Goal: Information Seeking & Learning: Learn about a topic

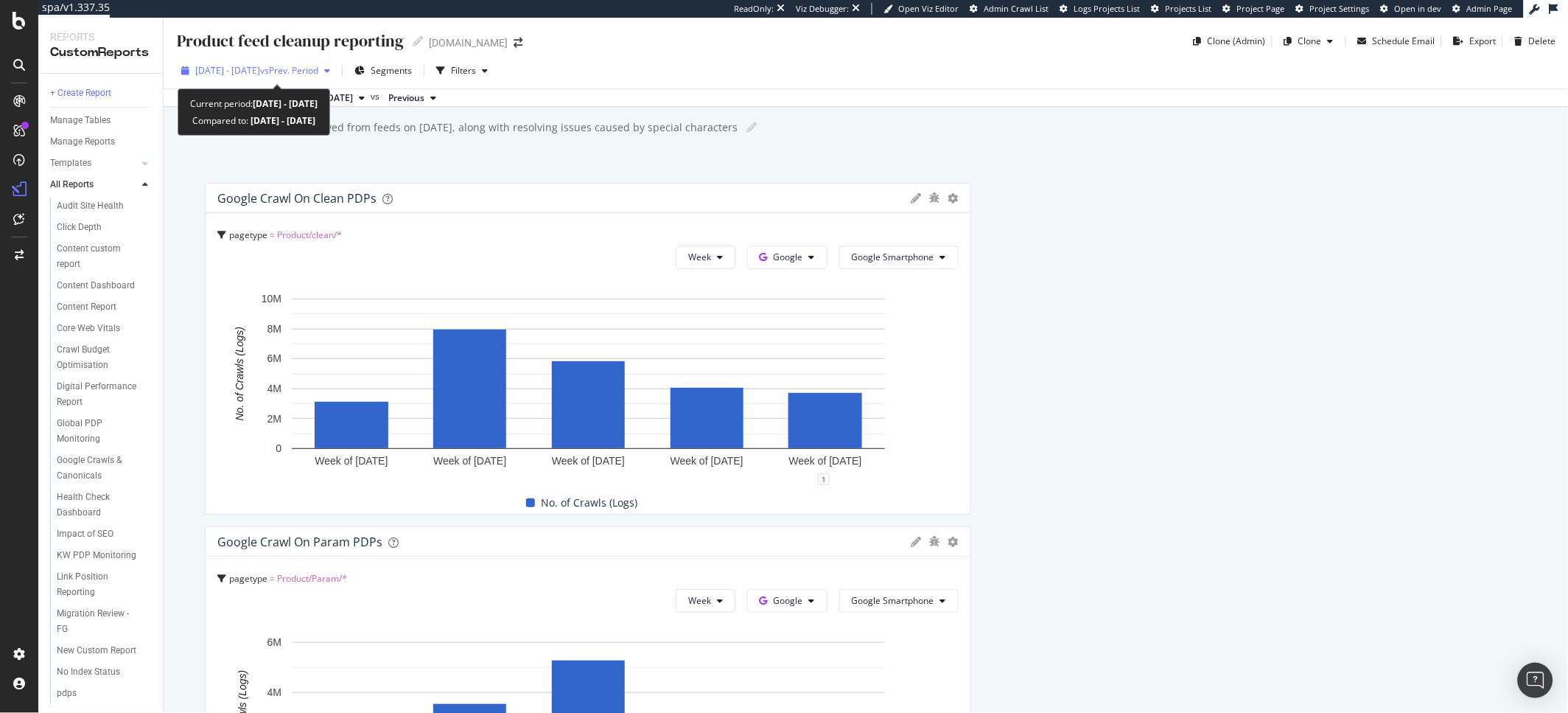
click at [260, 74] on span "2025 May. 1st - May. 31st" at bounding box center [228, 70] width 65 height 13
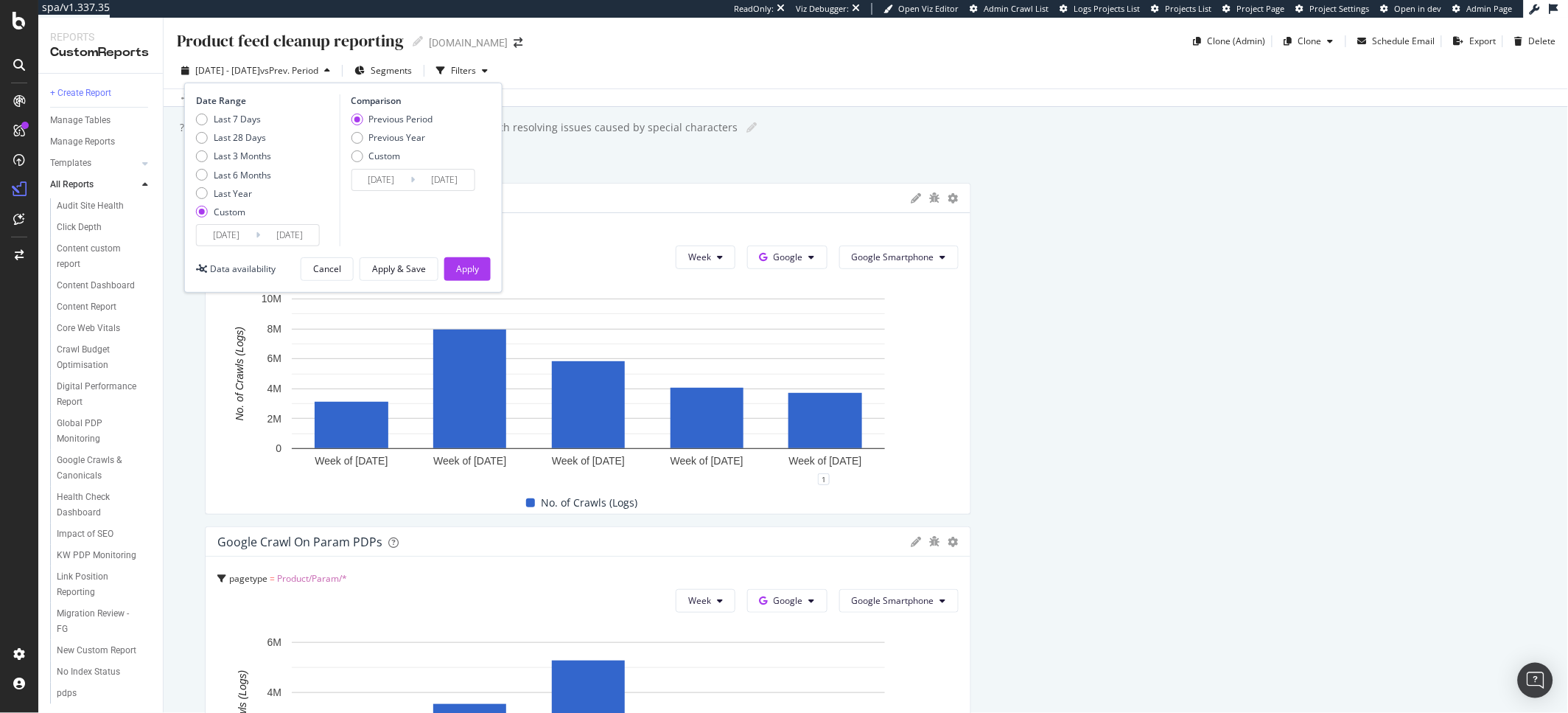
click at [284, 234] on input "2025/05/31" at bounding box center [290, 235] width 59 height 21
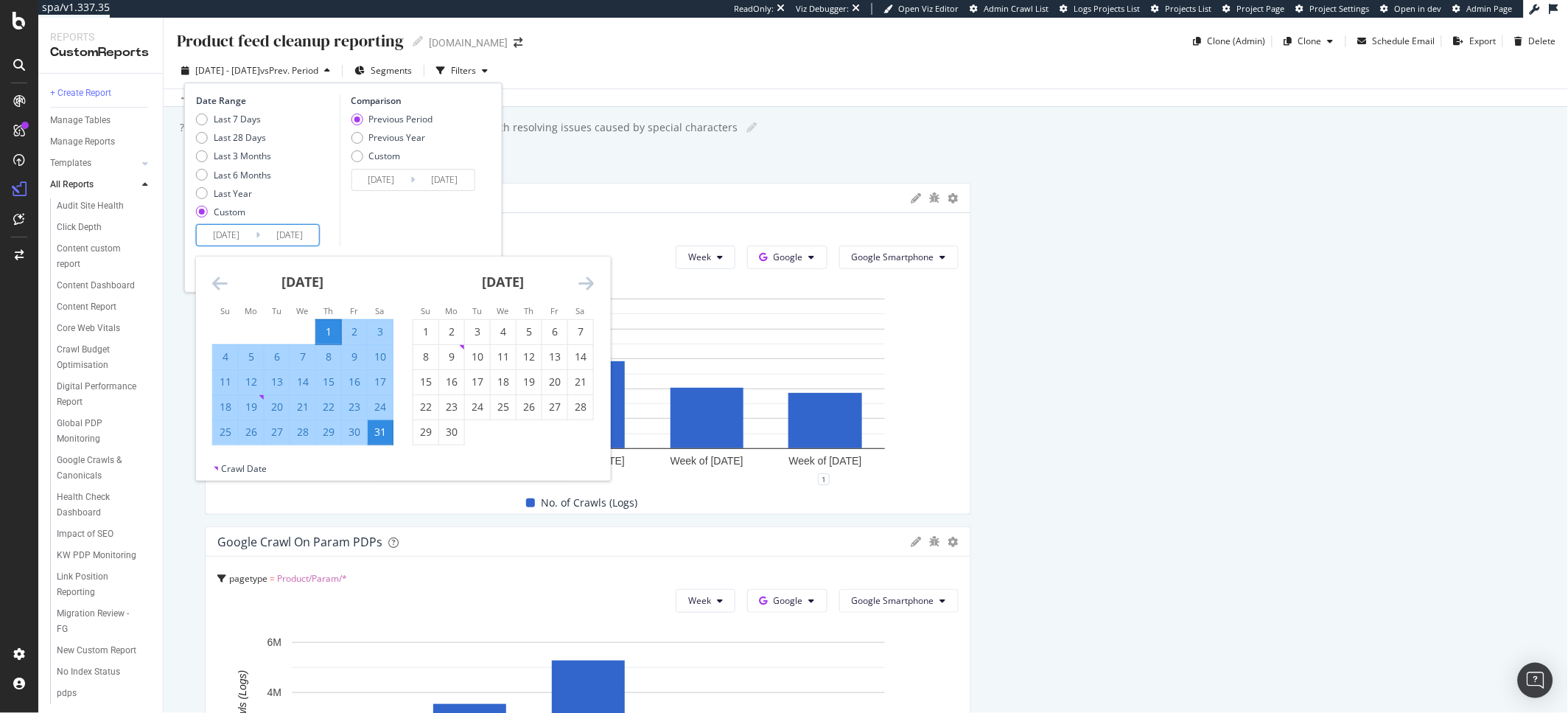
click at [592, 281] on icon "Move forward to switch to the next month." at bounding box center [586, 284] width 15 height 18
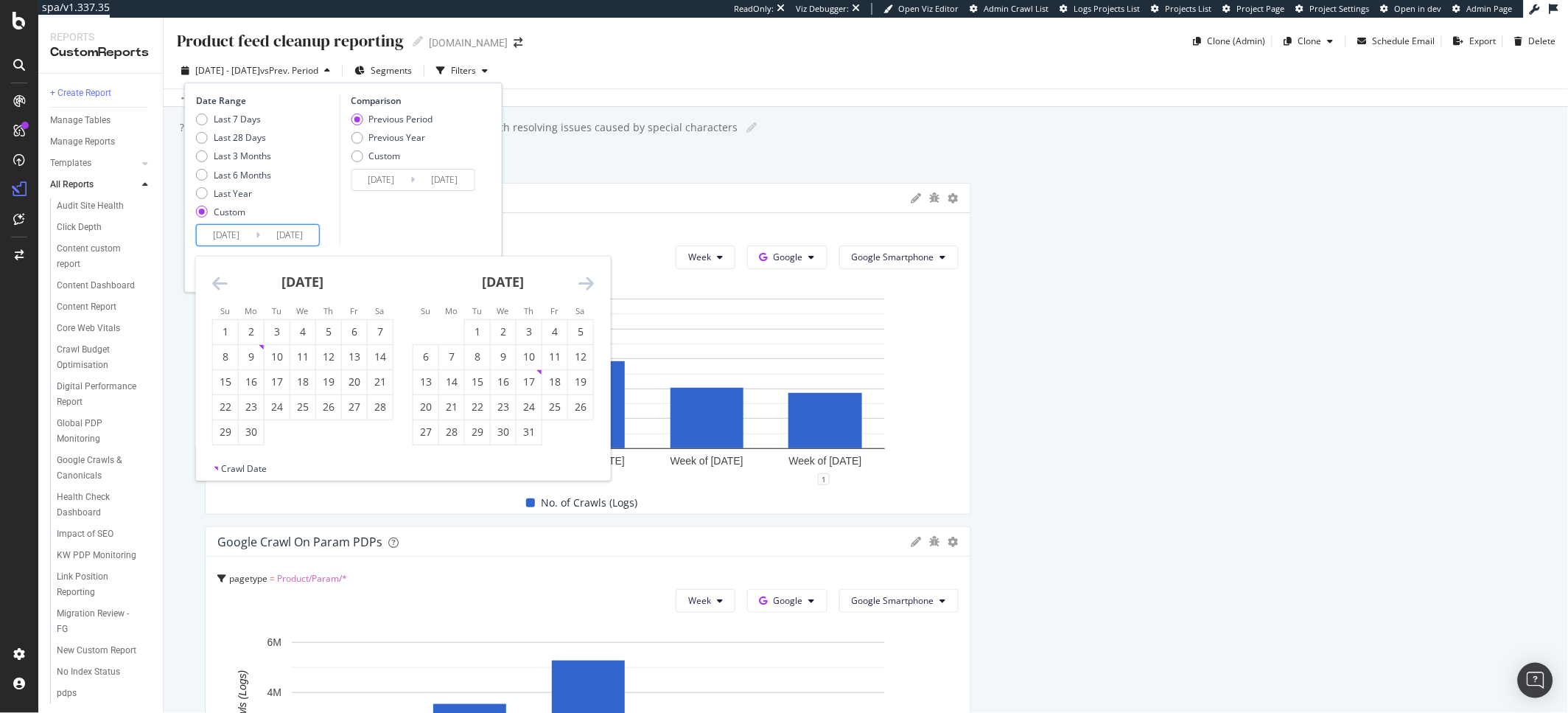
click at [592, 281] on icon "Move forward to switch to the next month." at bounding box center [586, 284] width 15 height 18
click at [525, 388] on div "18" at bounding box center [529, 382] width 25 height 14
type input "2025/09/18"
type input "2024/12/11"
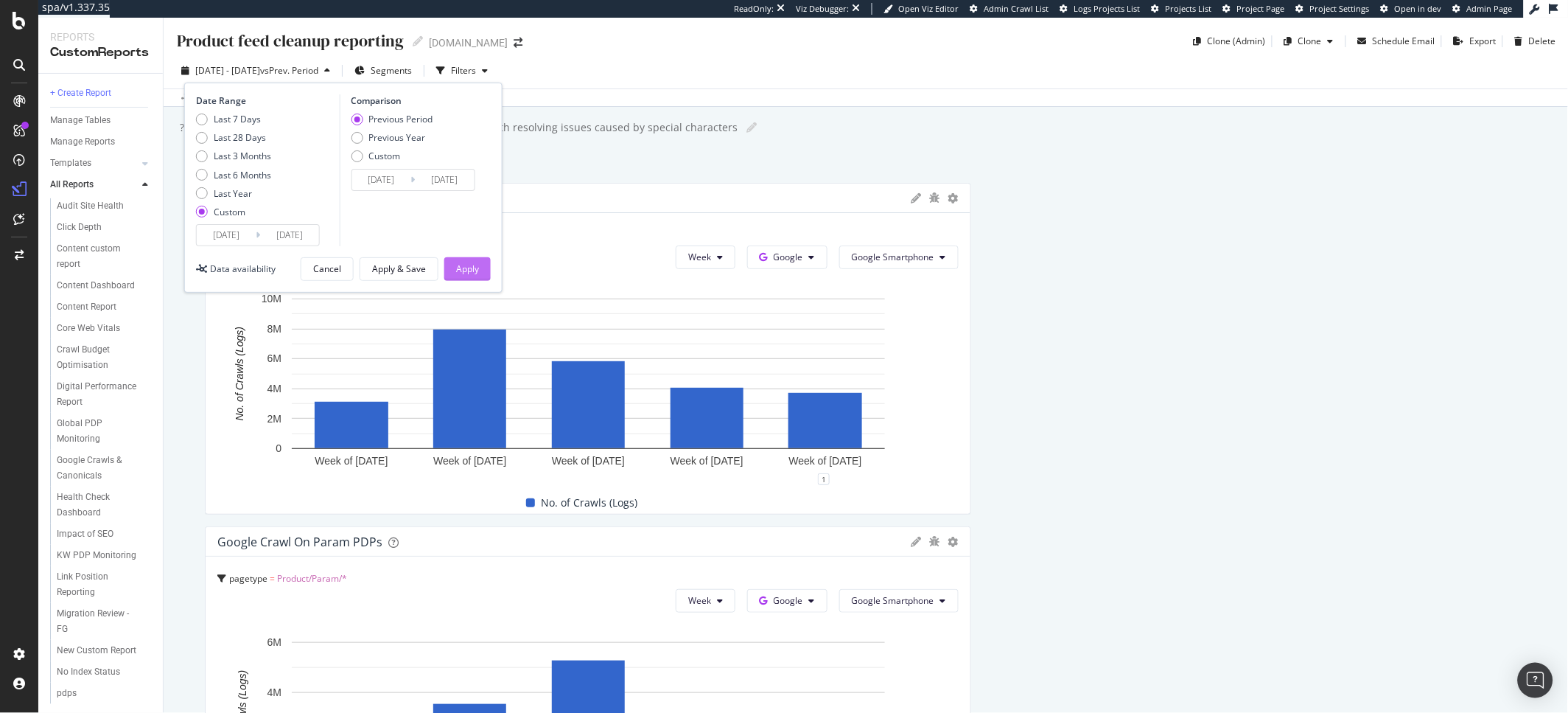
click at [477, 265] on div "Apply" at bounding box center [467, 269] width 23 height 13
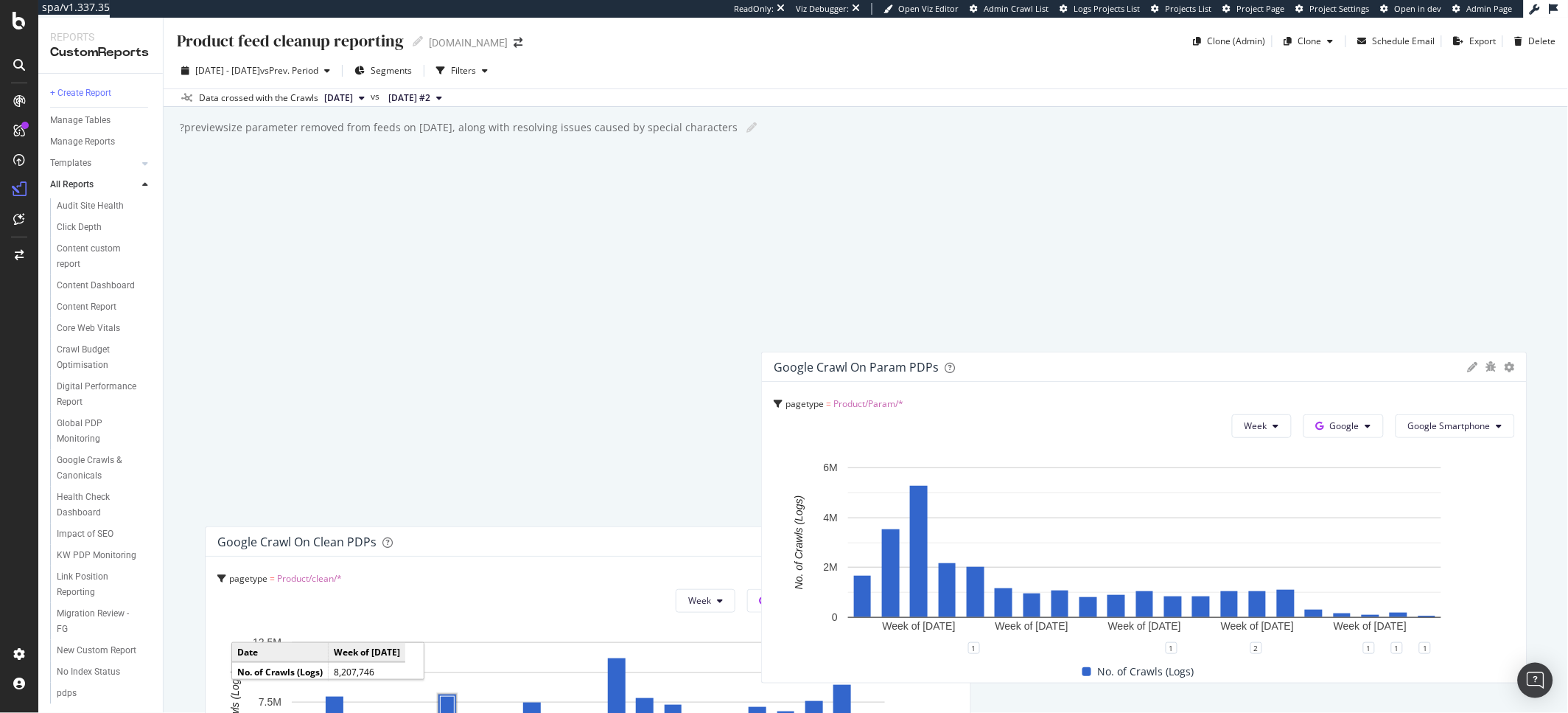
drag, startPoint x: 559, startPoint y: 544, endPoint x: 1134, endPoint y: 381, distance: 597.7
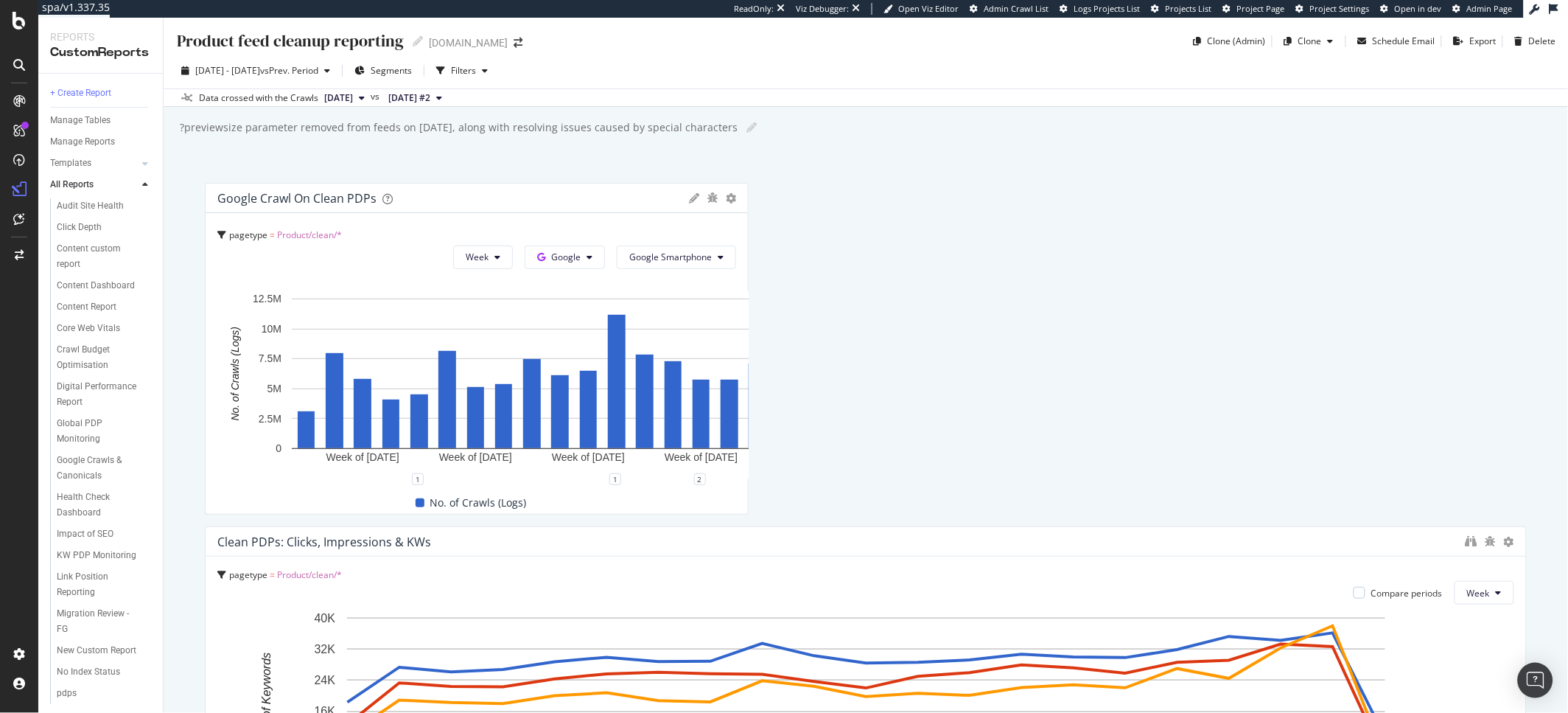
drag, startPoint x: 962, startPoint y: 385, endPoint x: 762, endPoint y: 364, distance: 201.1
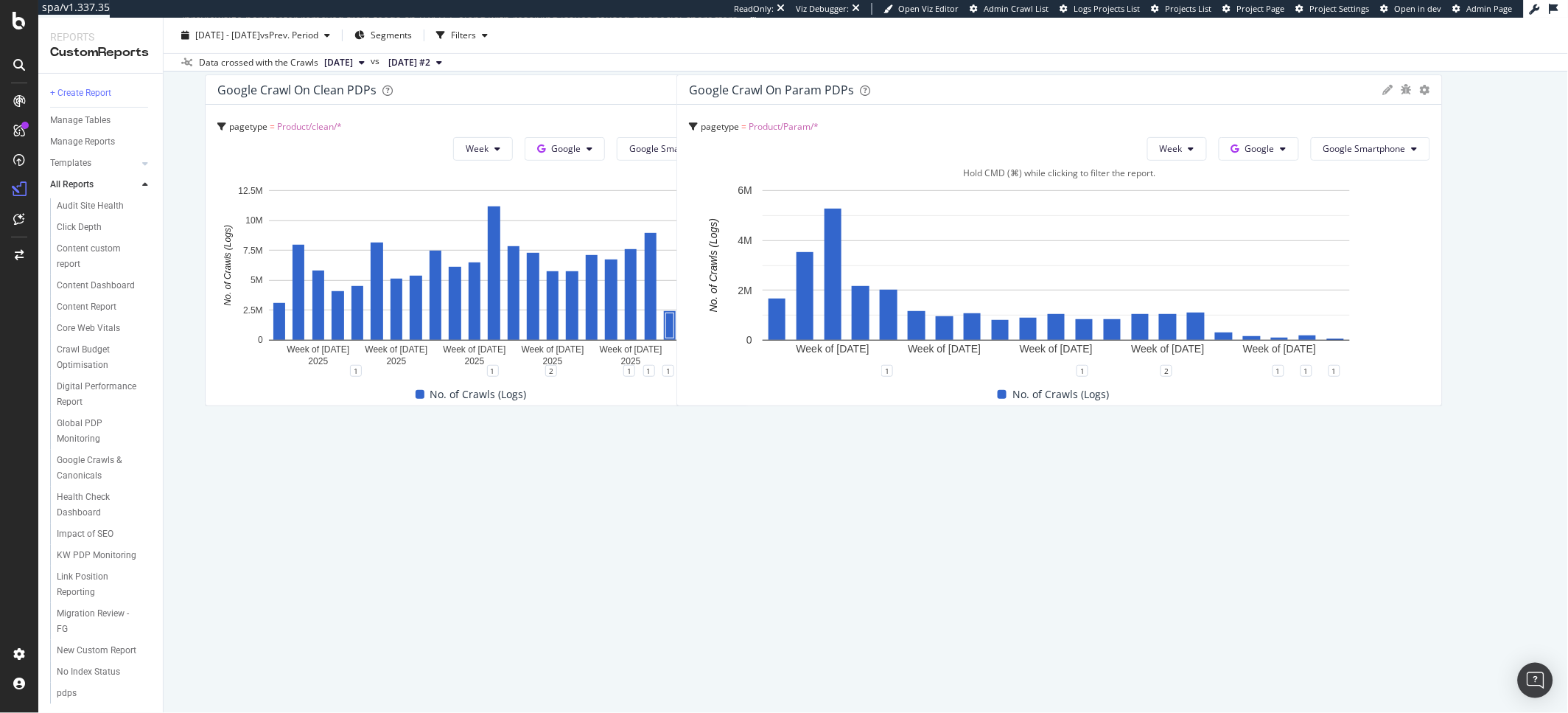
scroll to position [107, 0]
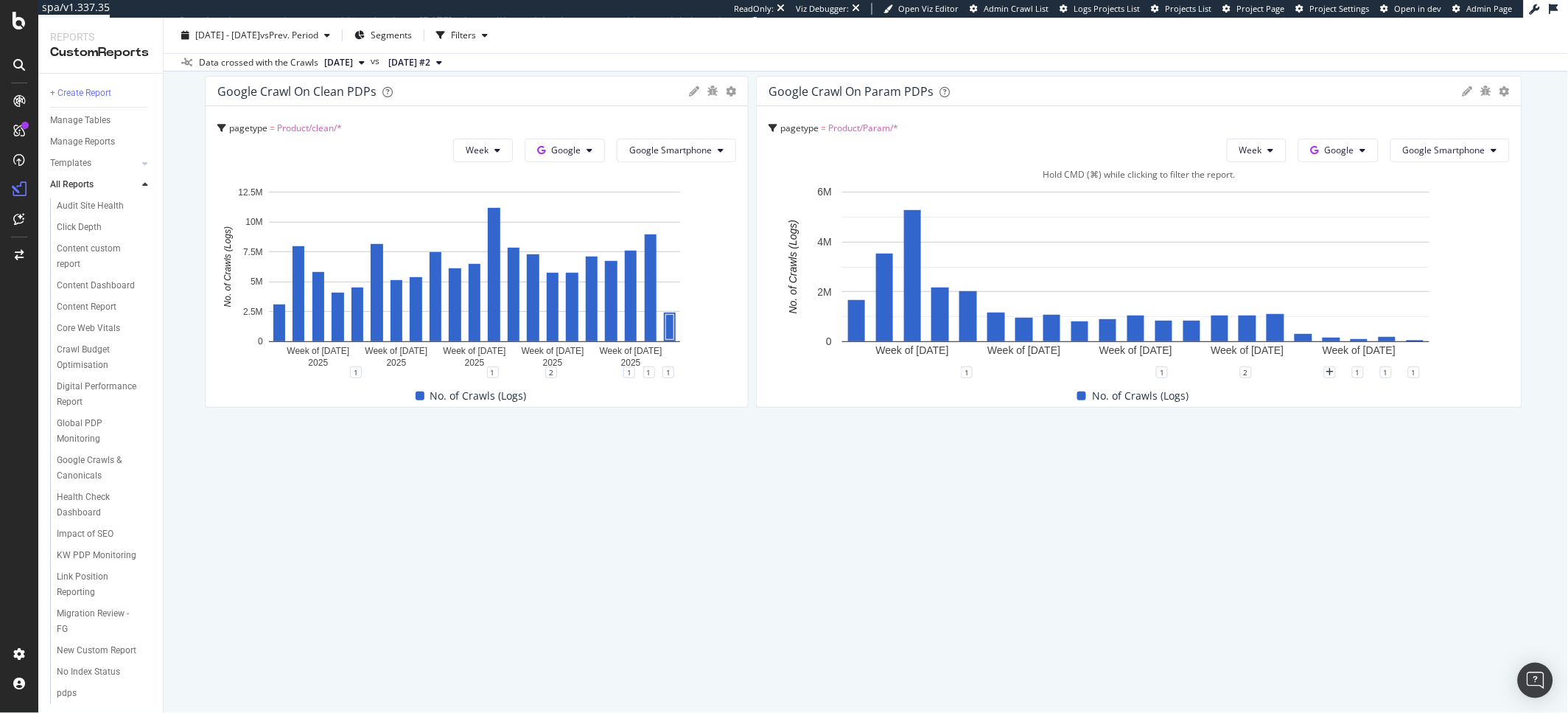
drag, startPoint x: 759, startPoint y: 478, endPoint x: 1328, endPoint y: 210, distance: 629.0
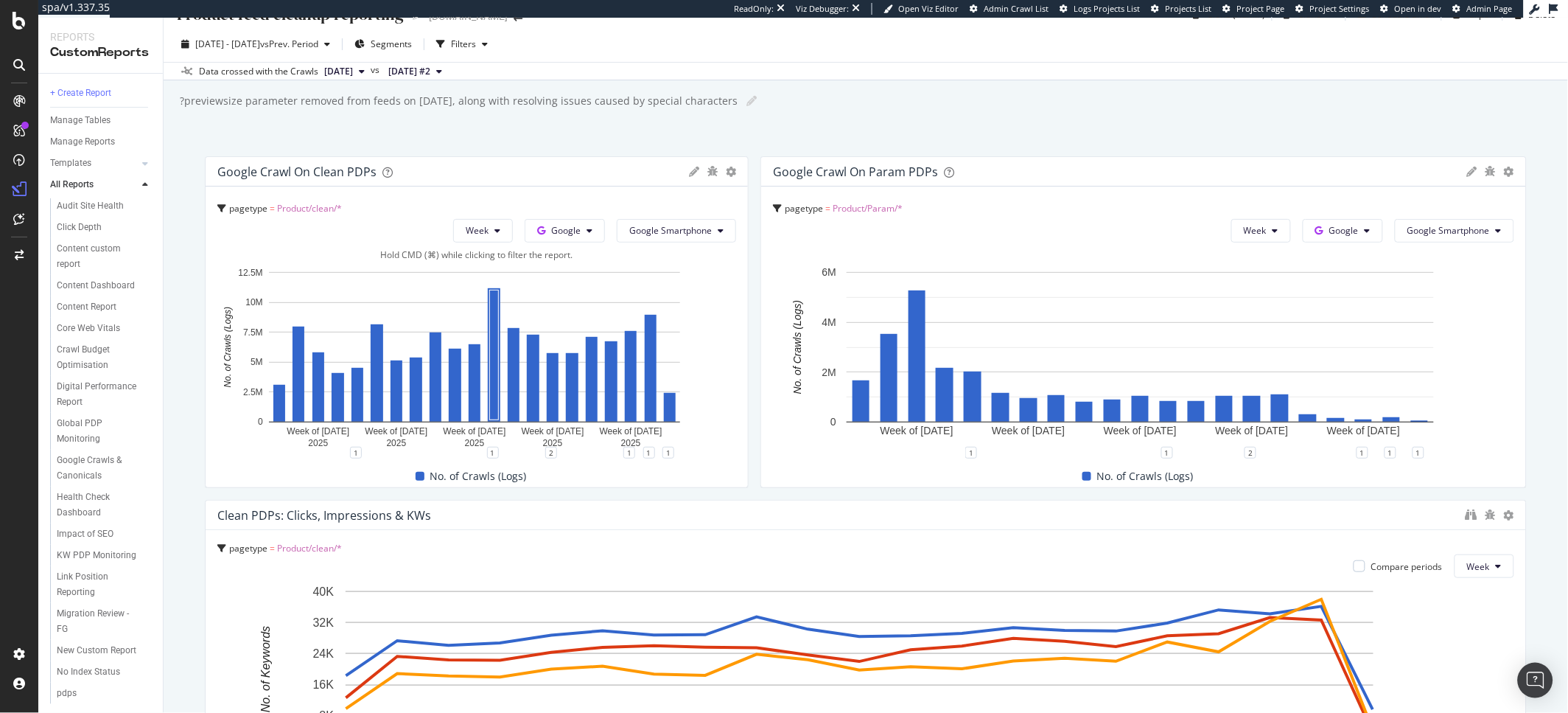
scroll to position [31, 0]
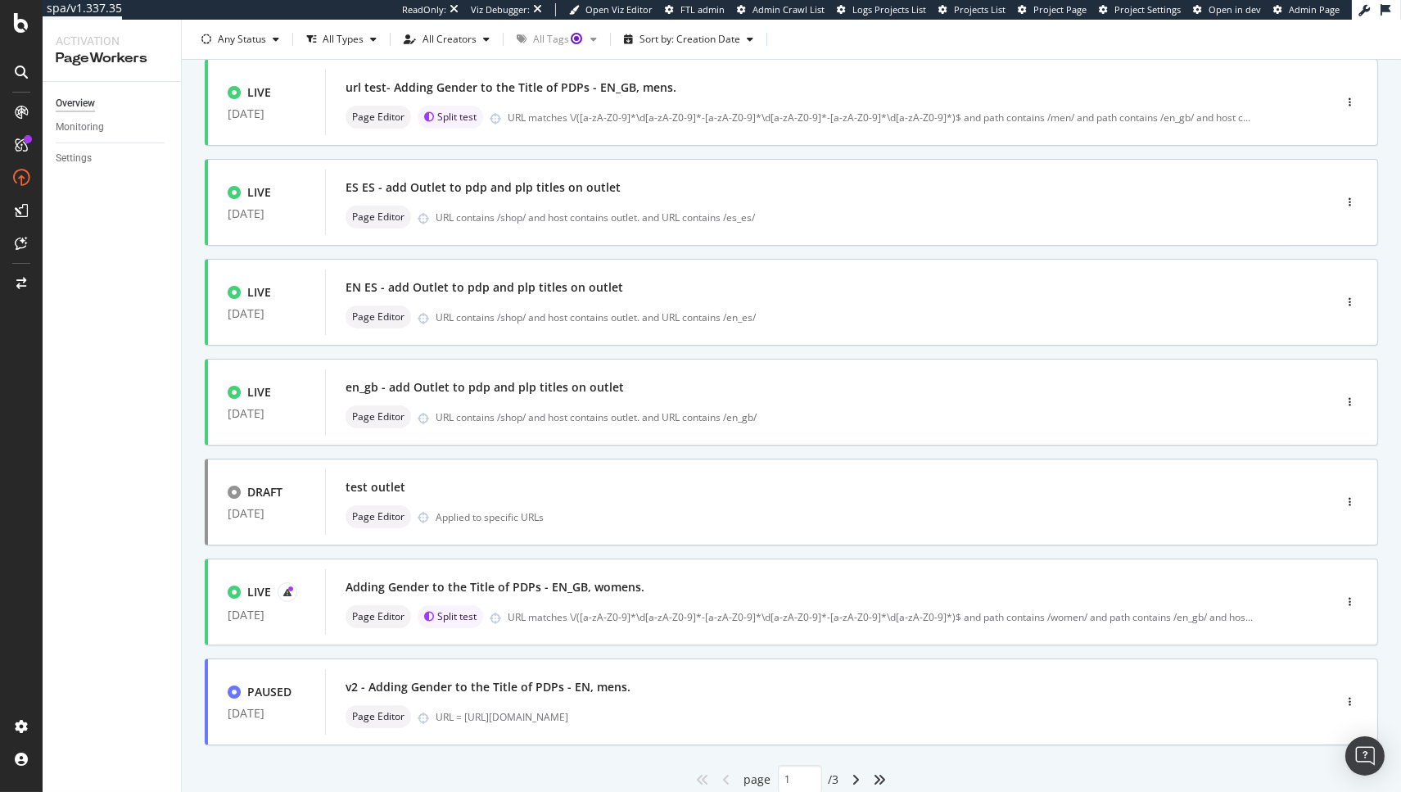
scroll to position [468, 0]
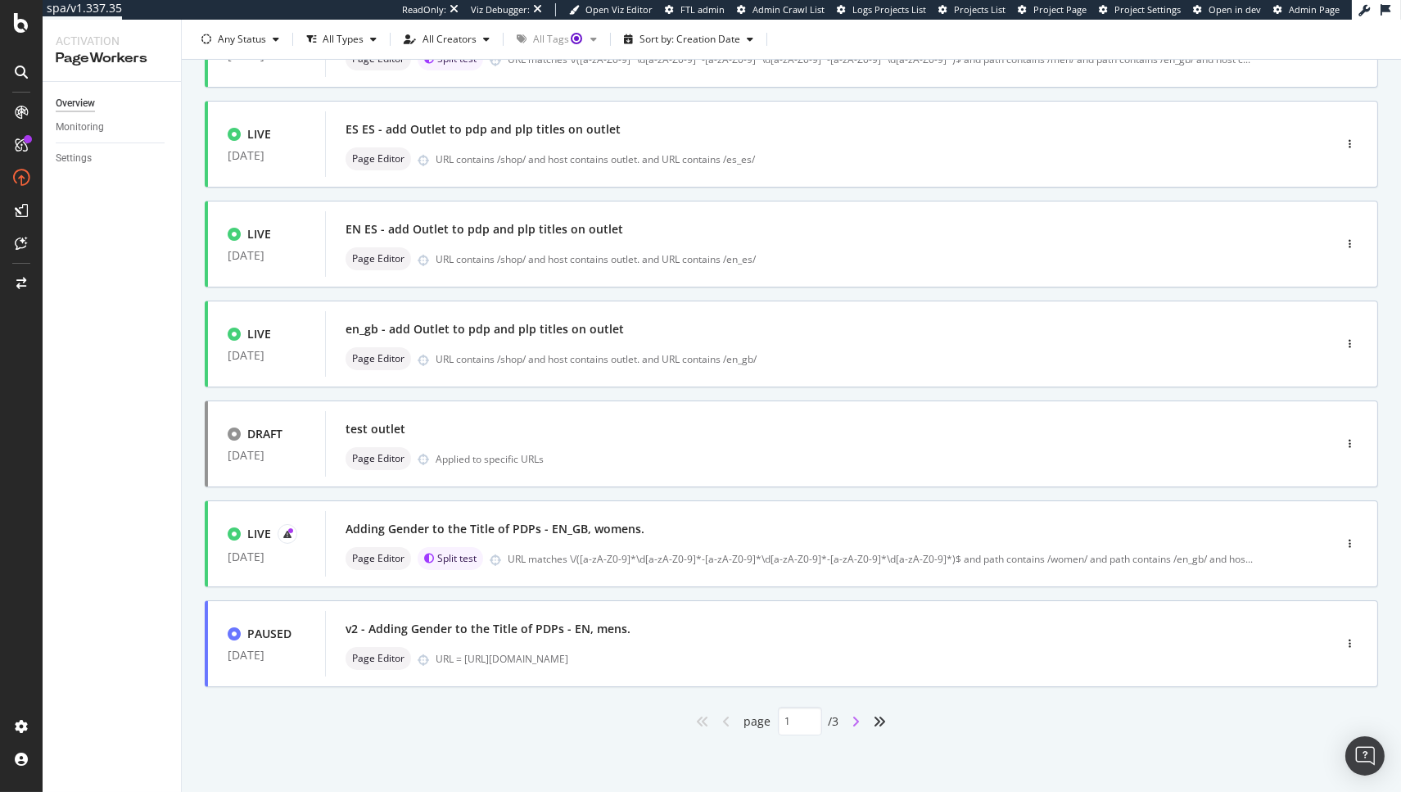
click at [852, 716] on icon "angle-right" at bounding box center [856, 721] width 8 height 13
type input "2"
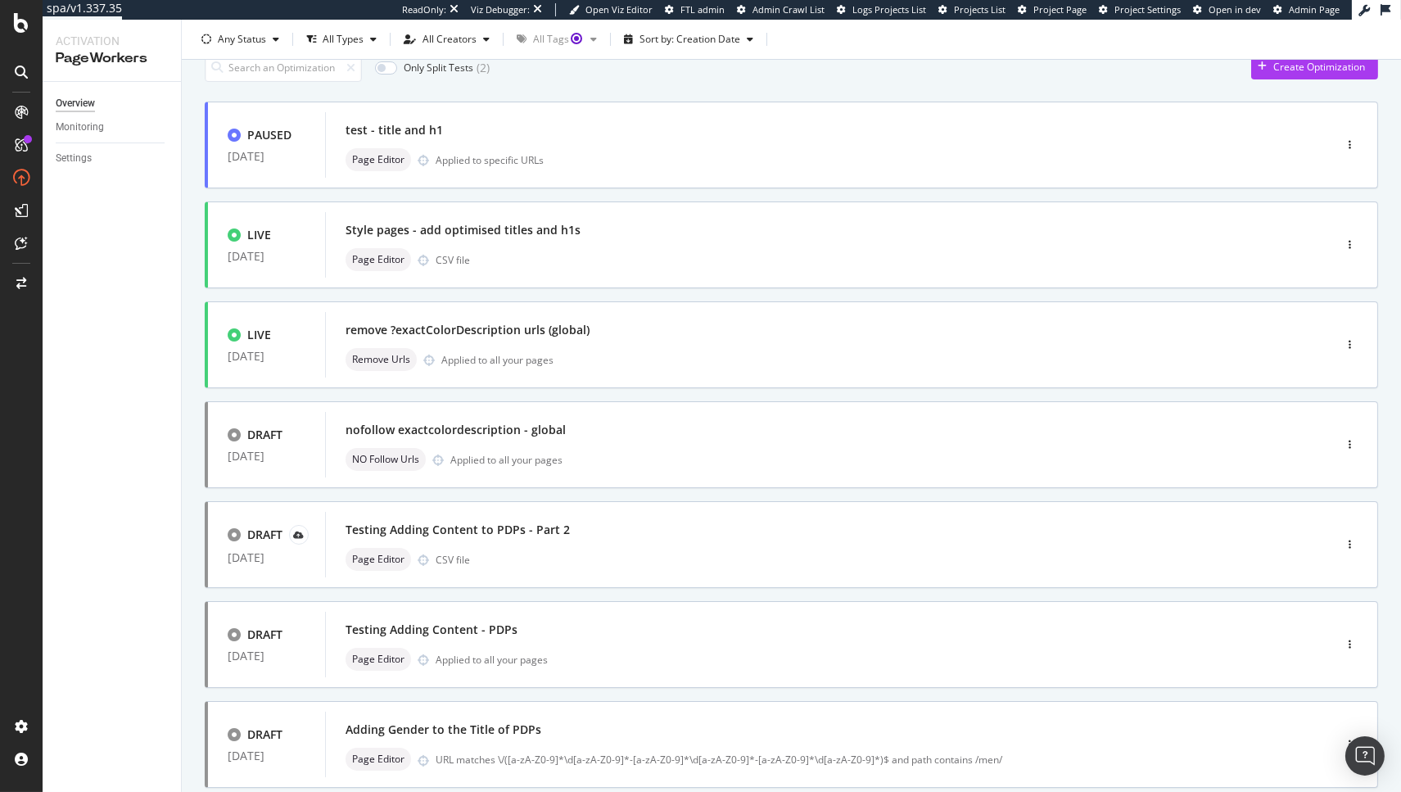
scroll to position [0, 0]
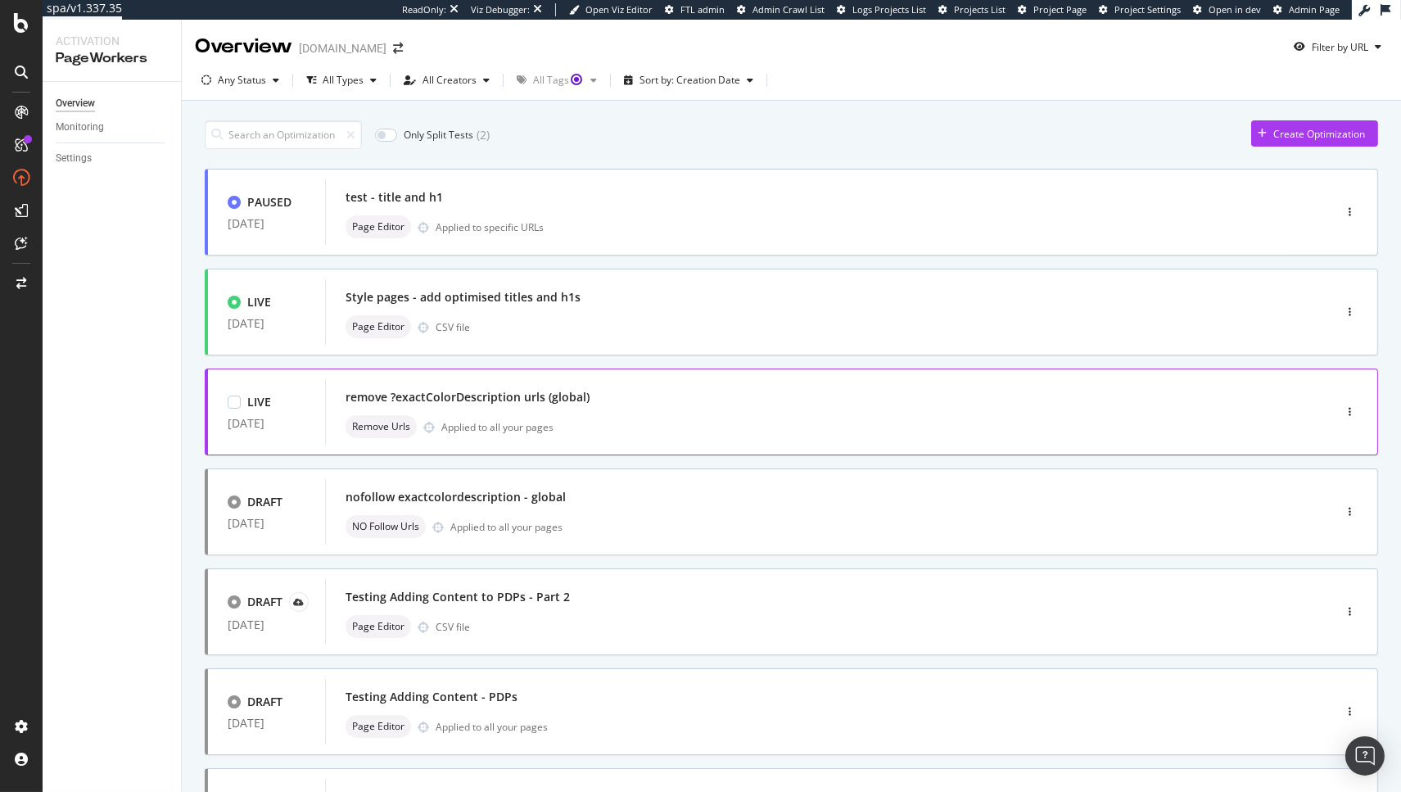
click at [644, 412] on div "remove ?exactColorDescription urls (global) Remove Urls Applied to all your pag…" at bounding box center [805, 412] width 918 height 52
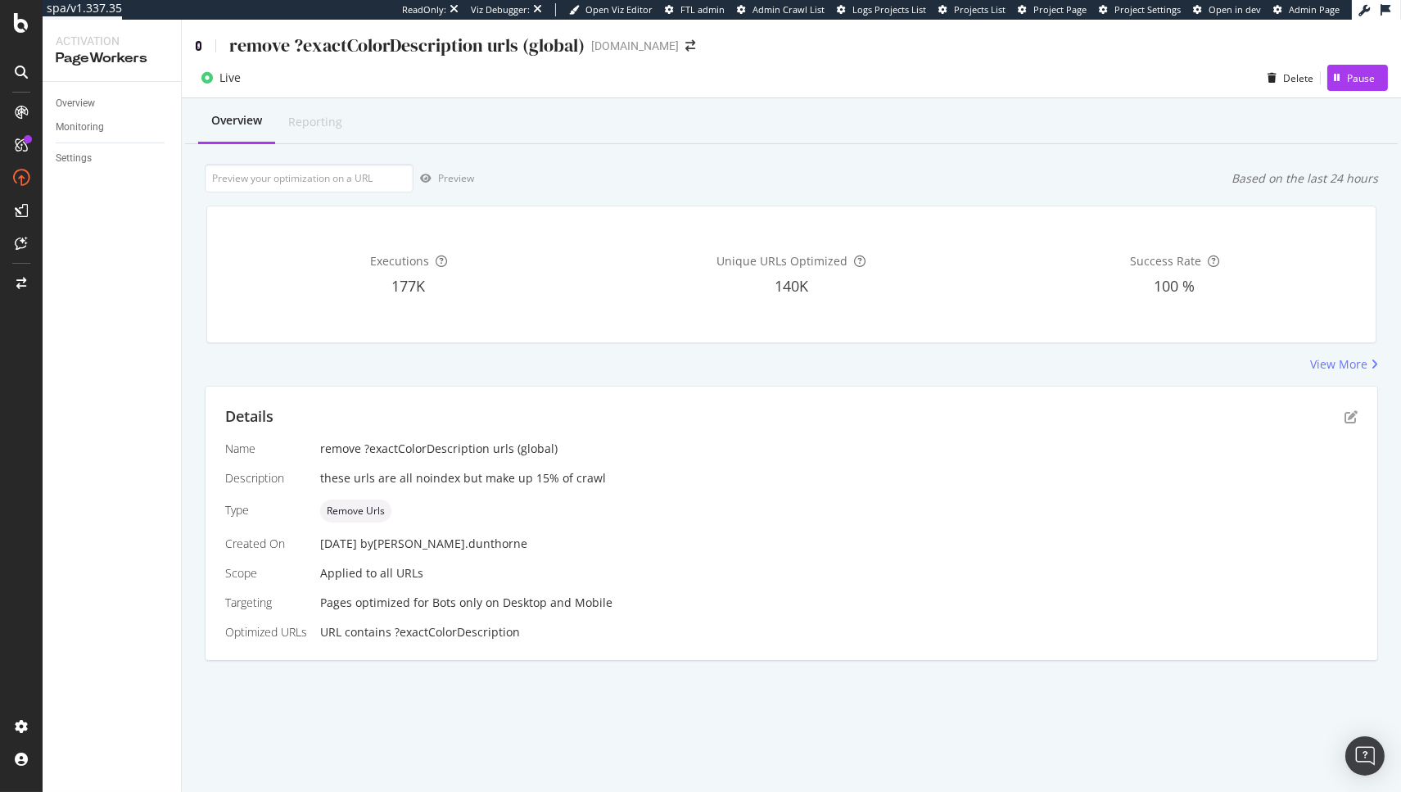
click at [199, 47] on icon at bounding box center [198, 45] width 7 height 11
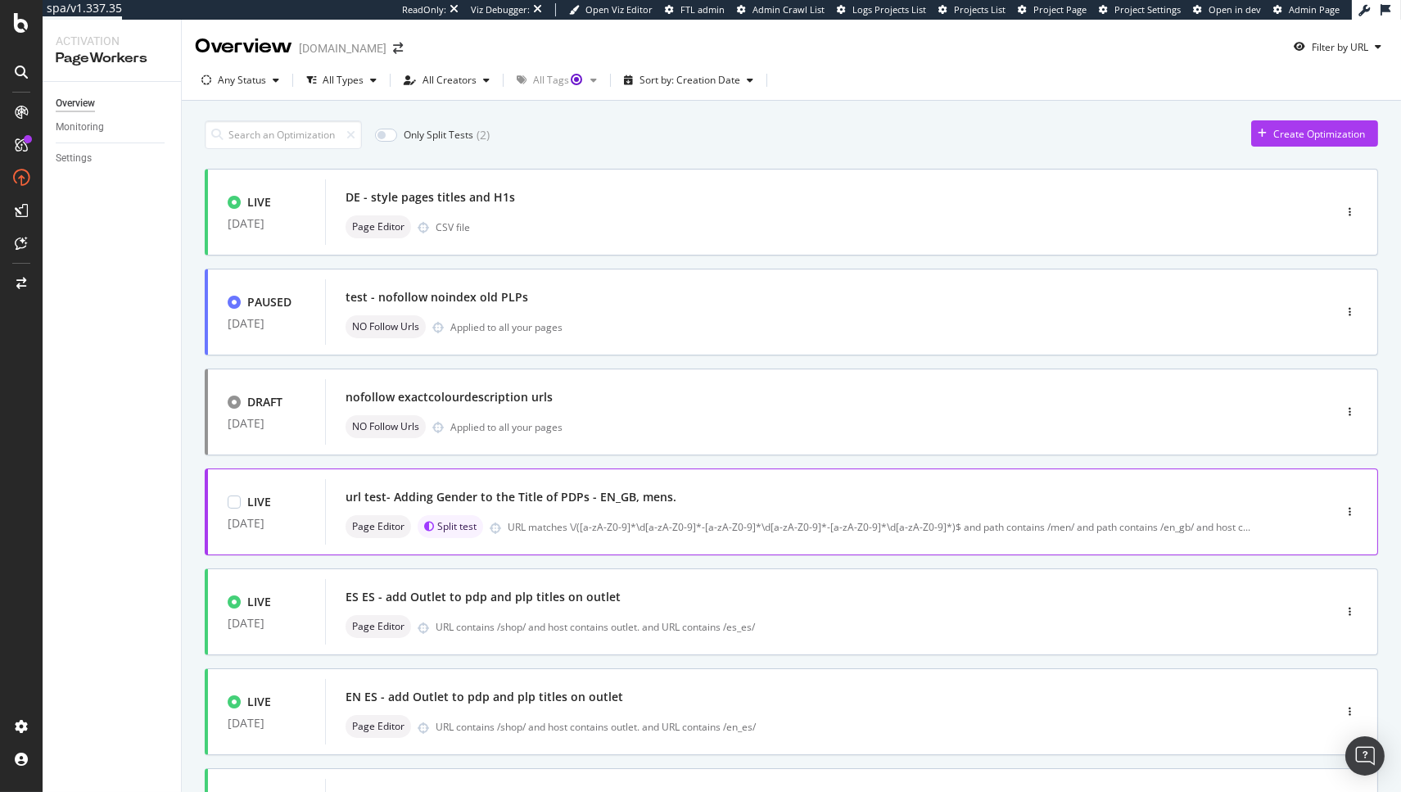
click at [797, 492] on div "url test- Adding Gender to the Title of PDPs - EN_GB, mens." at bounding box center [805, 497] width 918 height 23
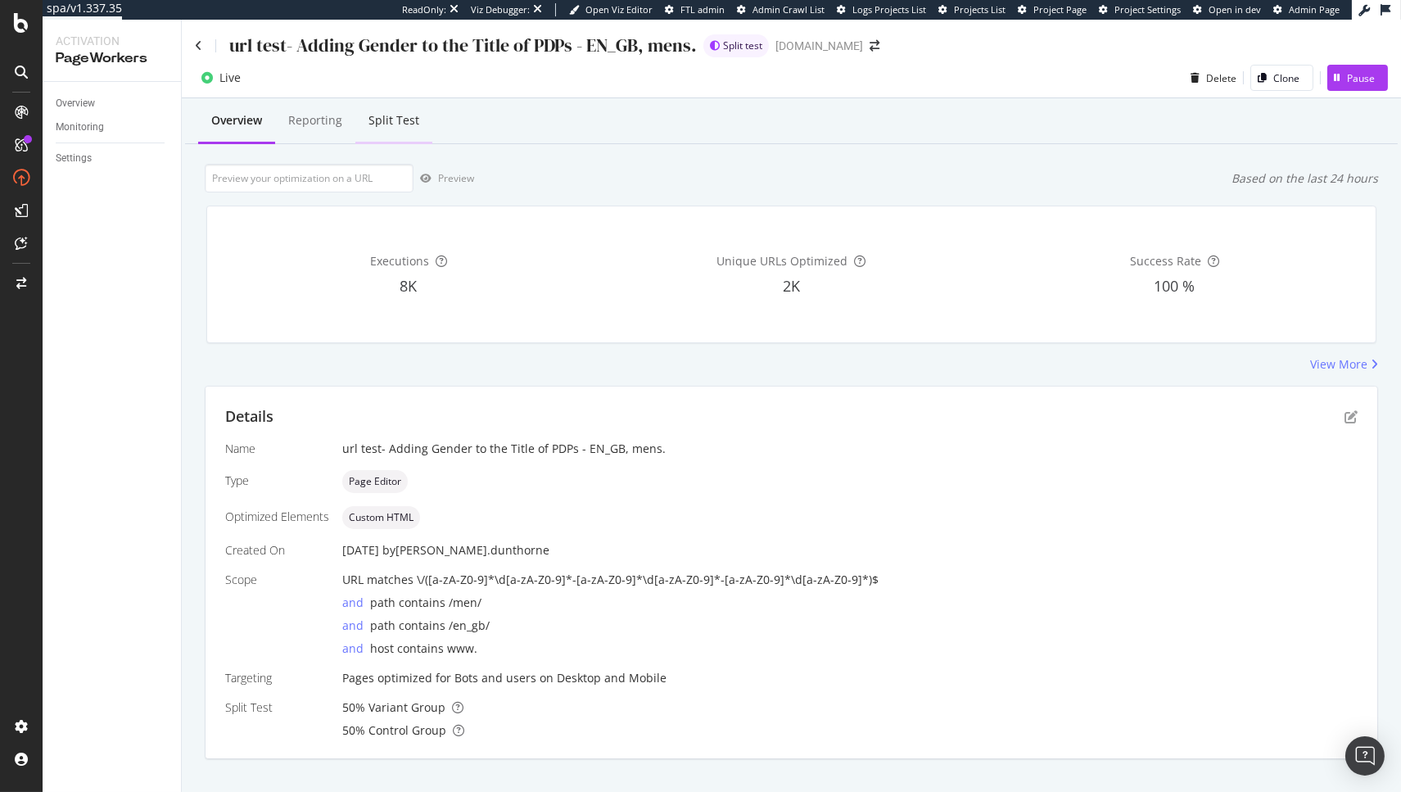
click at [403, 120] on div "Split Test" at bounding box center [393, 120] width 51 height 16
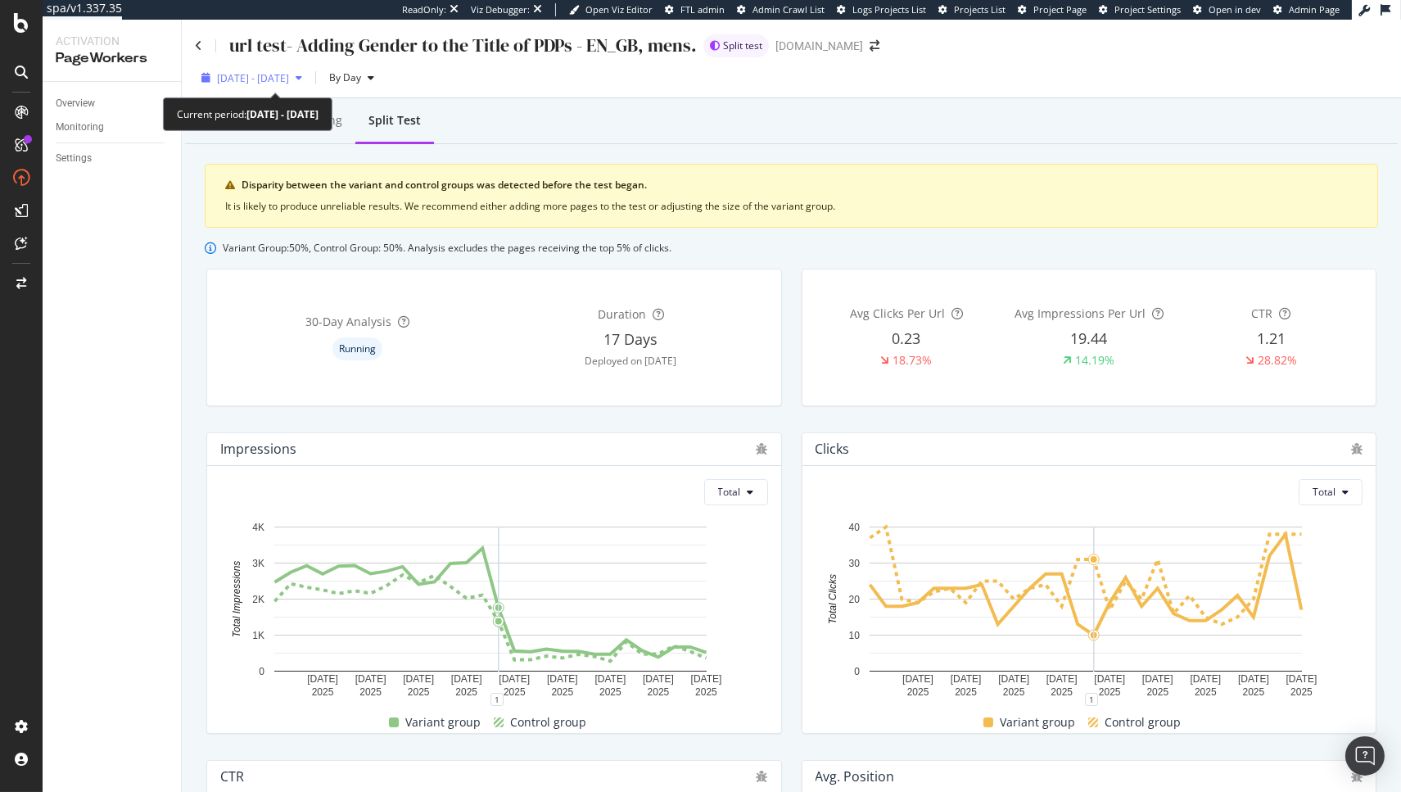
click at [289, 81] on span "2025 Aug. 19th - Sep. 15th" at bounding box center [253, 78] width 72 height 14
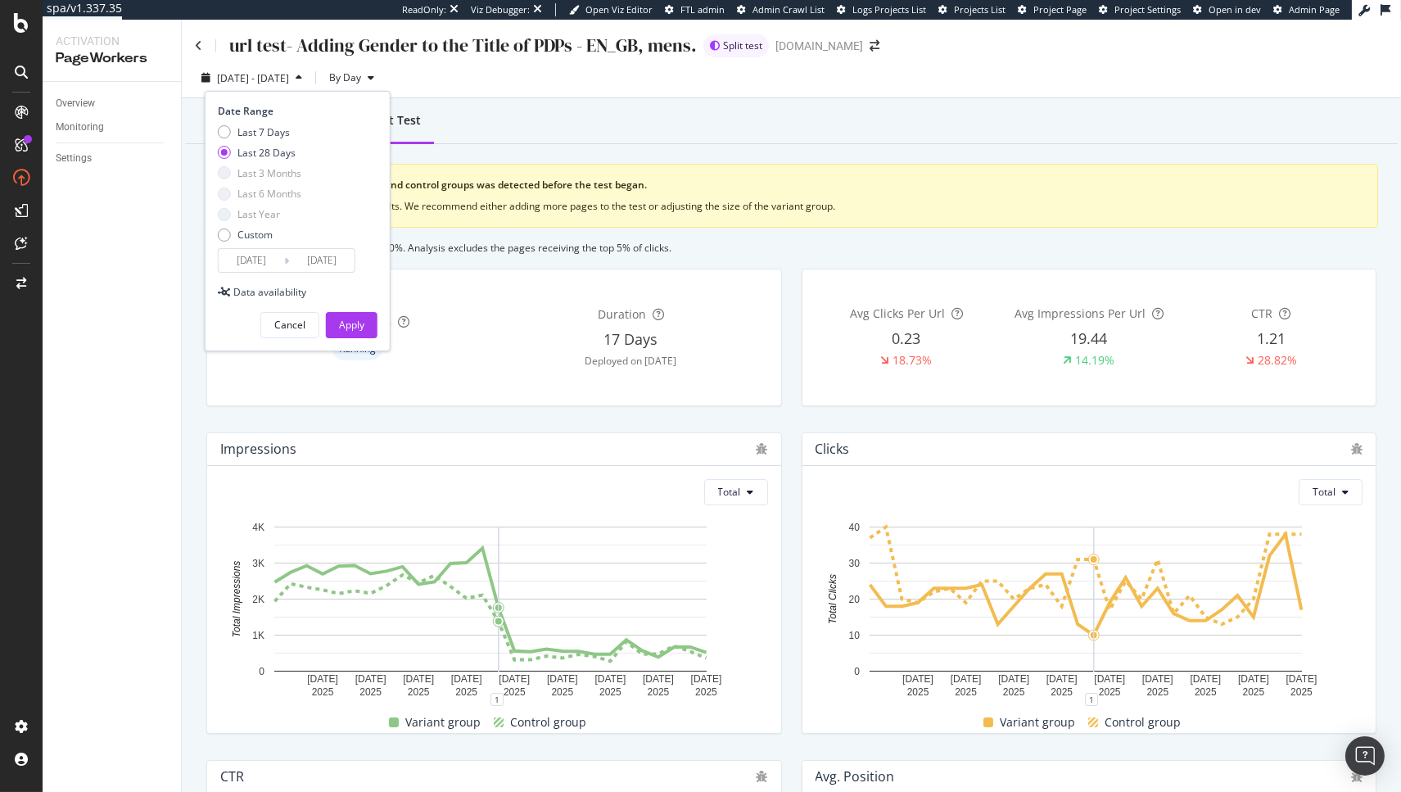
click at [257, 265] on input "2025/08/19" at bounding box center [252, 260] width 66 height 23
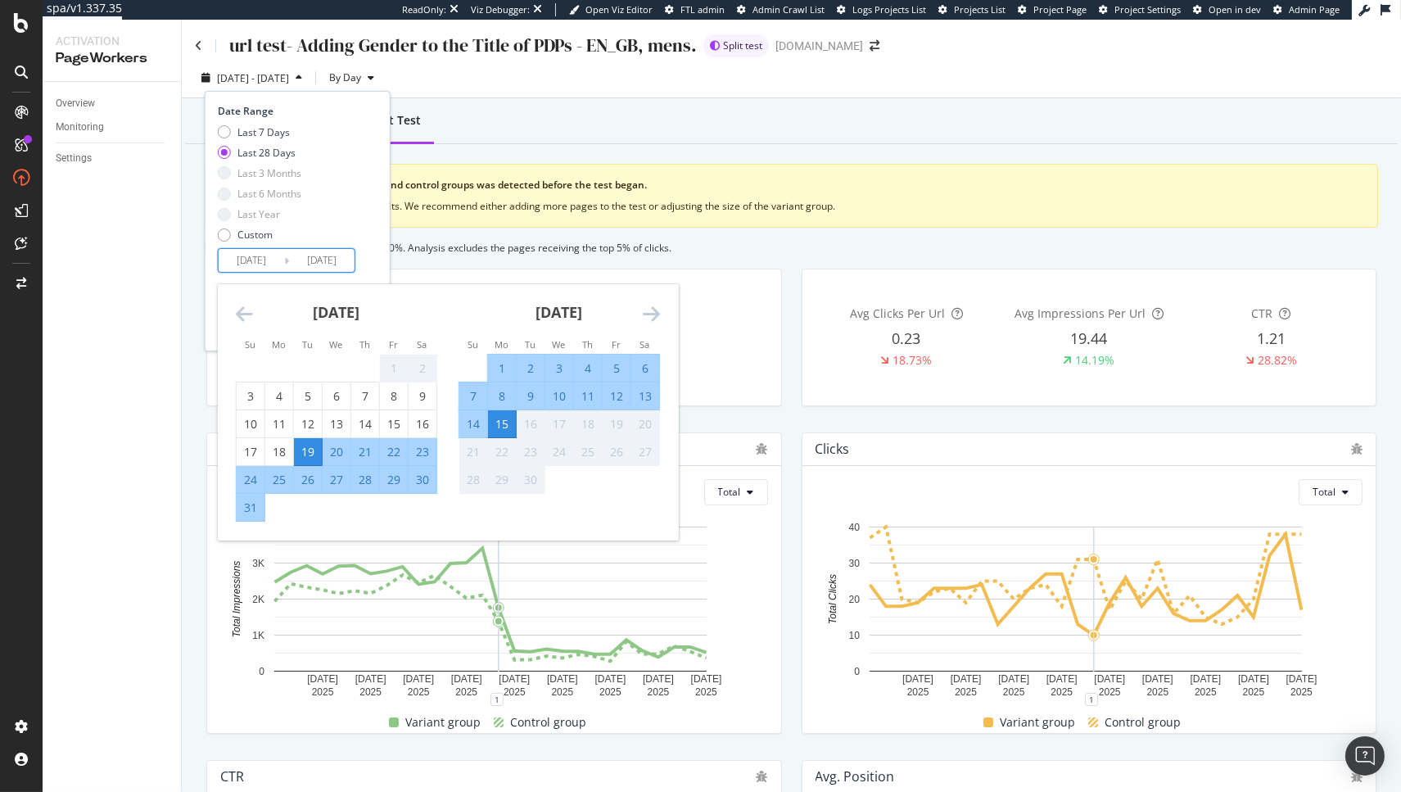
click at [526, 369] on div "2" at bounding box center [531, 368] width 28 height 16
type input "2025/09/02"
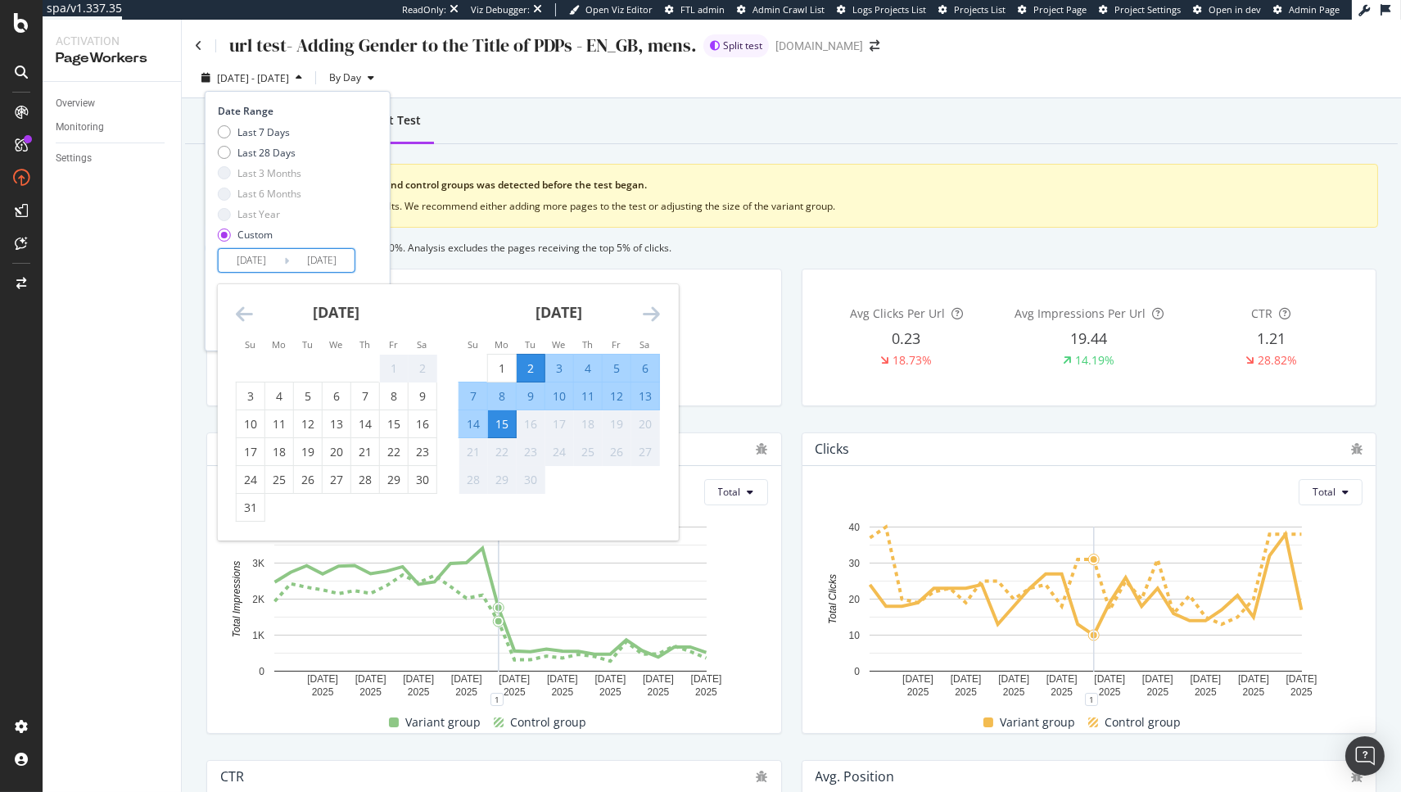
click at [504, 431] on div "15" at bounding box center [502, 424] width 28 height 16
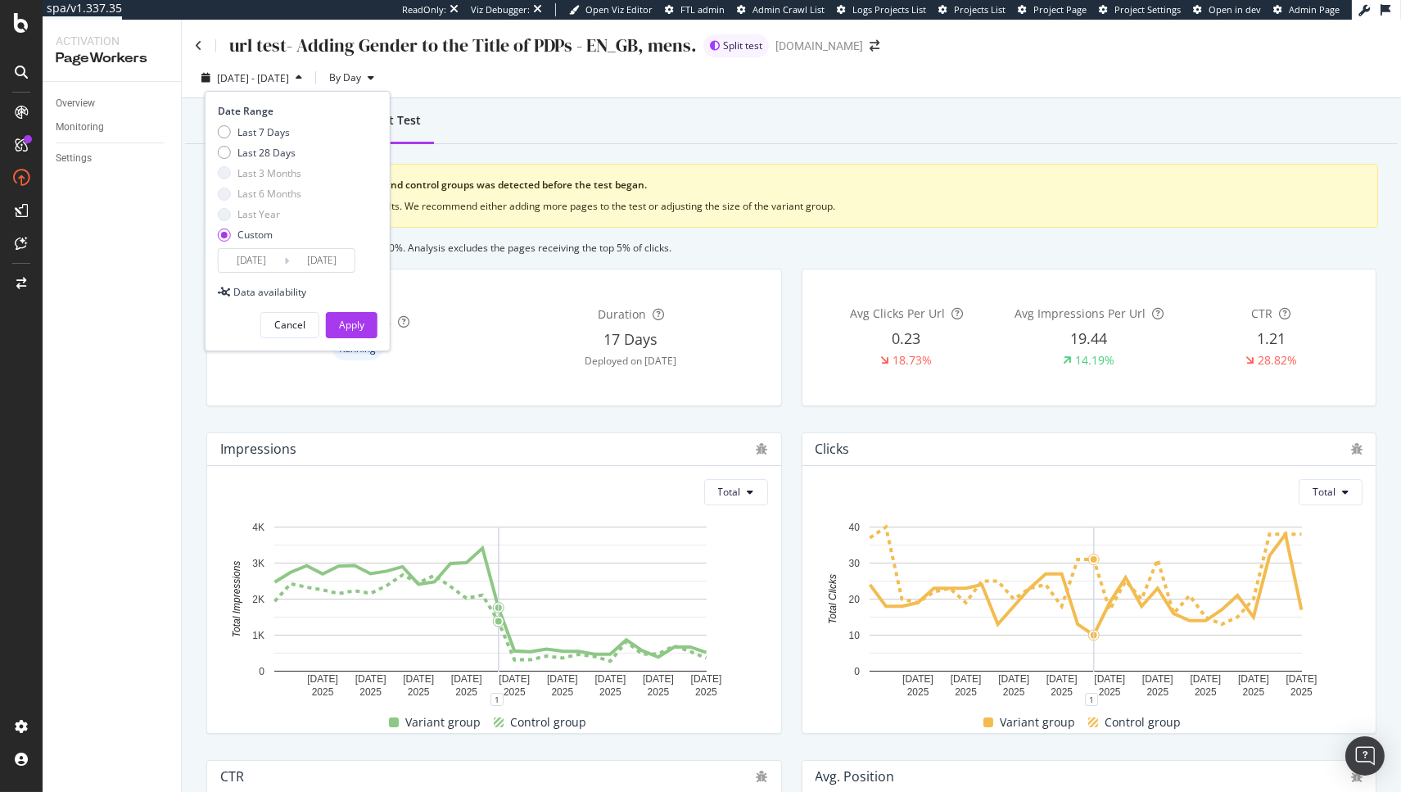
click at [379, 331] on div "Date Range Last 7 Days Last 28 Days Last 3 Months Last 6 Months Last Year Custo…" at bounding box center [298, 221] width 186 height 260
click at [326, 318] on button "Apply" at bounding box center [352, 325] width 52 height 26
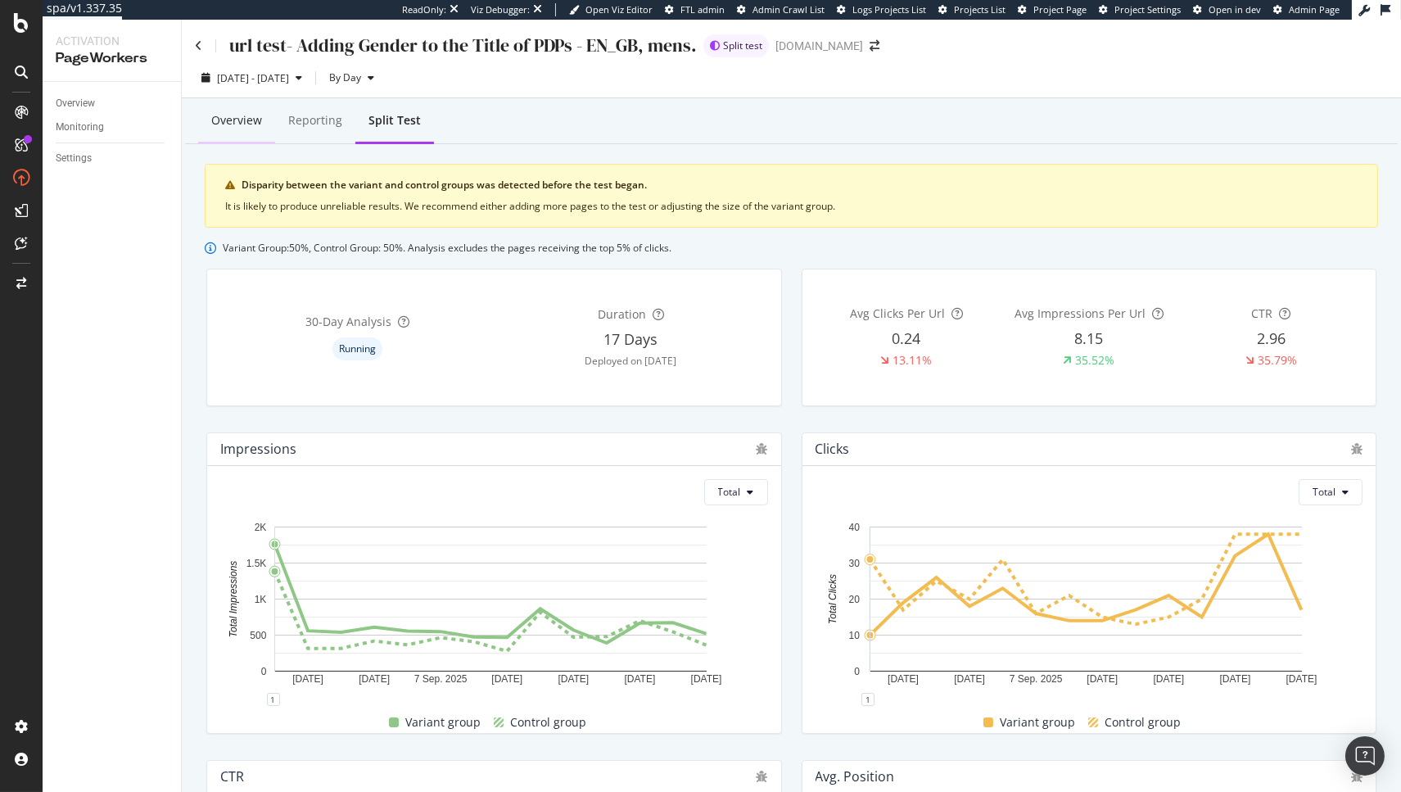
click at [221, 110] on div "Overview" at bounding box center [236, 121] width 77 height 45
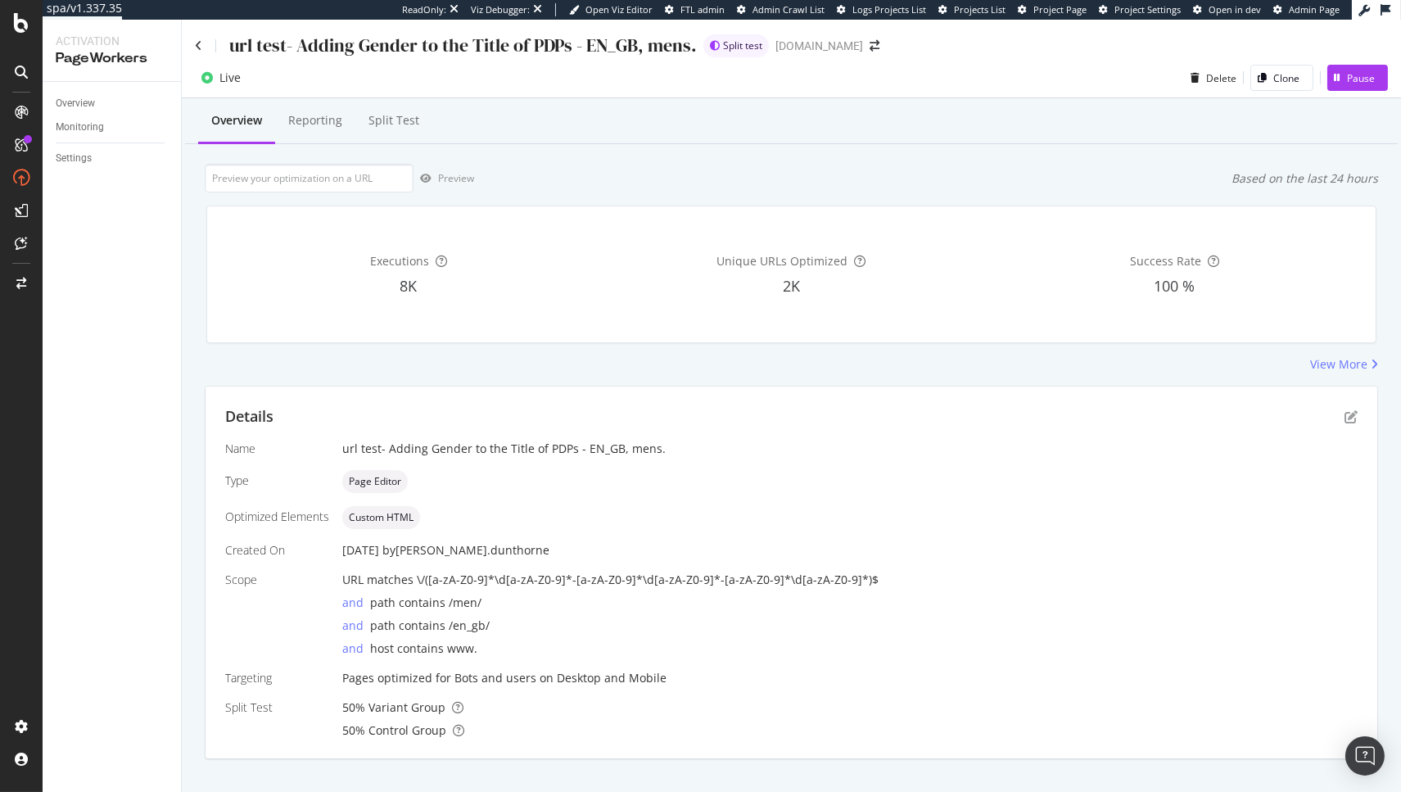
click at [197, 35] on div "url test- Adding Gender to the Title of PDPs - EN_GB, mens." at bounding box center [446, 45] width 502 height 25
click at [195, 41] on icon at bounding box center [198, 45] width 7 height 11
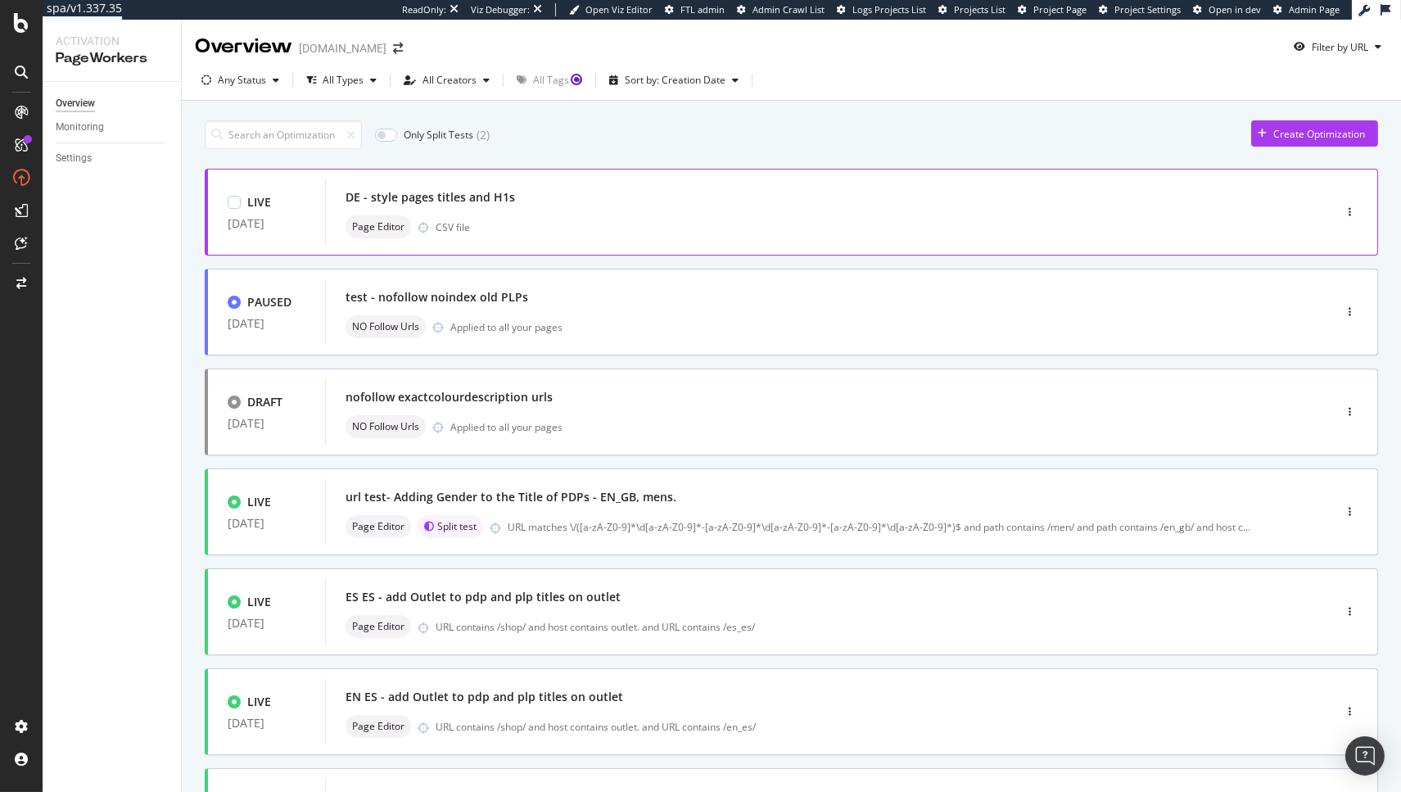
click at [581, 225] on div "Page Editor CSV file" at bounding box center [805, 226] width 918 height 23
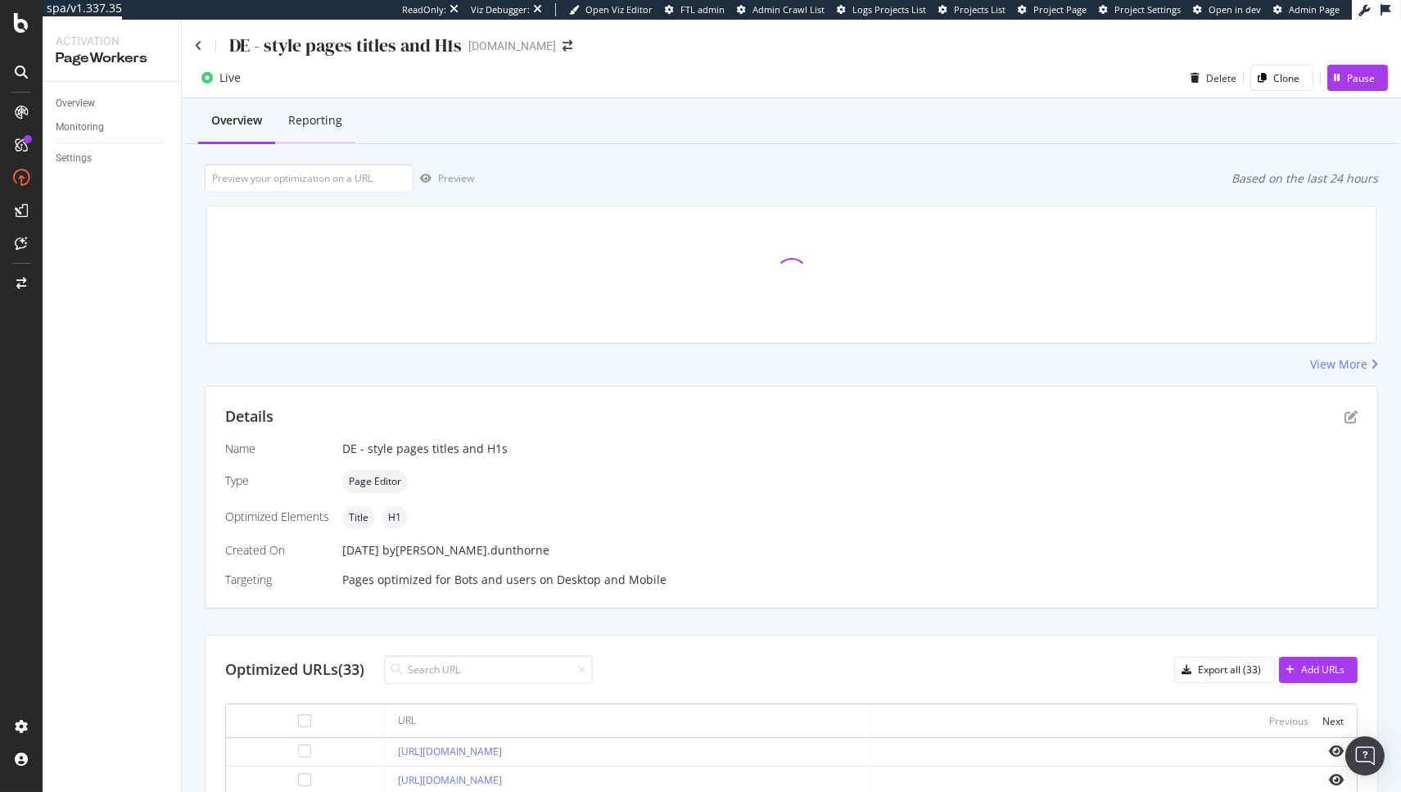
click at [316, 143] on div "Reporting" at bounding box center [315, 121] width 80 height 45
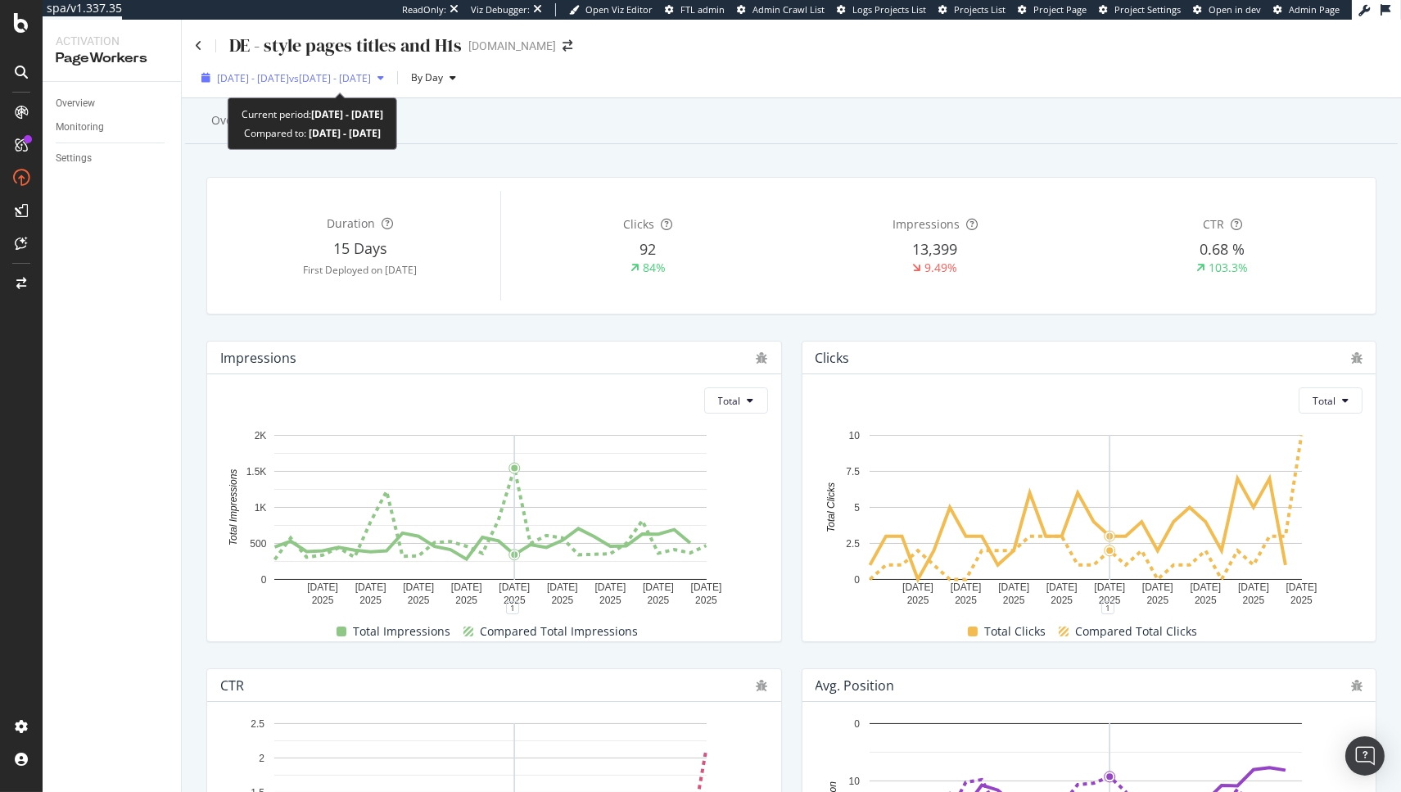
click at [289, 71] on span "2025 Aug. 20th - Sep. 16th" at bounding box center [253, 78] width 72 height 14
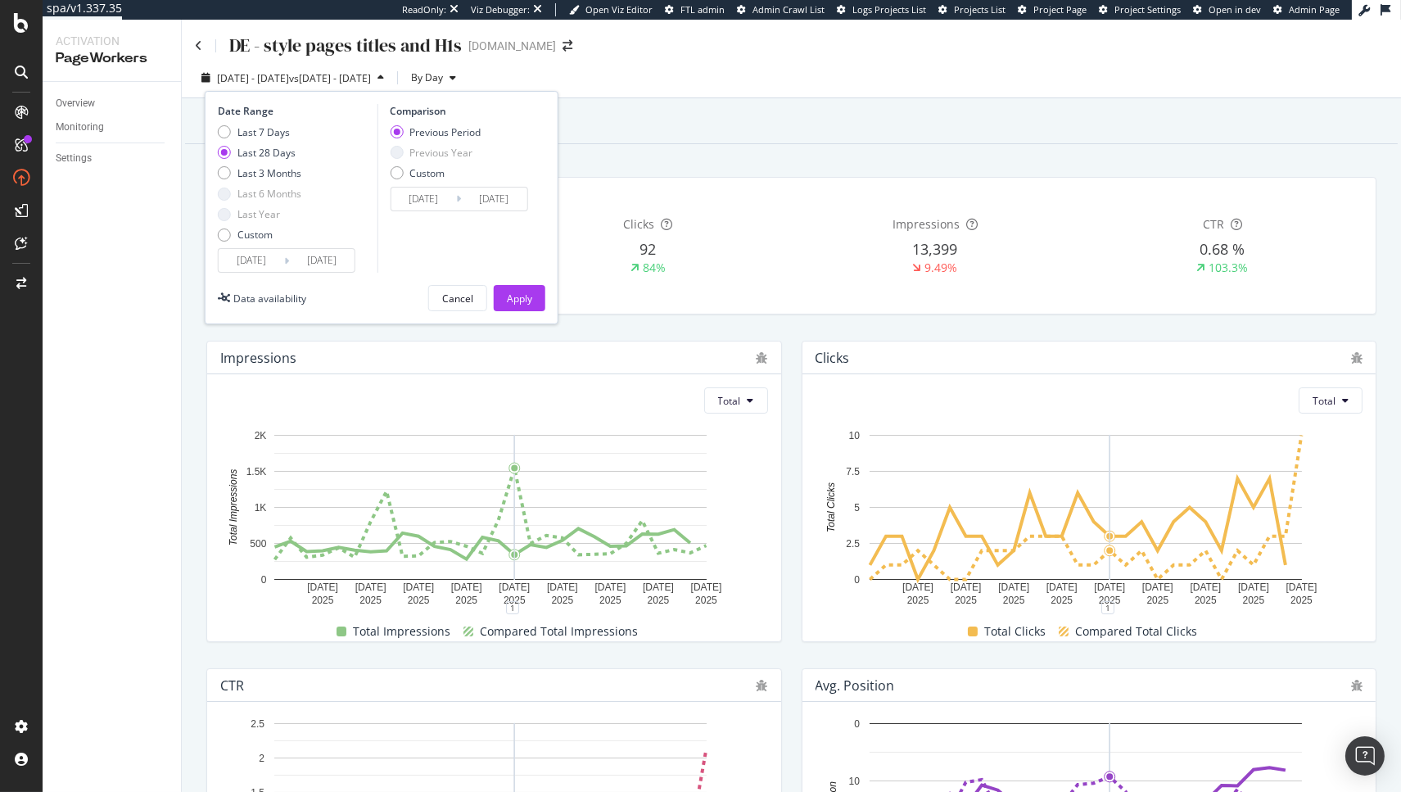
click at [274, 269] on input "2025/08/20" at bounding box center [252, 260] width 66 height 23
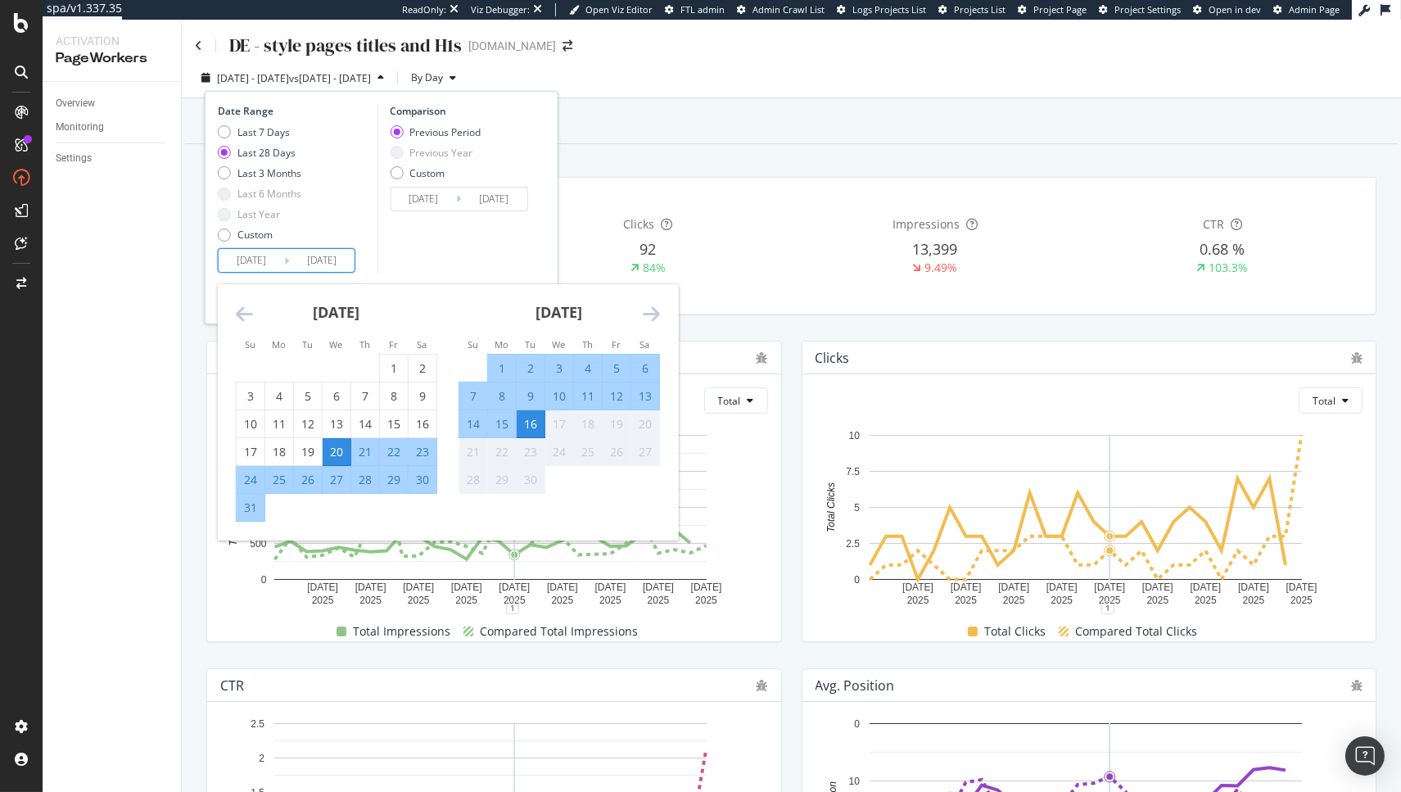
click at [583, 365] on div "4" at bounding box center [588, 368] width 28 height 16
type input "2025/09/04"
type input "2025/08/22"
type input "2025/09/03"
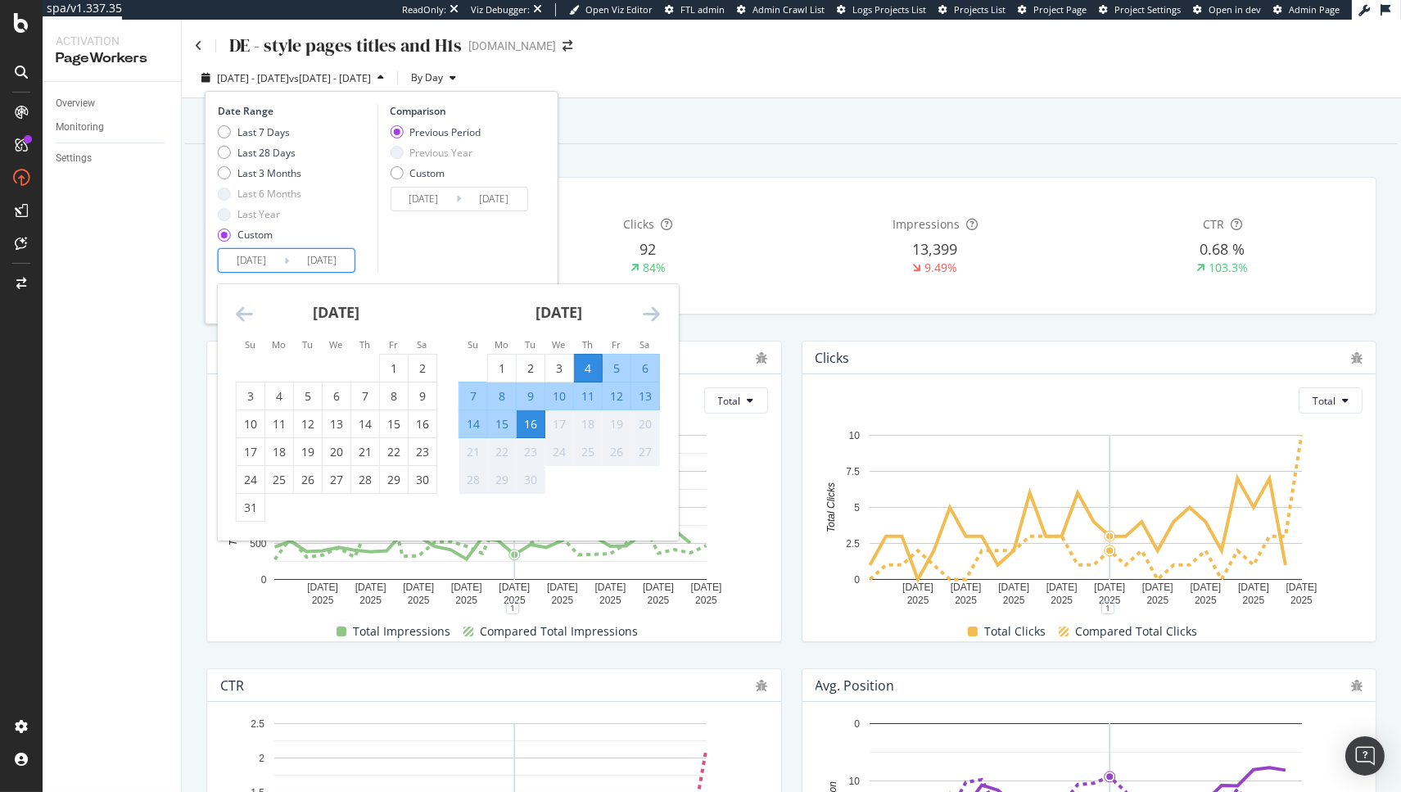
click at [533, 420] on div "16" at bounding box center [531, 424] width 28 height 16
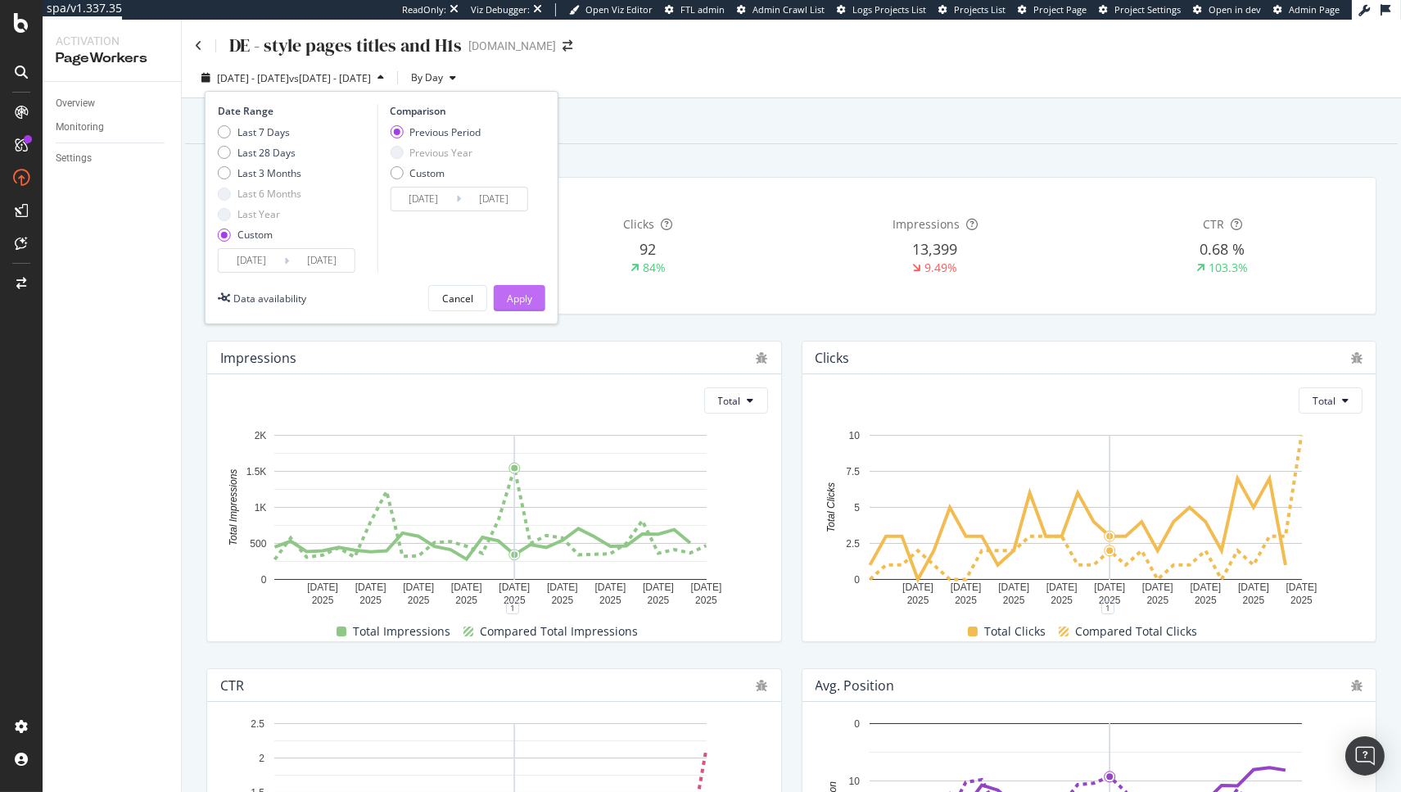
click at [531, 300] on div "Apply" at bounding box center [519, 299] width 25 height 14
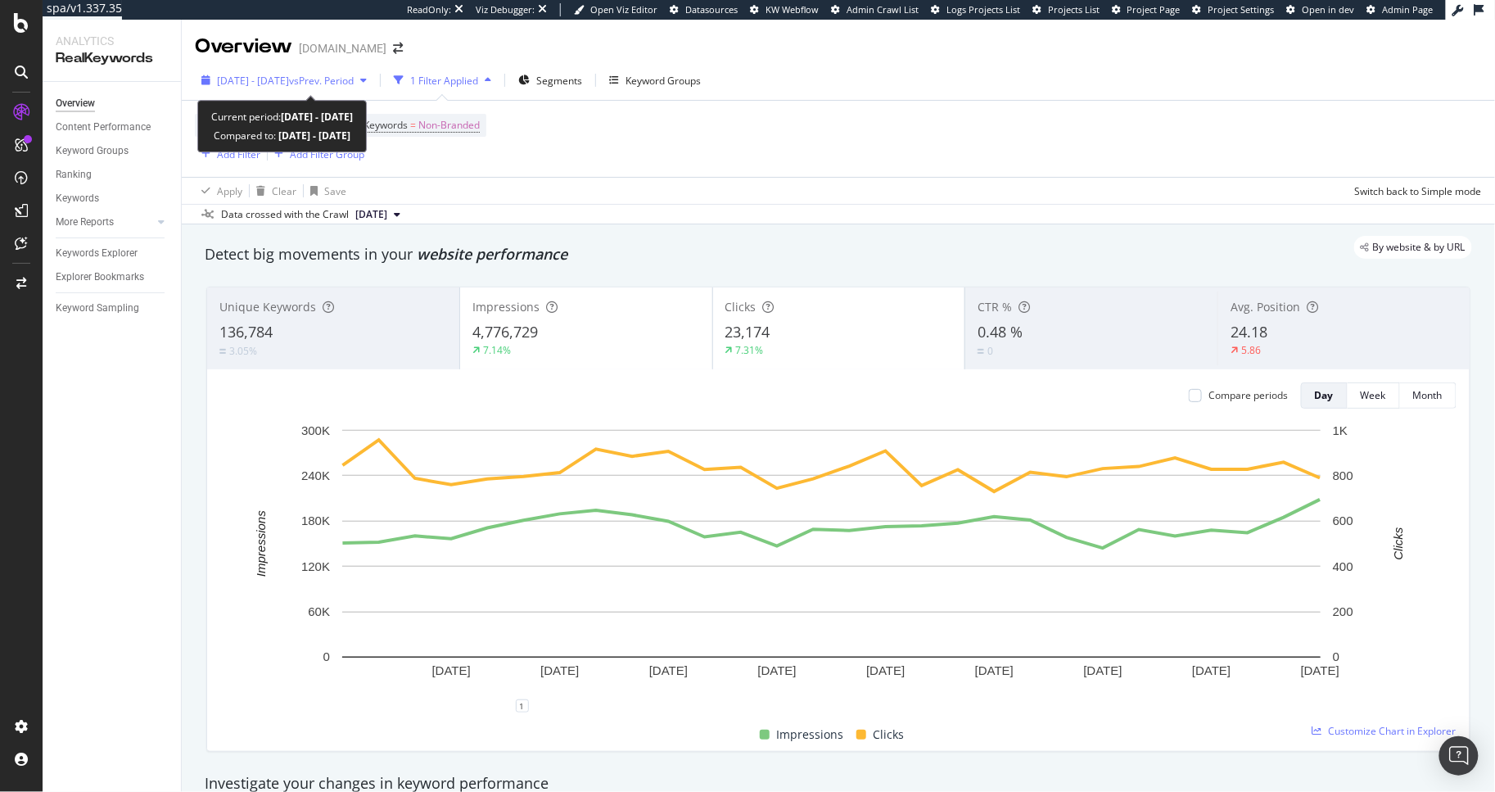
click at [322, 88] on div "2025 Feb. 15th - Mar. 14th vs Prev. Period" at bounding box center [284, 80] width 179 height 25
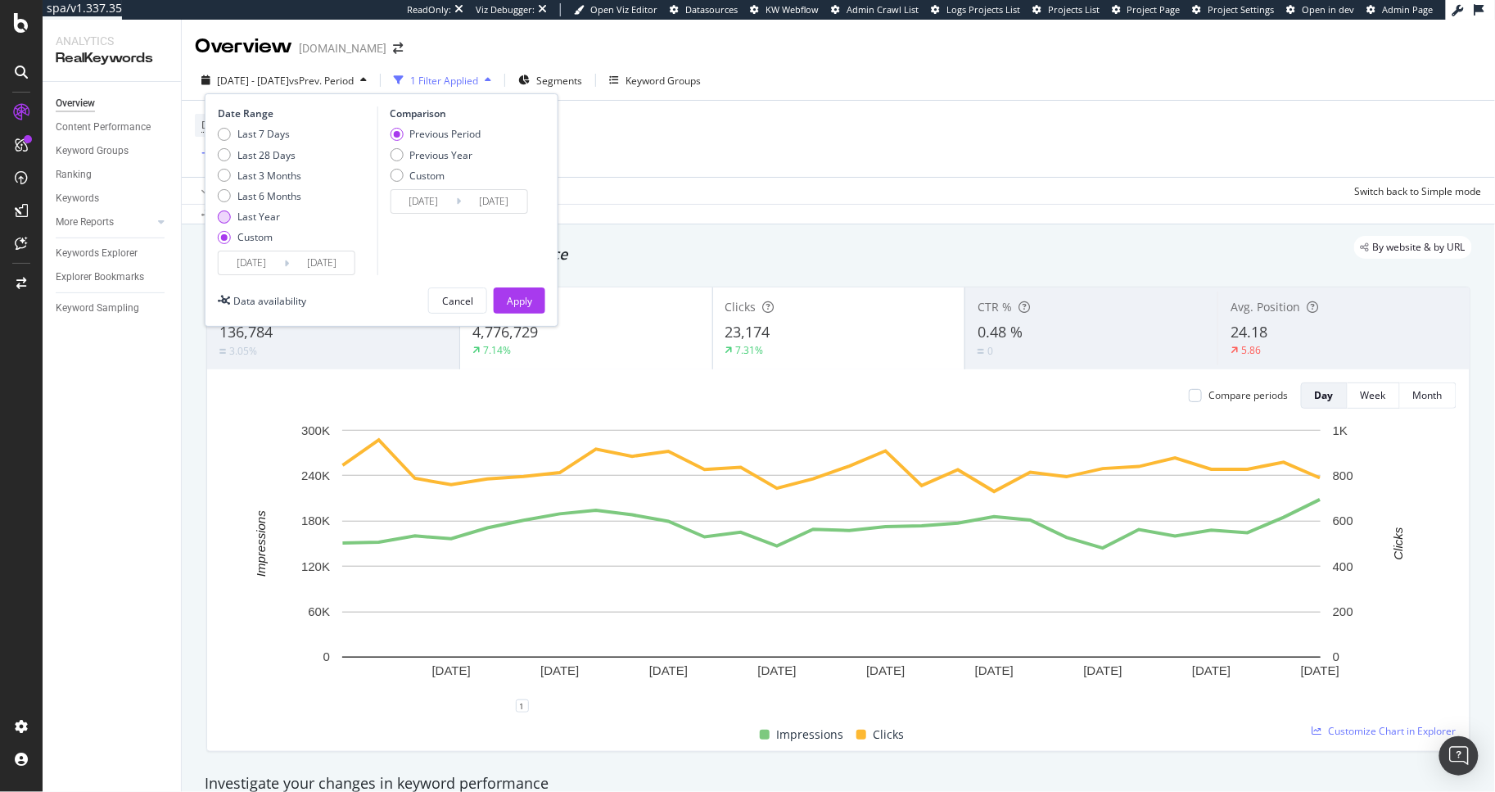
click at [280, 216] on div "Last Year" at bounding box center [260, 217] width 84 height 14
type input "2024/09/16"
type input "2025/09/15"
click at [490, 295] on div "Cancel Apply" at bounding box center [486, 300] width 117 height 26
click at [508, 295] on div "Apply" at bounding box center [519, 301] width 25 height 14
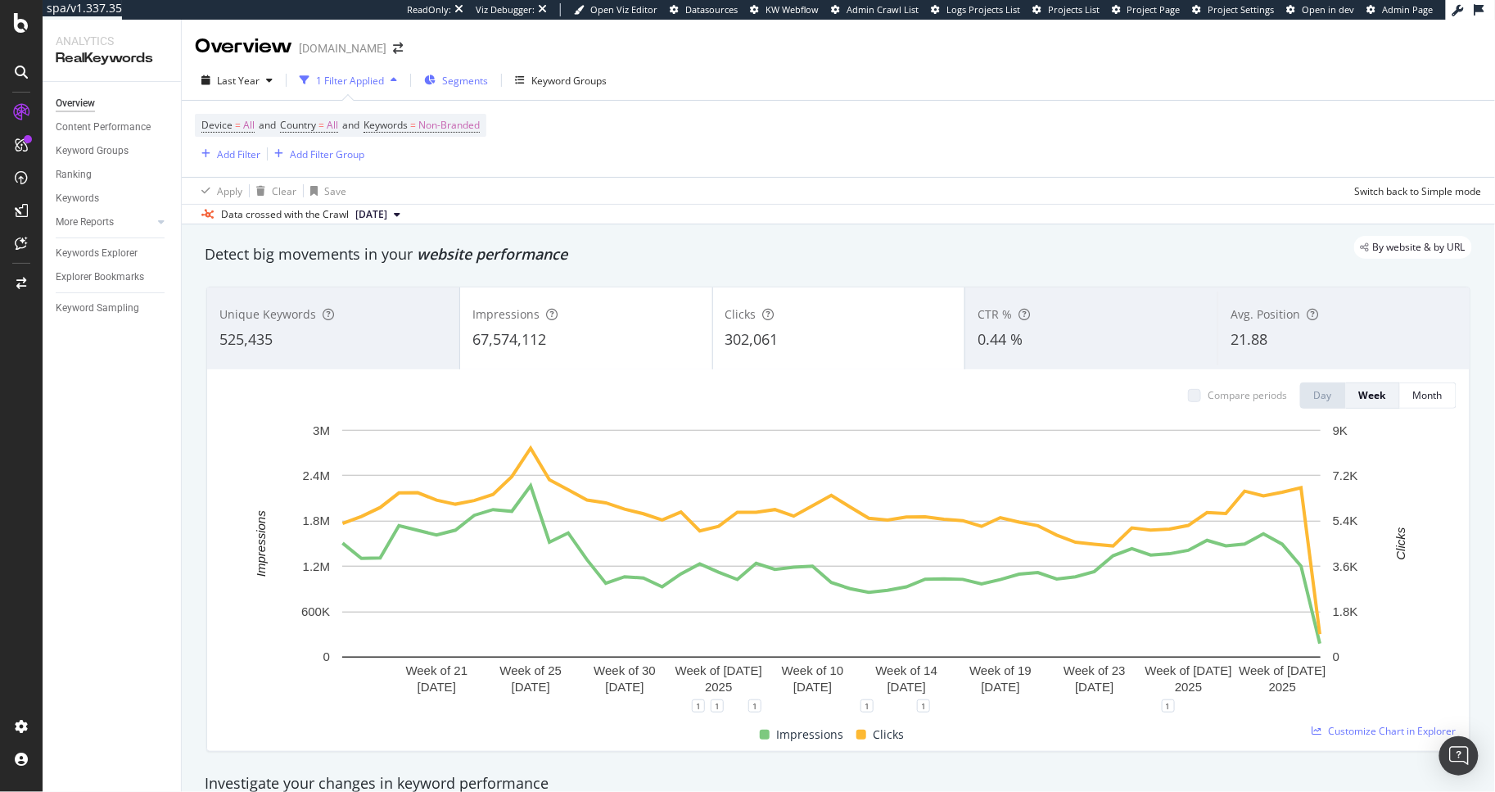
click at [467, 82] on span "Segments" at bounding box center [465, 81] width 46 height 14
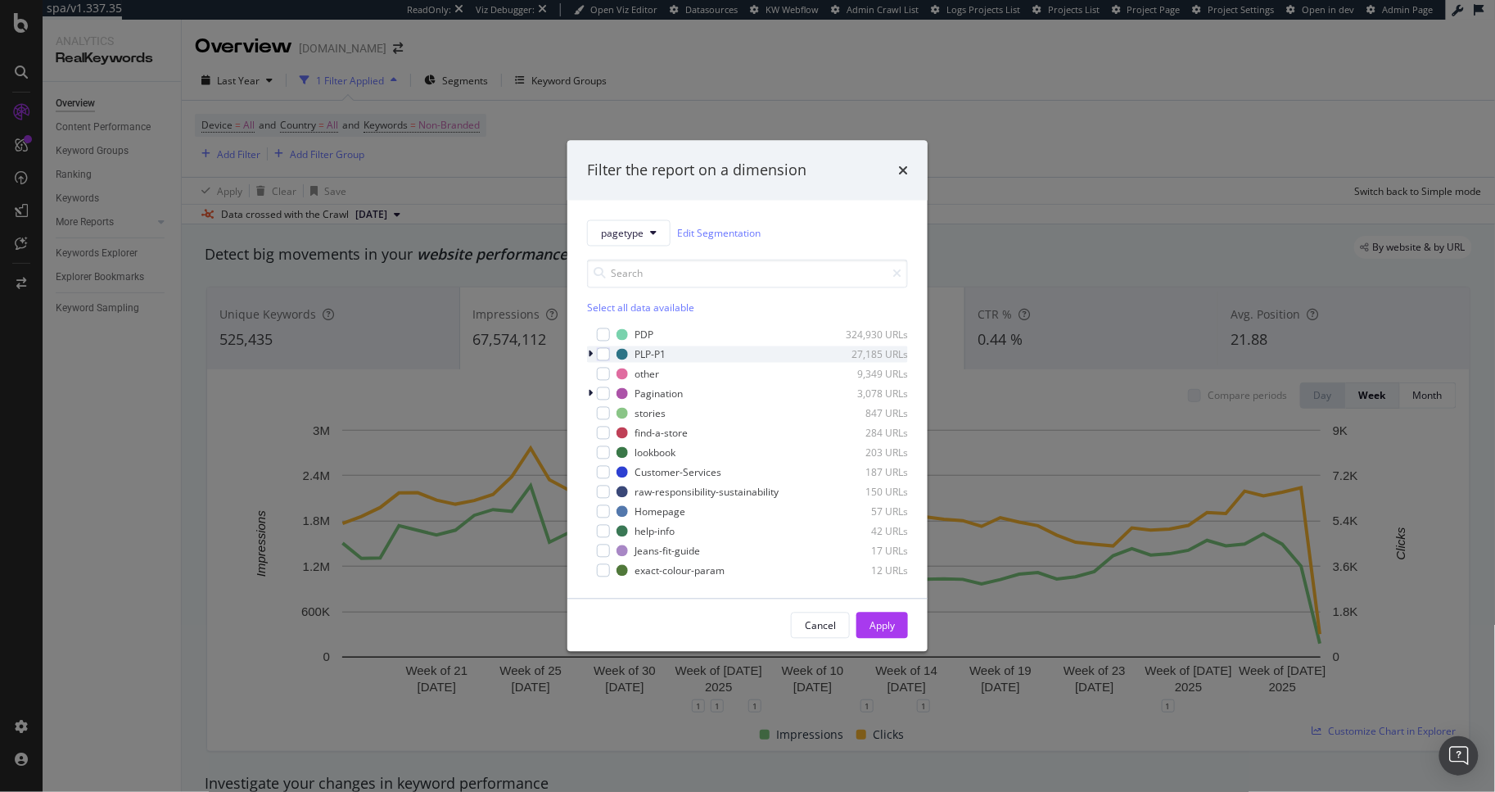
click at [590, 351] on icon "modal" at bounding box center [590, 355] width 5 height 10
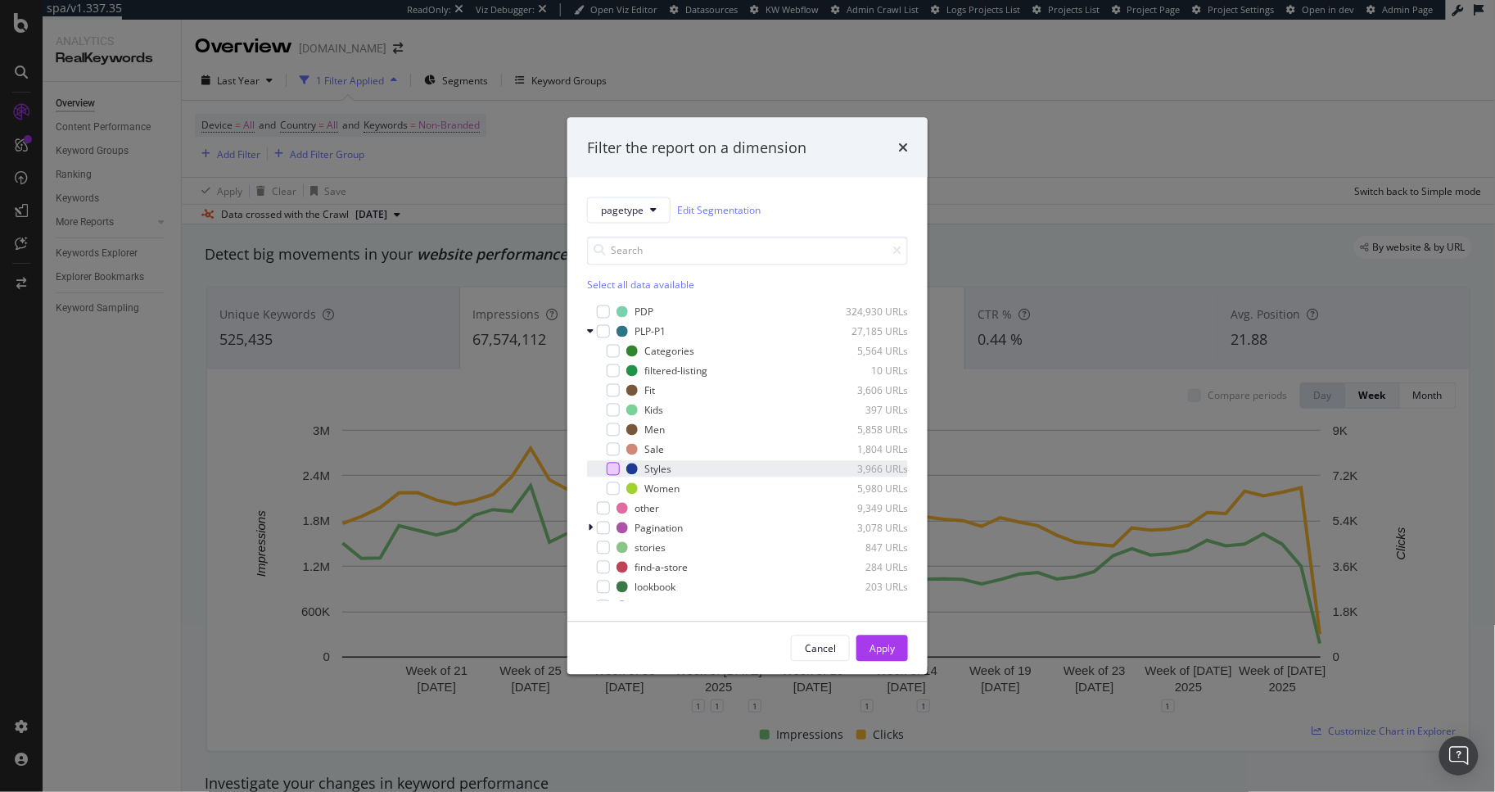
click at [613, 469] on div "modal" at bounding box center [613, 469] width 13 height 13
click at [868, 644] on button "Apply" at bounding box center [882, 648] width 52 height 26
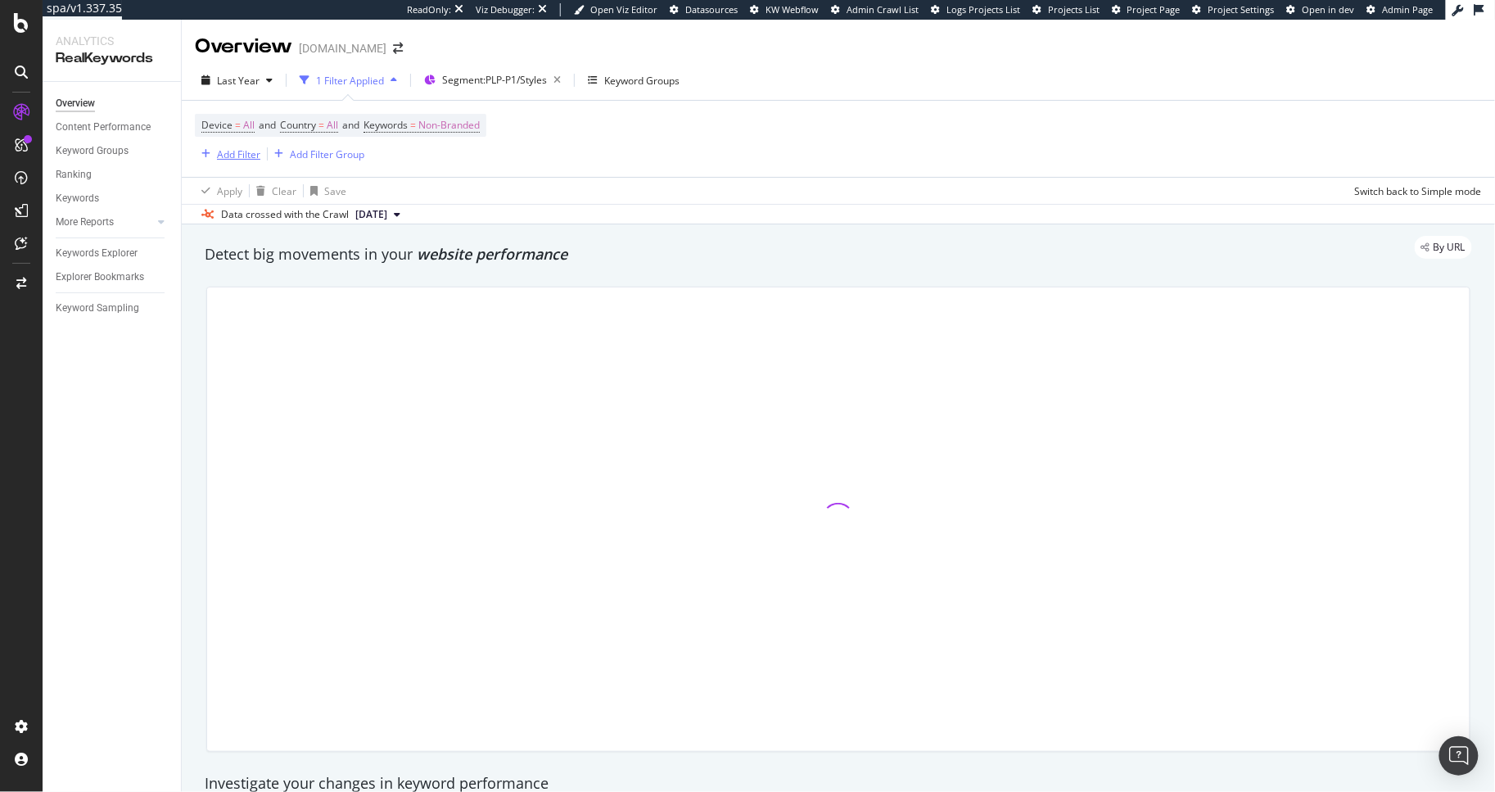
click at [242, 146] on div "Add Filter" at bounding box center [228, 154] width 66 height 18
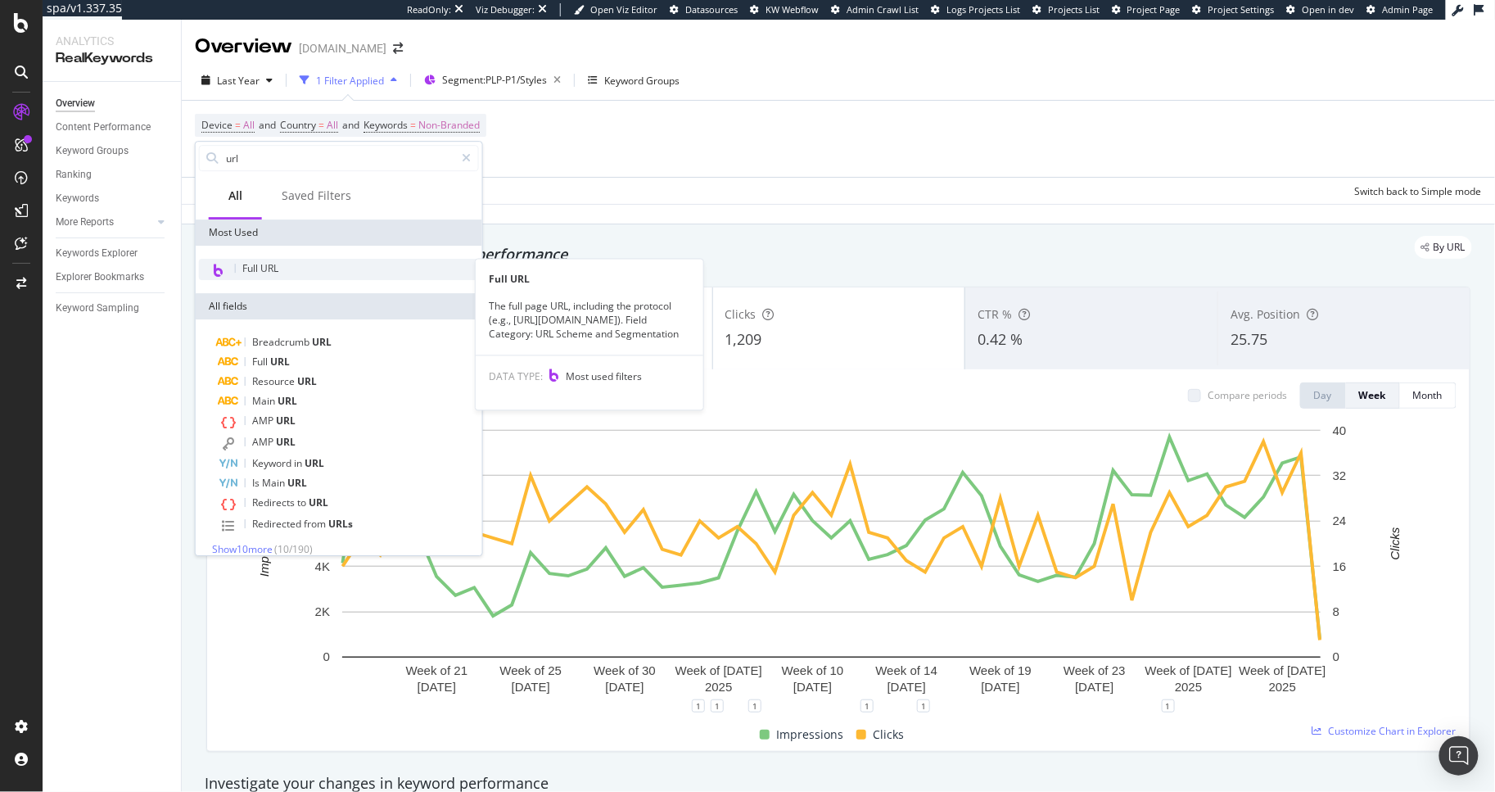
type input "url"
click at [337, 273] on div "Full URL" at bounding box center [339, 269] width 280 height 21
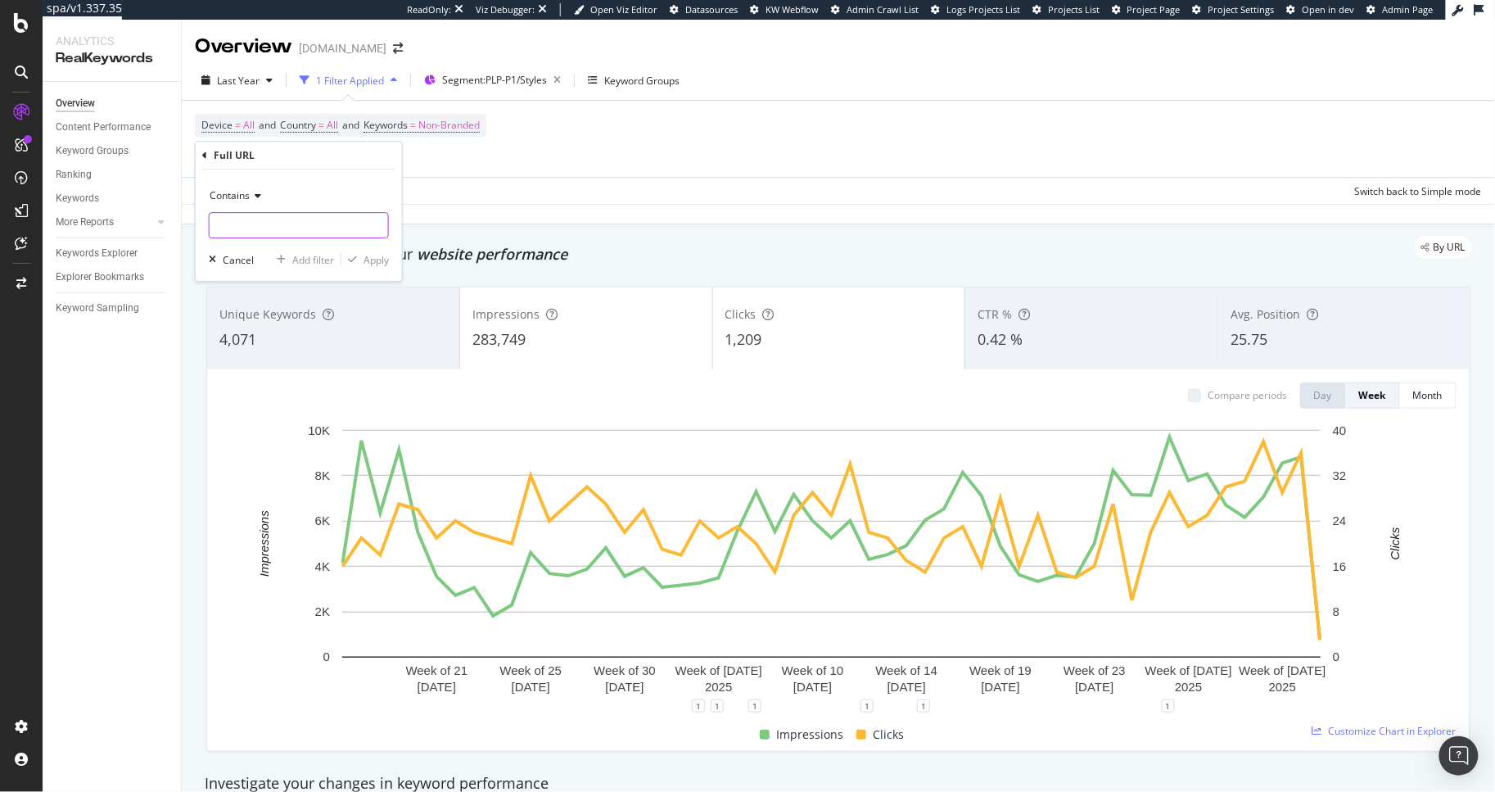
click at [281, 232] on input "text" at bounding box center [299, 225] width 179 height 26
type input "/es_es/"
click at [381, 260] on div "Apply" at bounding box center [376, 260] width 25 height 14
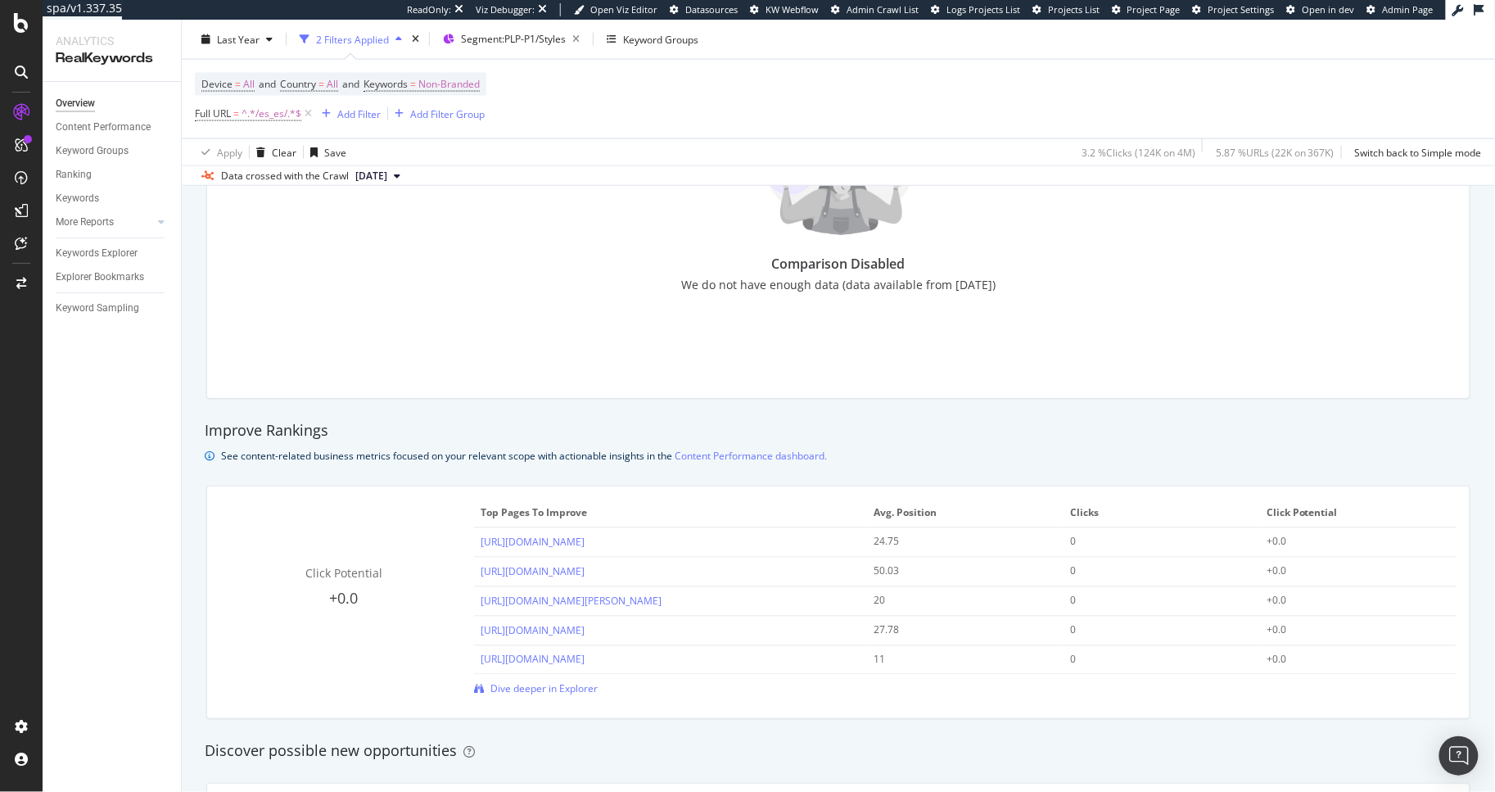
scroll to position [1077, 0]
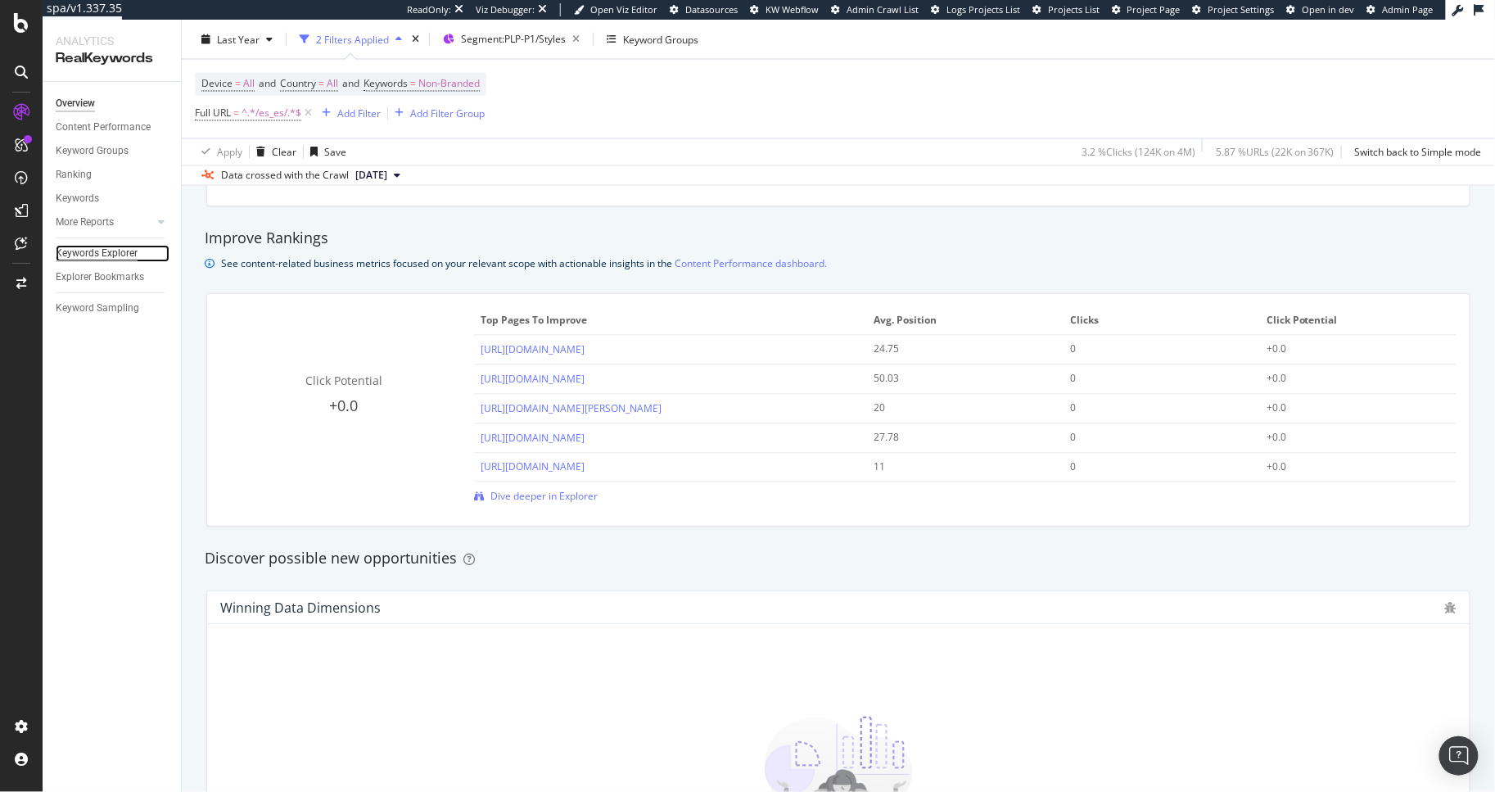
click at [83, 255] on div "Keywords Explorer" at bounding box center [97, 253] width 82 height 17
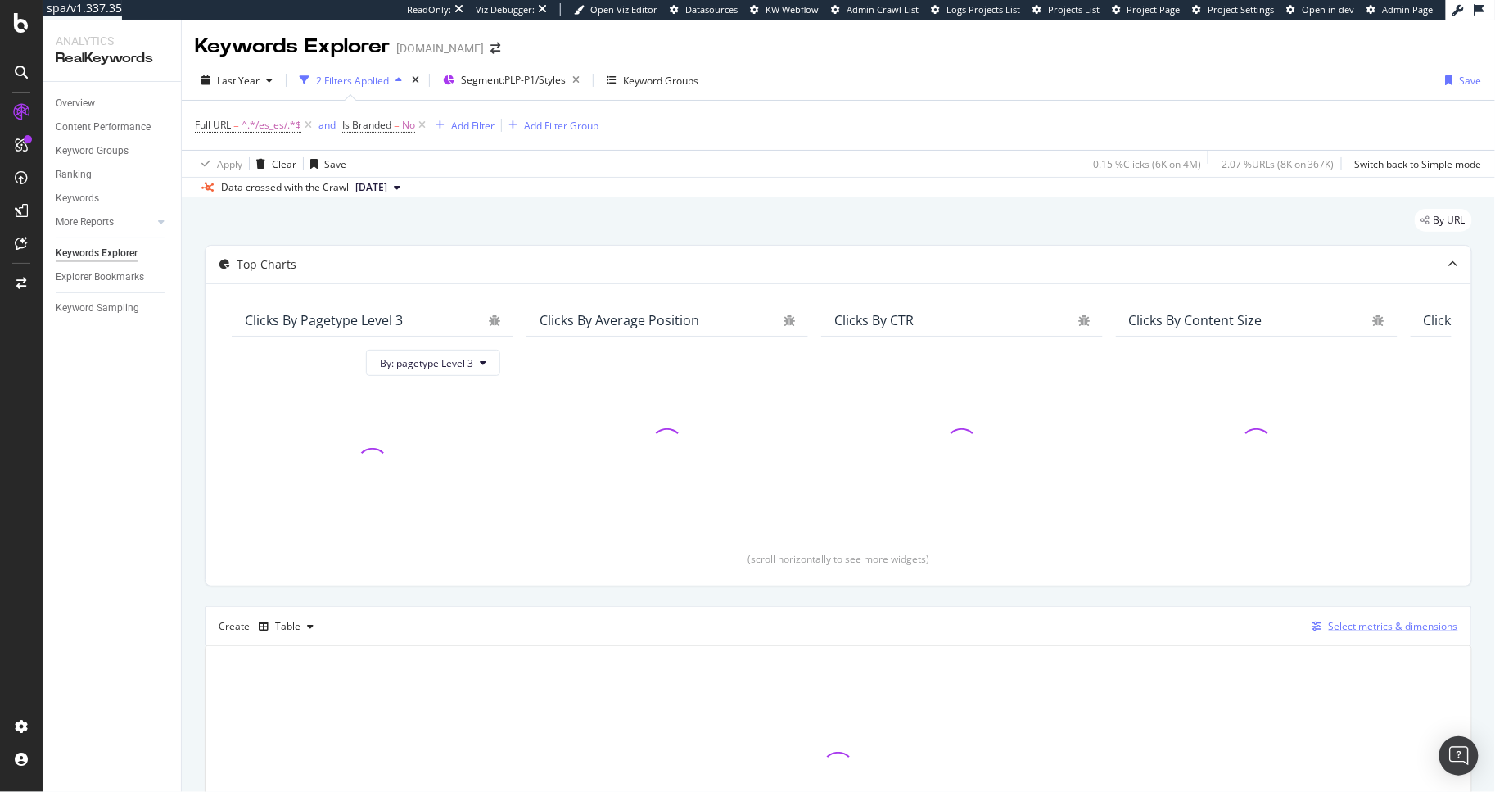
click at [1351, 624] on div "Select metrics & dimensions" at bounding box center [1393, 626] width 129 height 14
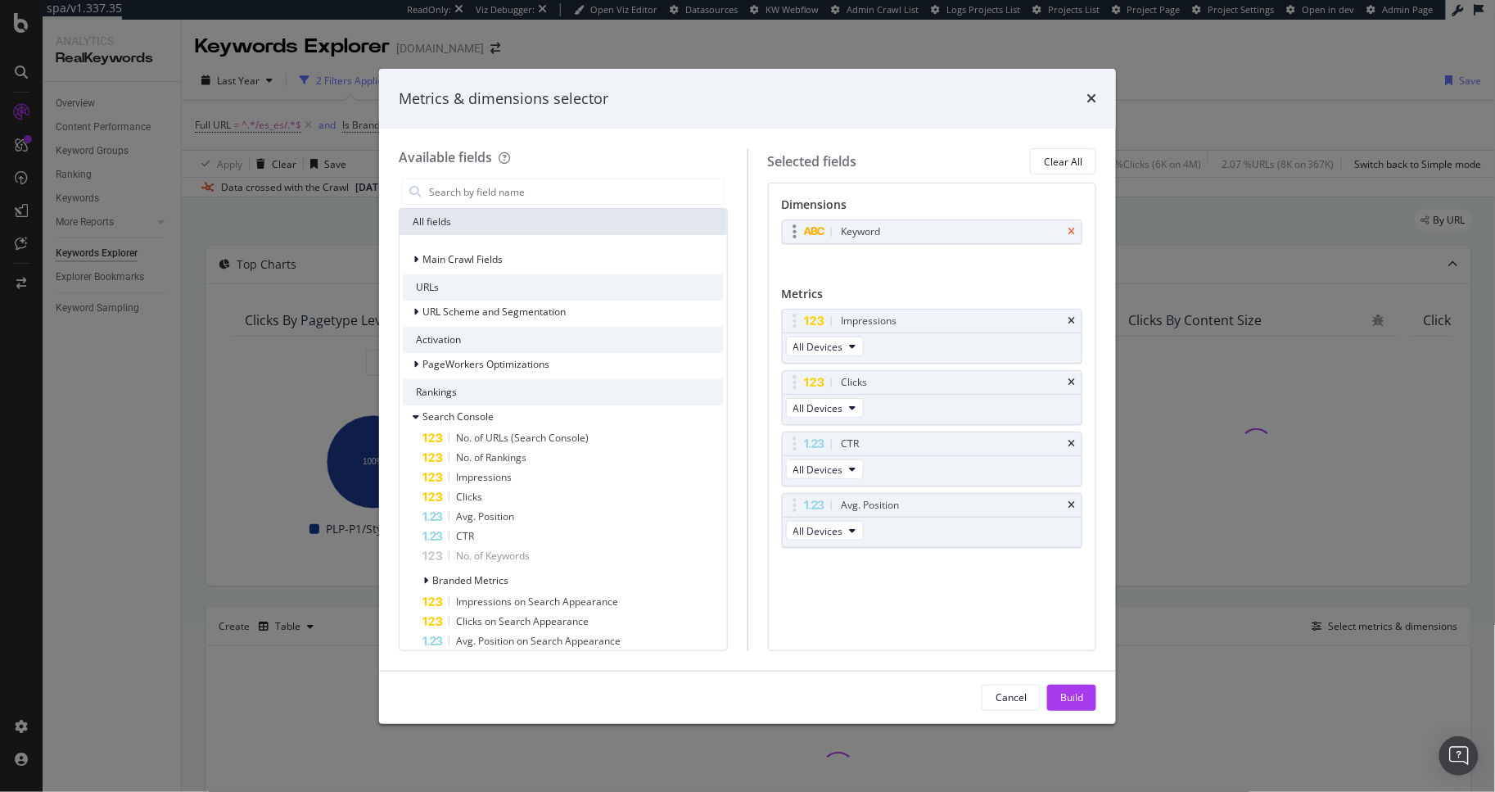
click at [1069, 228] on icon "times" at bounding box center [1071, 232] width 7 height 10
click at [602, 196] on input "modal" at bounding box center [575, 191] width 296 height 25
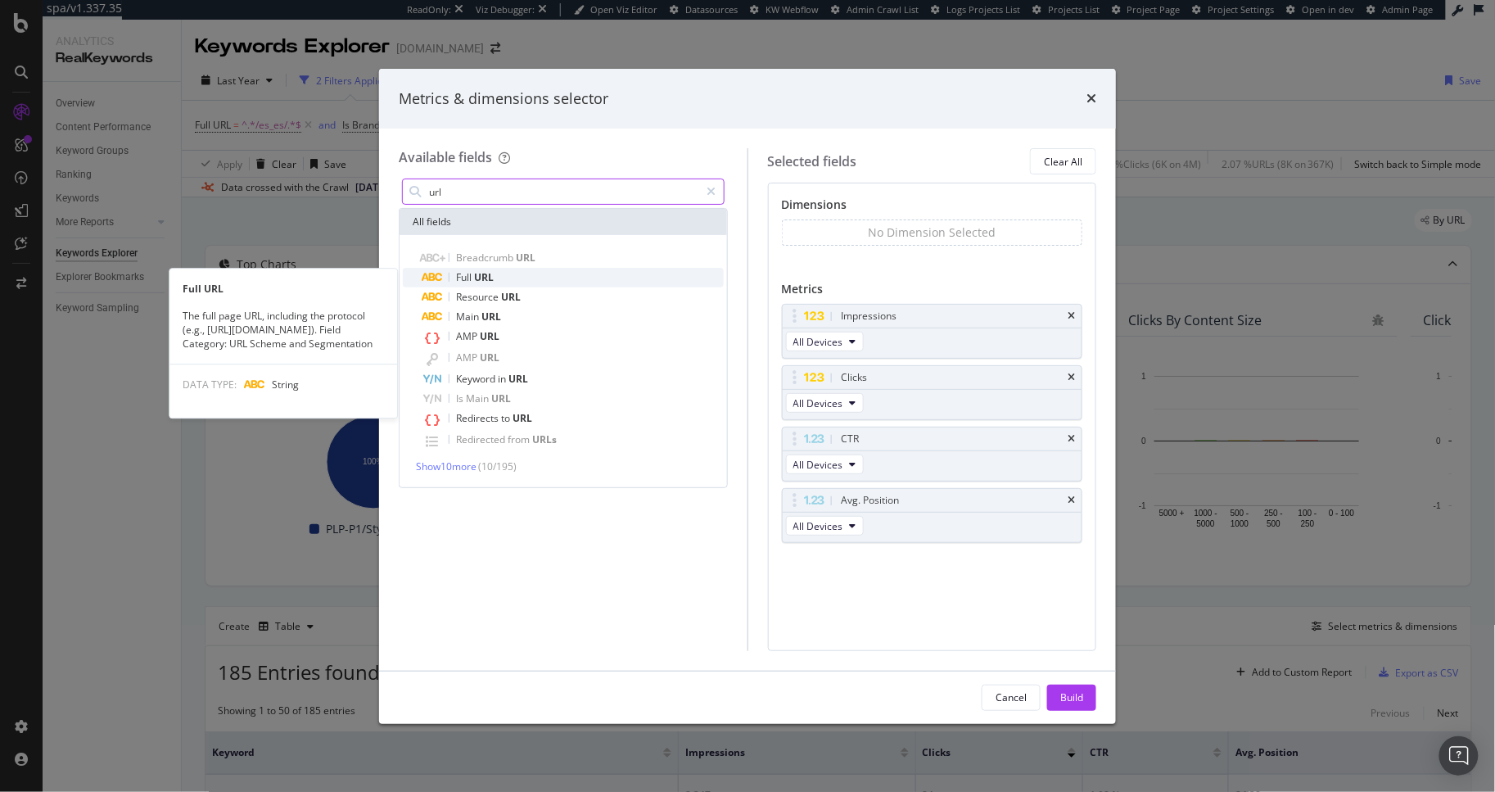
type input "url"
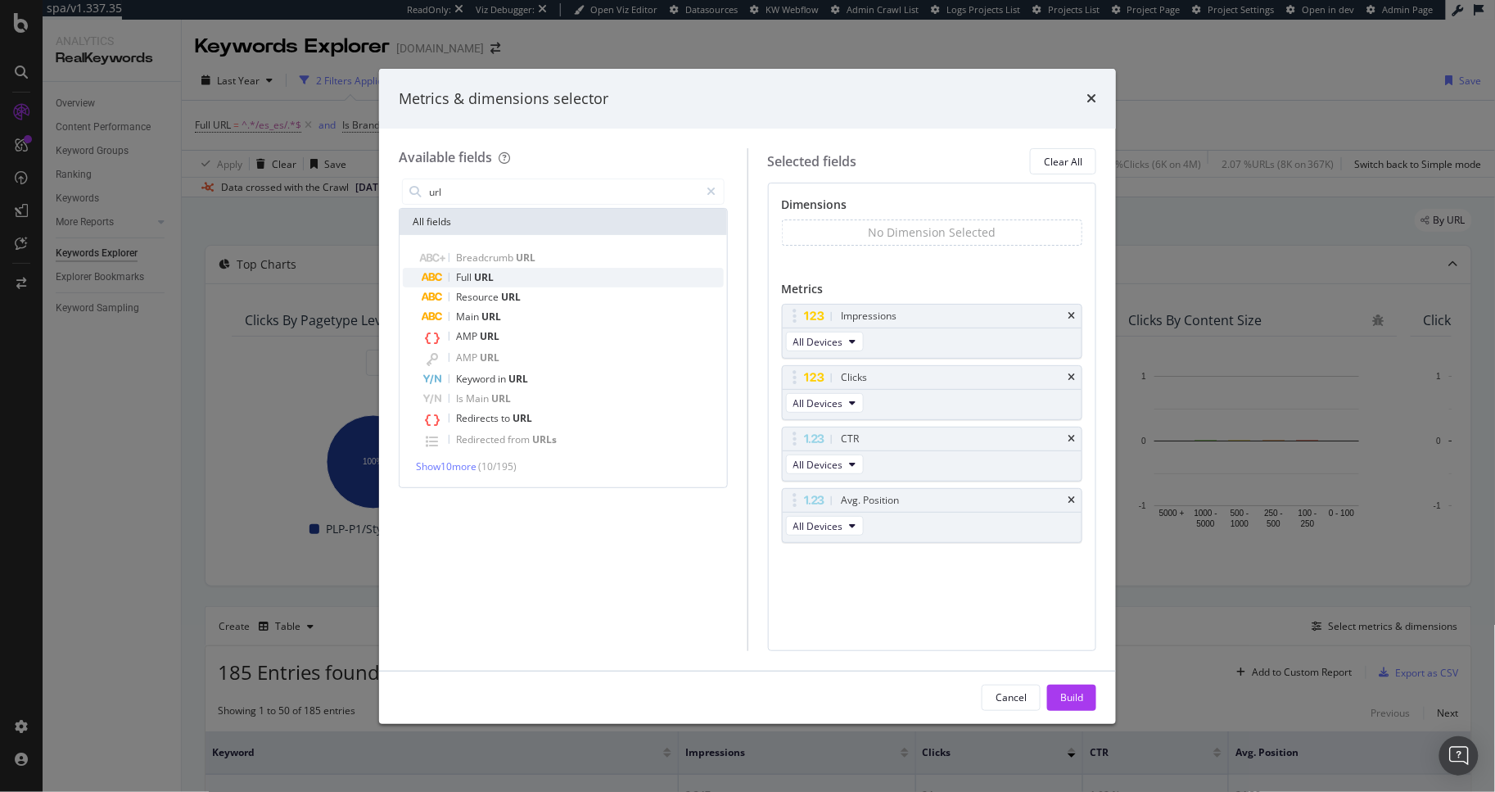
click at [483, 274] on span "URL" at bounding box center [484, 277] width 20 height 14
drag, startPoint x: 789, startPoint y: 384, endPoint x: 804, endPoint y: 310, distance: 75.3
click at [804, 310] on body "spa/v1.337.35 ReadOnly: Viz Debugger: Open Viz Editor Datasources KW Webflow Ad…" at bounding box center [747, 396] width 1495 height 792
drag, startPoint x: 1072, startPoint y: 698, endPoint x: 1046, endPoint y: 641, distance: 62.7
click at [1072, 698] on div "Build" at bounding box center [1071, 697] width 23 height 14
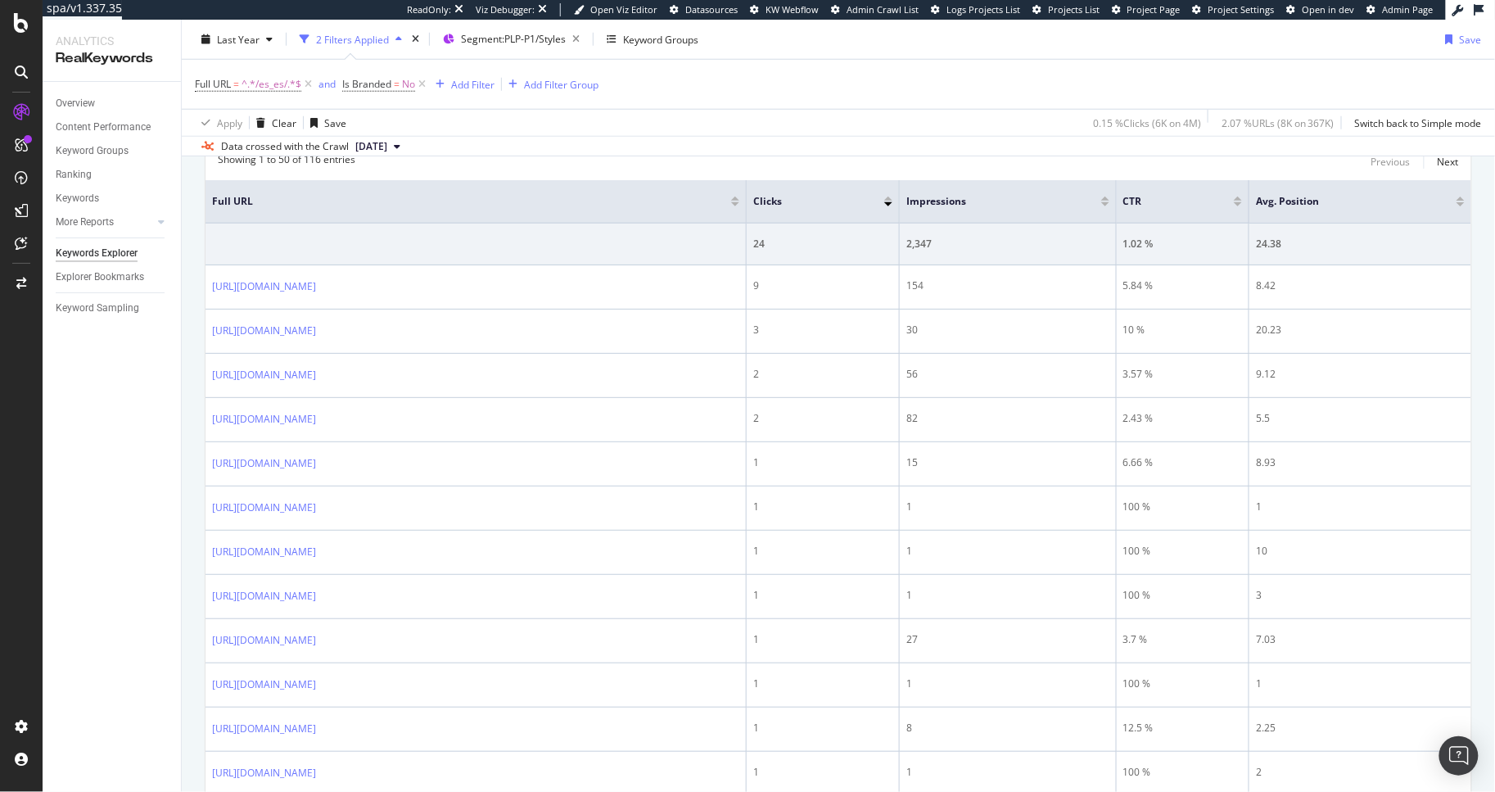
scroll to position [738, 0]
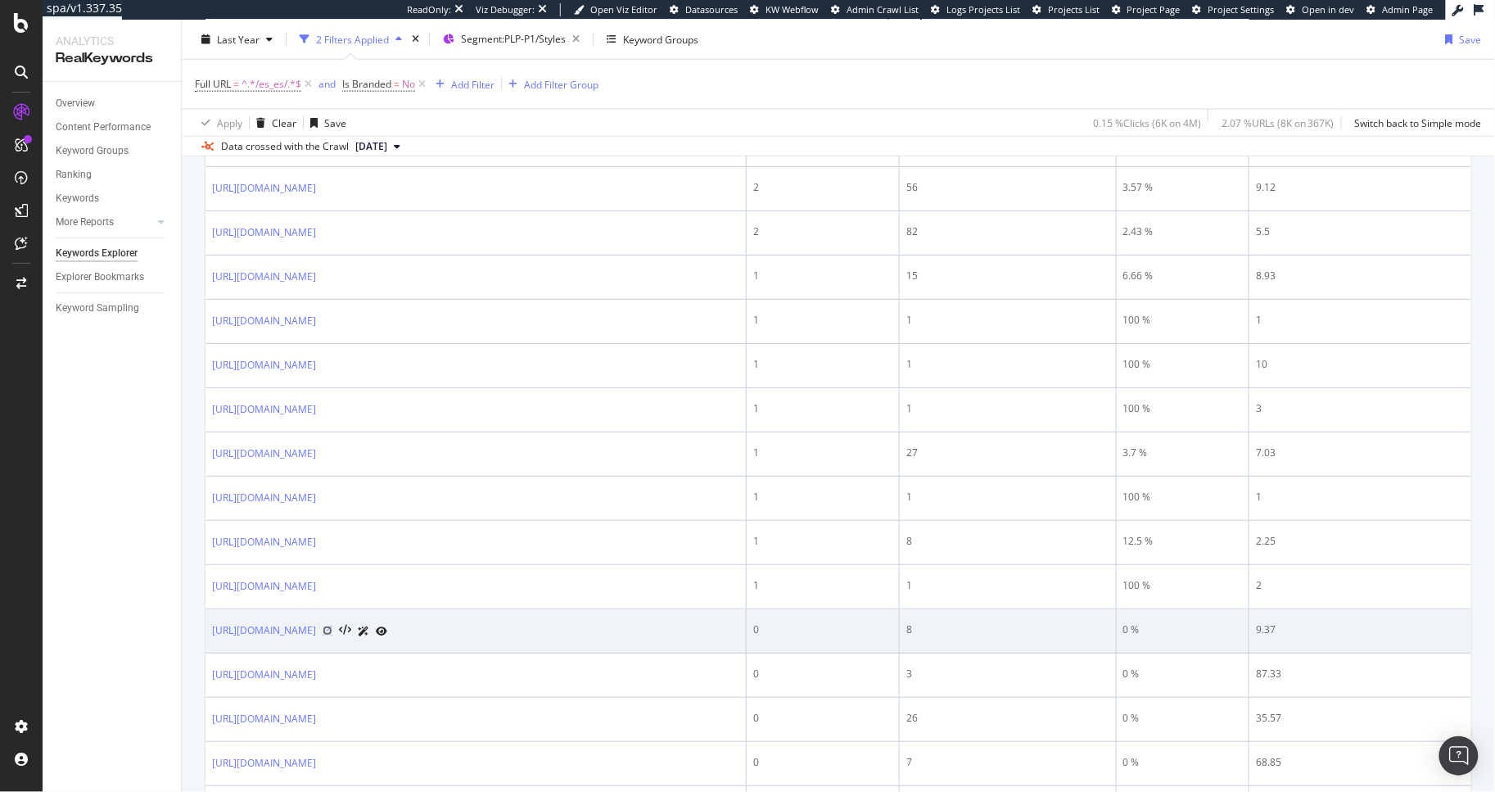
click at [332, 634] on icon at bounding box center [328, 631] width 10 height 10
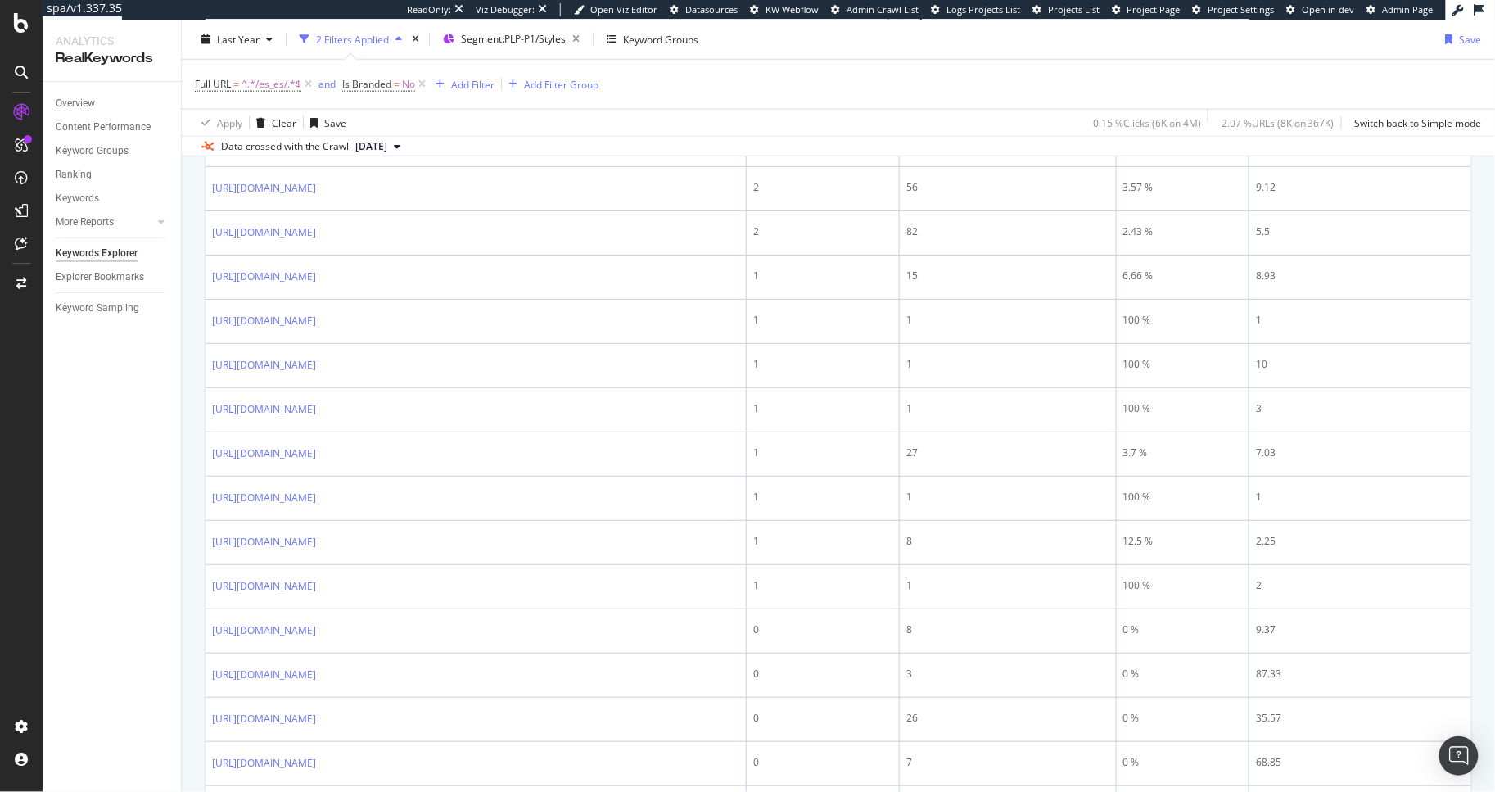
scroll to position [1316, 0]
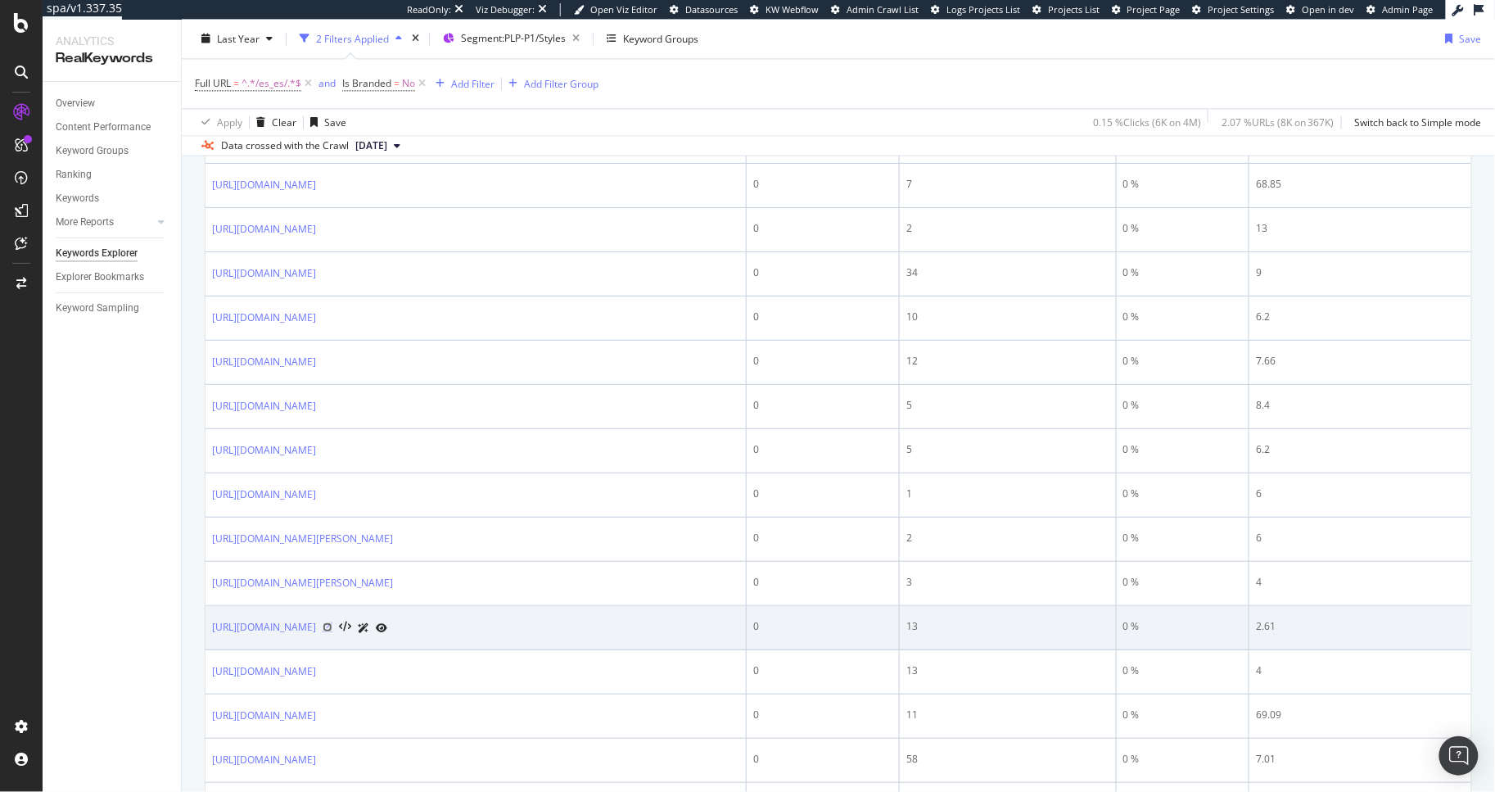
click at [332, 630] on icon at bounding box center [328, 627] width 10 height 10
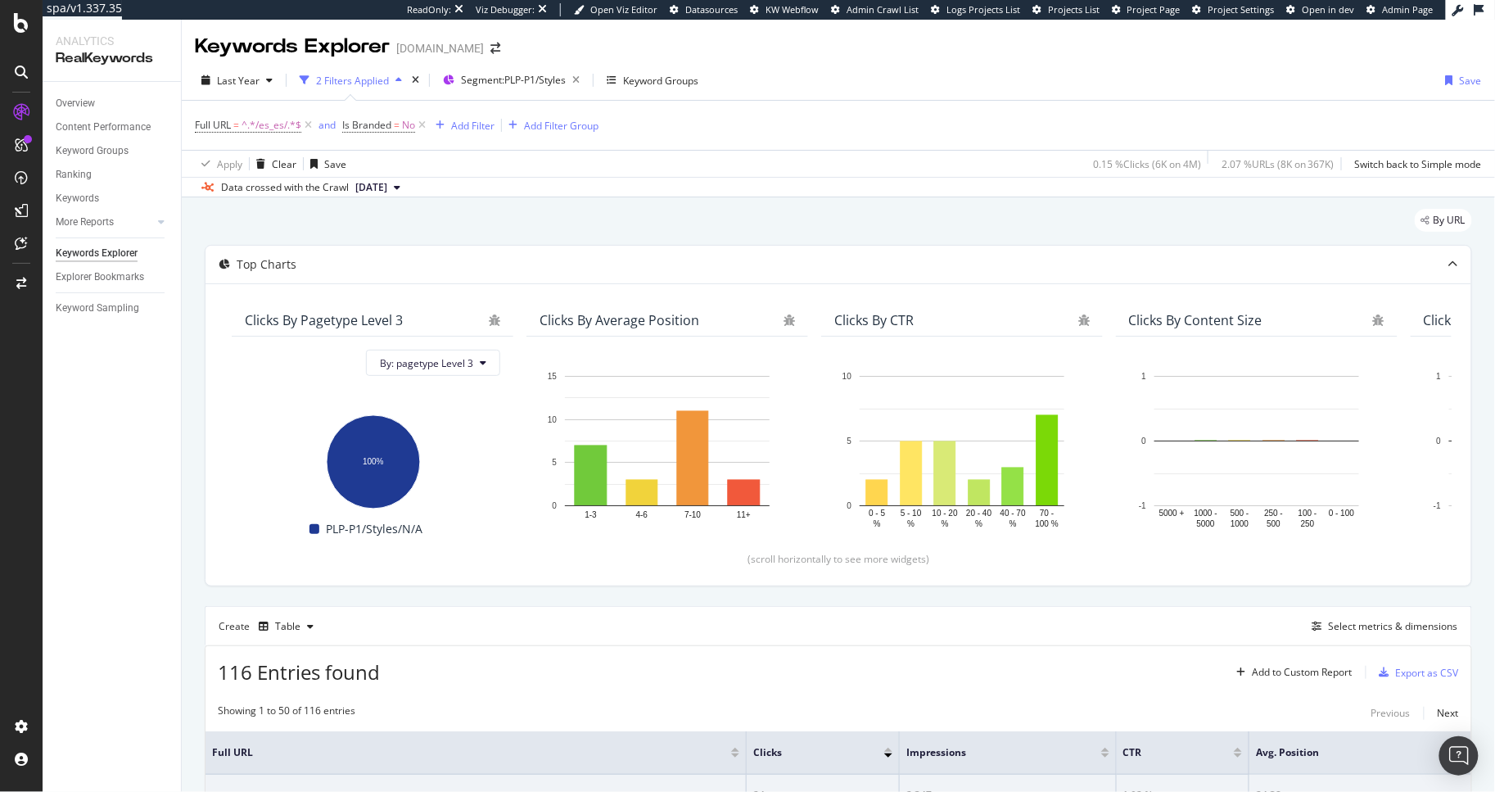
scroll to position [1316, 0]
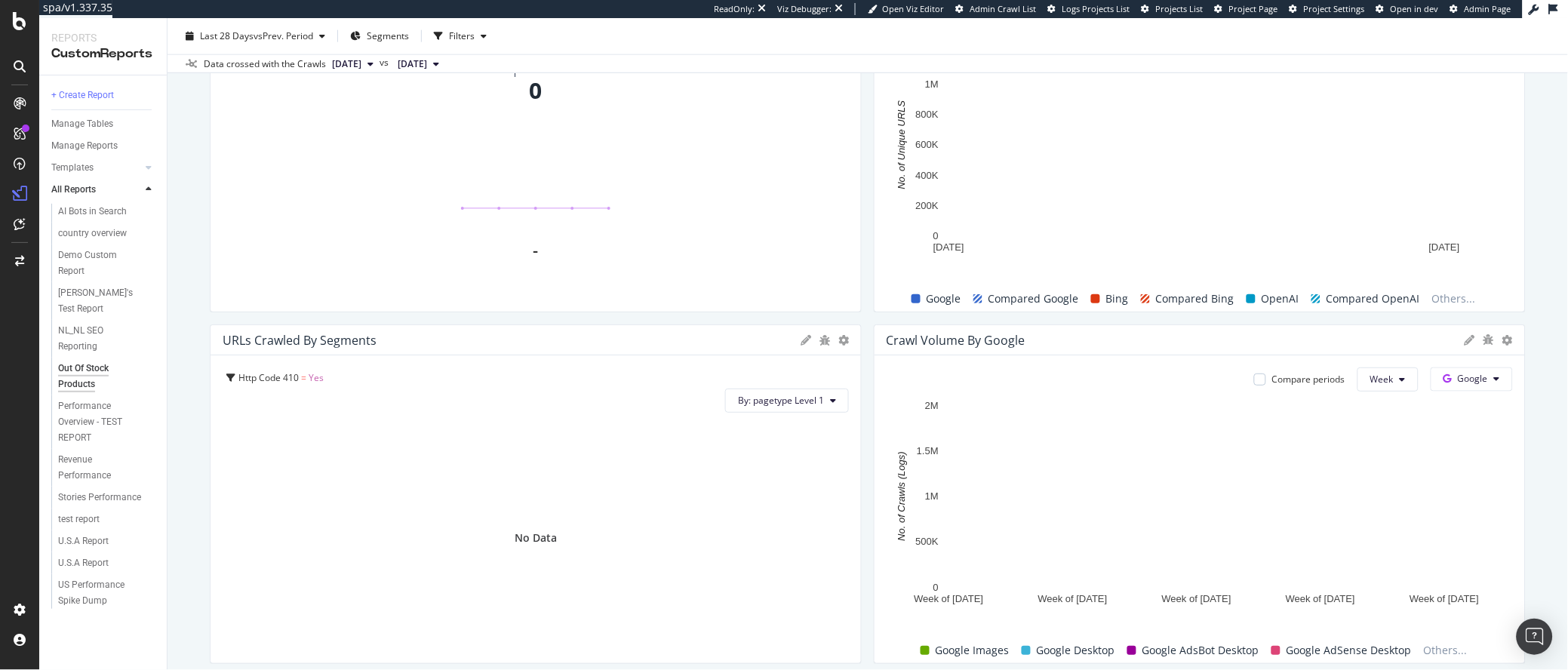
scroll to position [1005, 0]
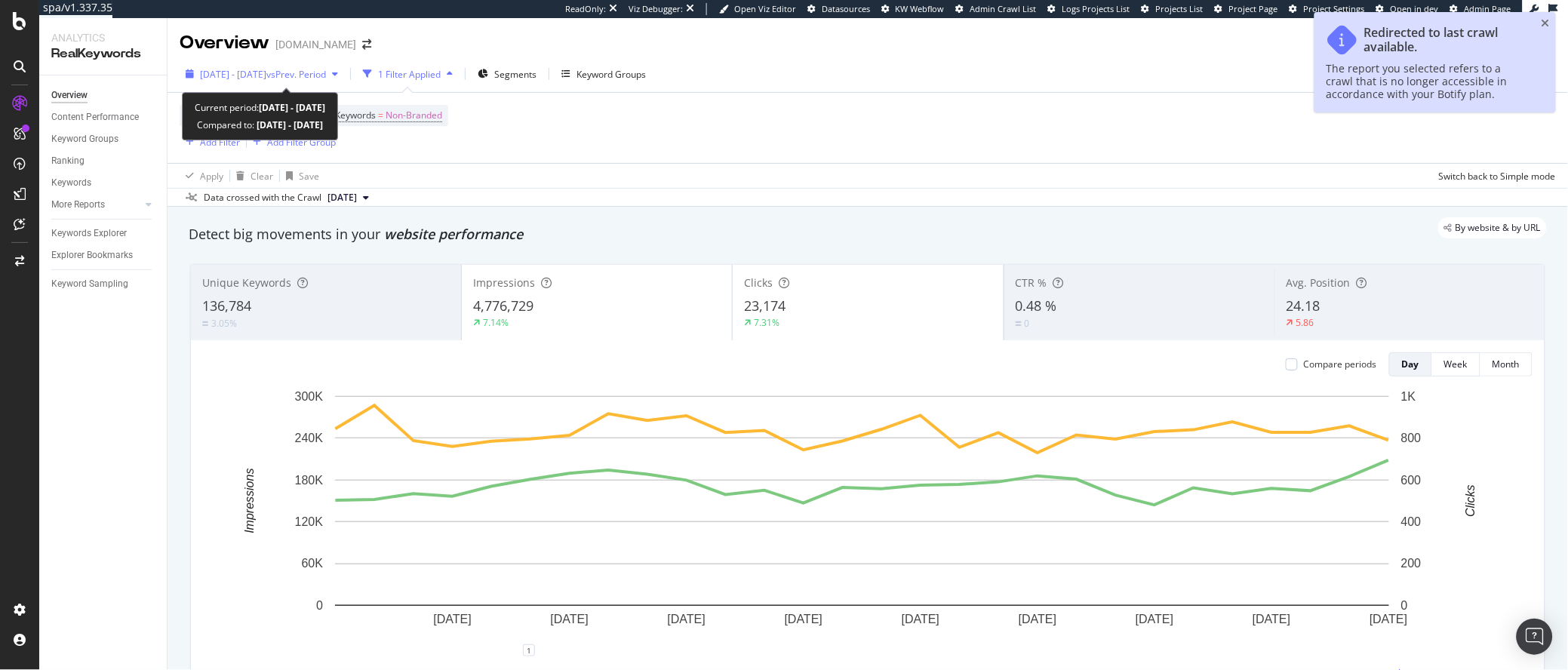
click at [266, 76] on span "[DATE] - [DATE]" at bounding box center [233, 75] width 66 height 13
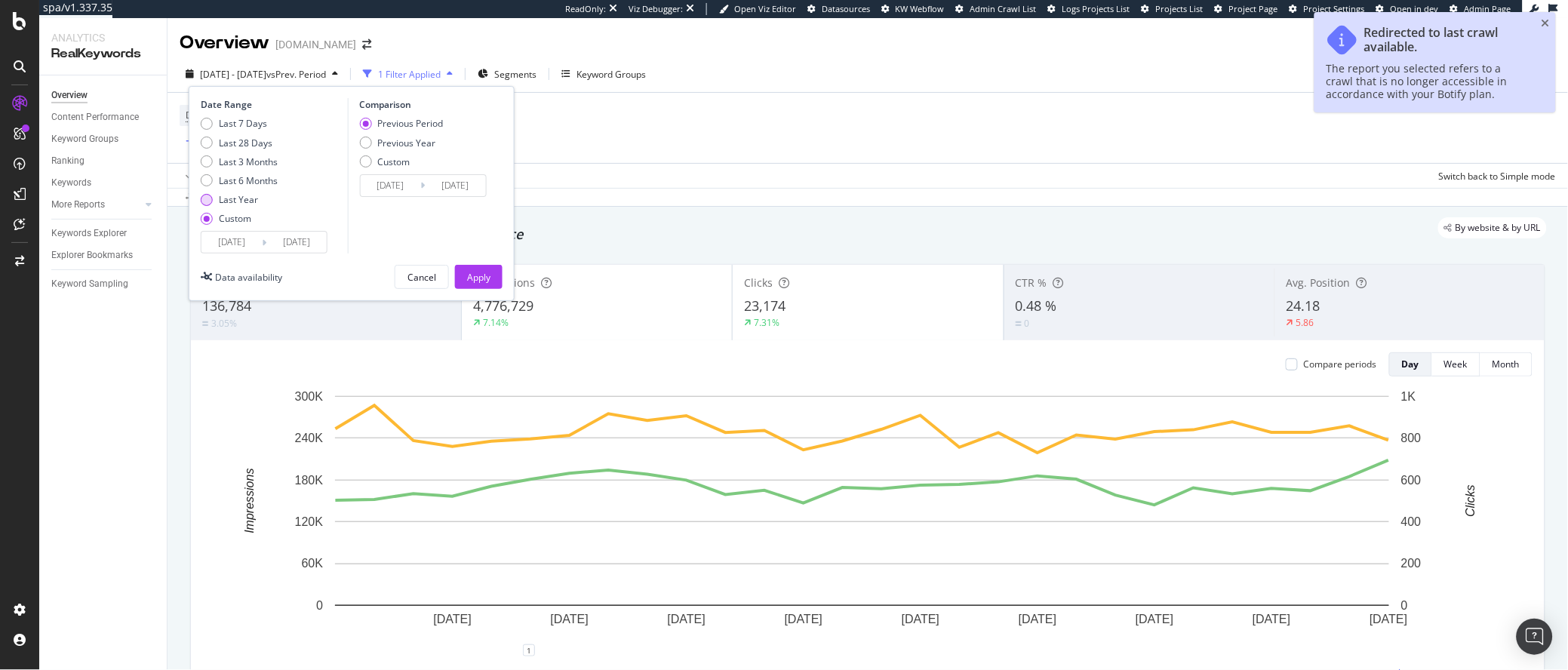
click at [240, 196] on div "Last Year" at bounding box center [238, 200] width 40 height 13
type input "2024/09/16"
type input "2025/09/15"
click at [462, 275] on button "Apply" at bounding box center [479, 276] width 48 height 24
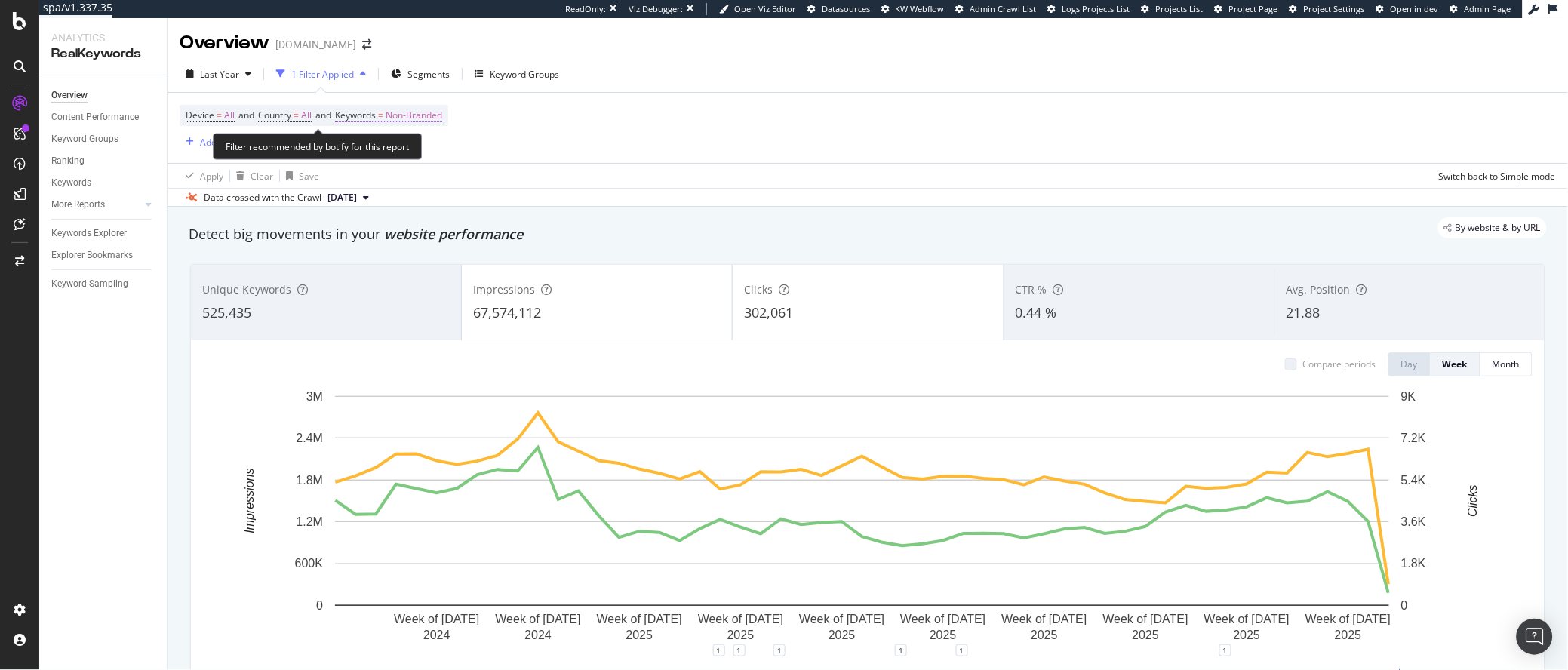
click at [383, 113] on span "=" at bounding box center [380, 115] width 6 height 13
drag, startPoint x: 385, startPoint y: 182, endPoint x: 393, endPoint y: 170, distance: 14.4
click at [393, 170] on div "Non-Branded Cancel Add filter Apply" at bounding box center [440, 165] width 190 height 76
click at [406, 155] on span "Non-Branded" at bounding box center [389, 150] width 63 height 13
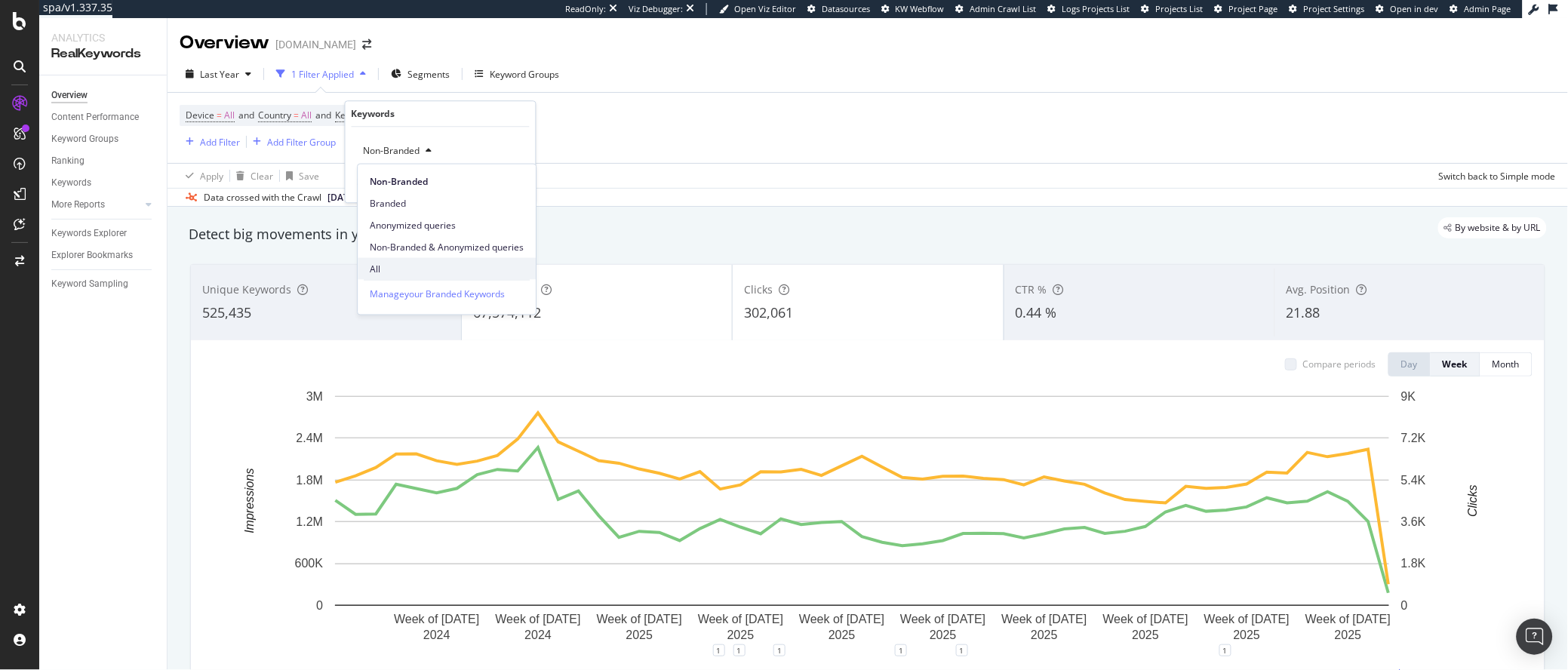
click at [404, 262] on span "All" at bounding box center [446, 268] width 154 height 14
click at [504, 190] on button "Apply" at bounding box center [501, 182] width 43 height 15
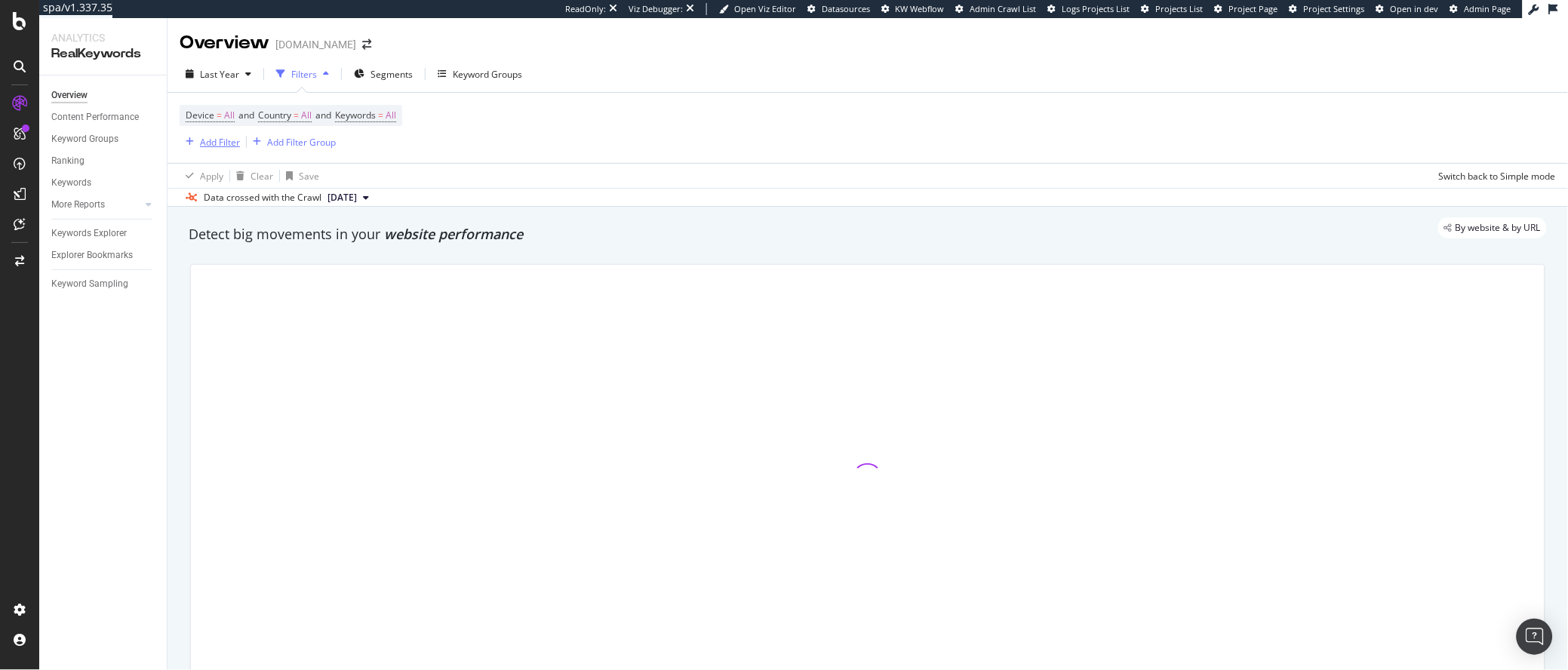
click at [203, 142] on div "Add Filter" at bounding box center [219, 142] width 40 height 13
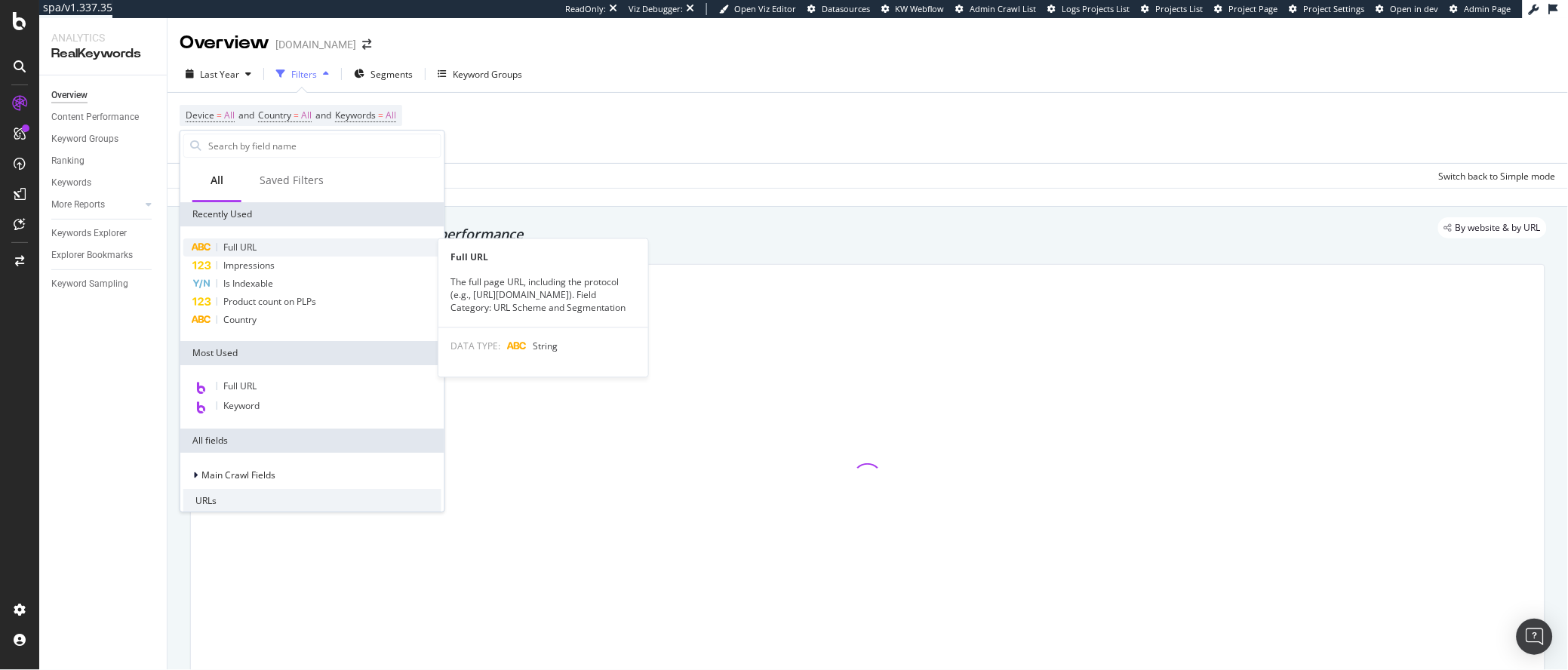
click at [269, 244] on div "Full URL" at bounding box center [312, 248] width 258 height 18
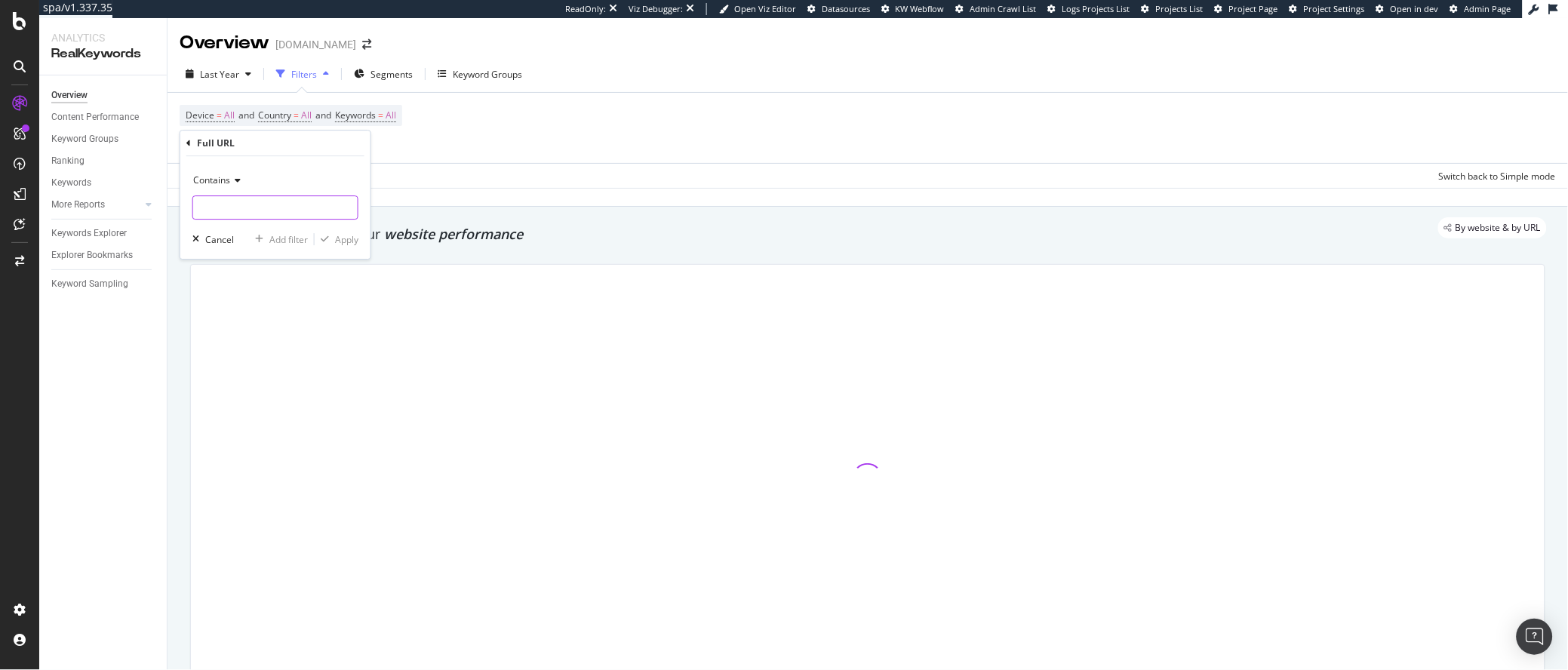
click at [254, 205] on input "text" at bounding box center [275, 207] width 165 height 24
paste input "93622F-7300-424"
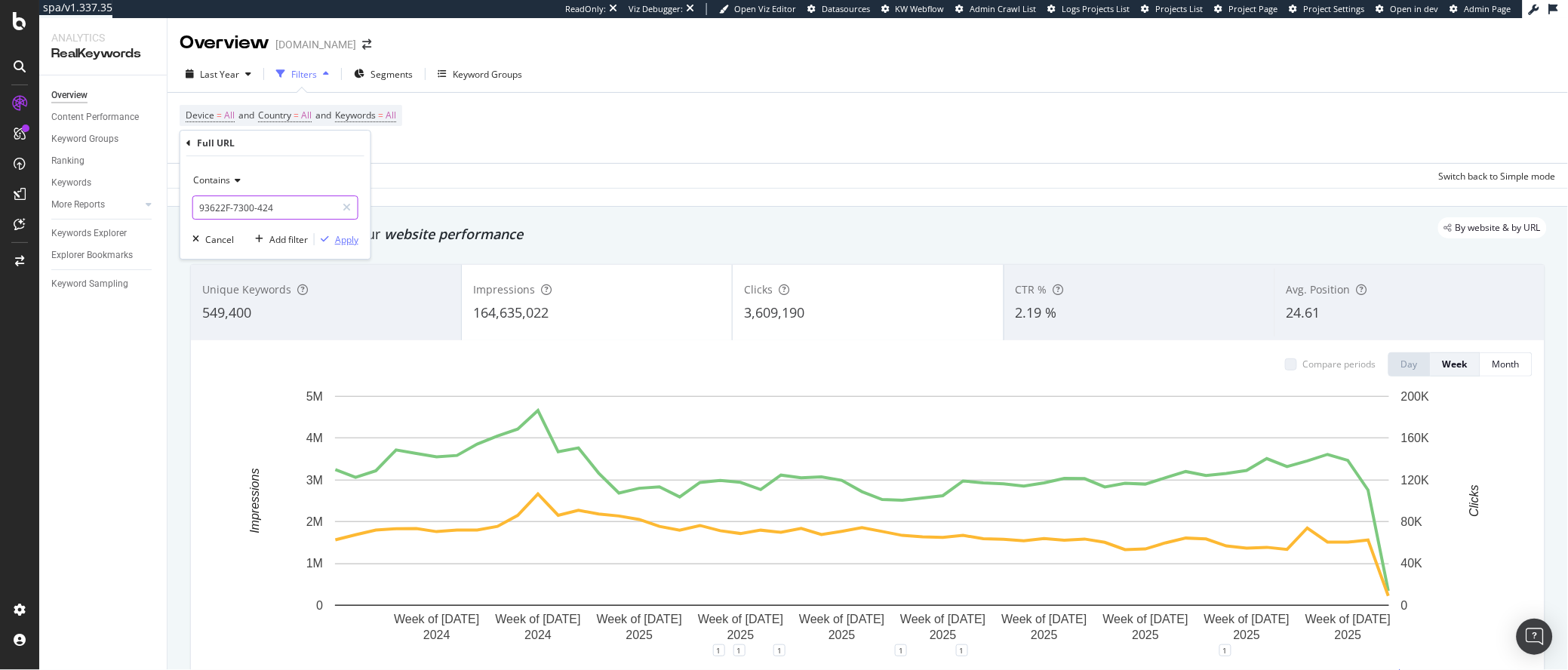
type input "93622F-7300-424"
click at [337, 235] on div "Apply" at bounding box center [346, 240] width 23 height 13
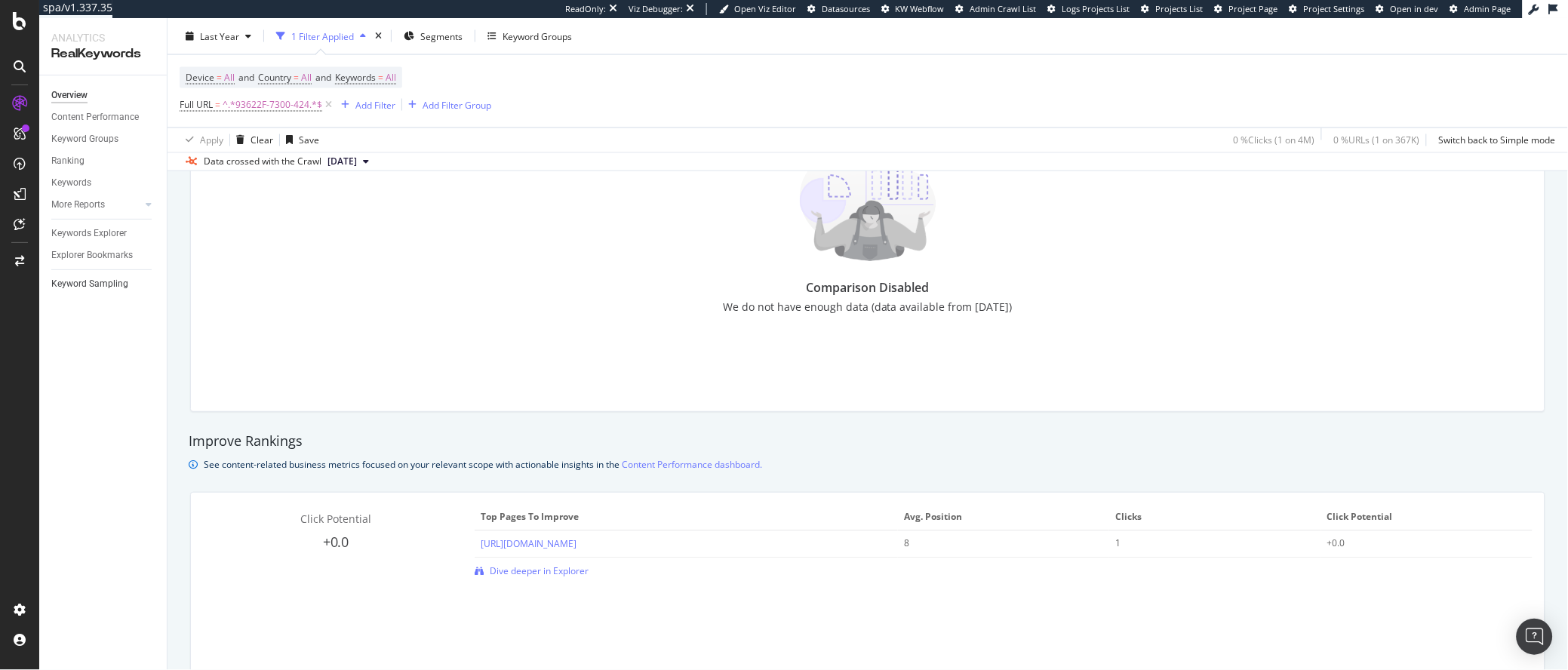
scroll to position [673, 0]
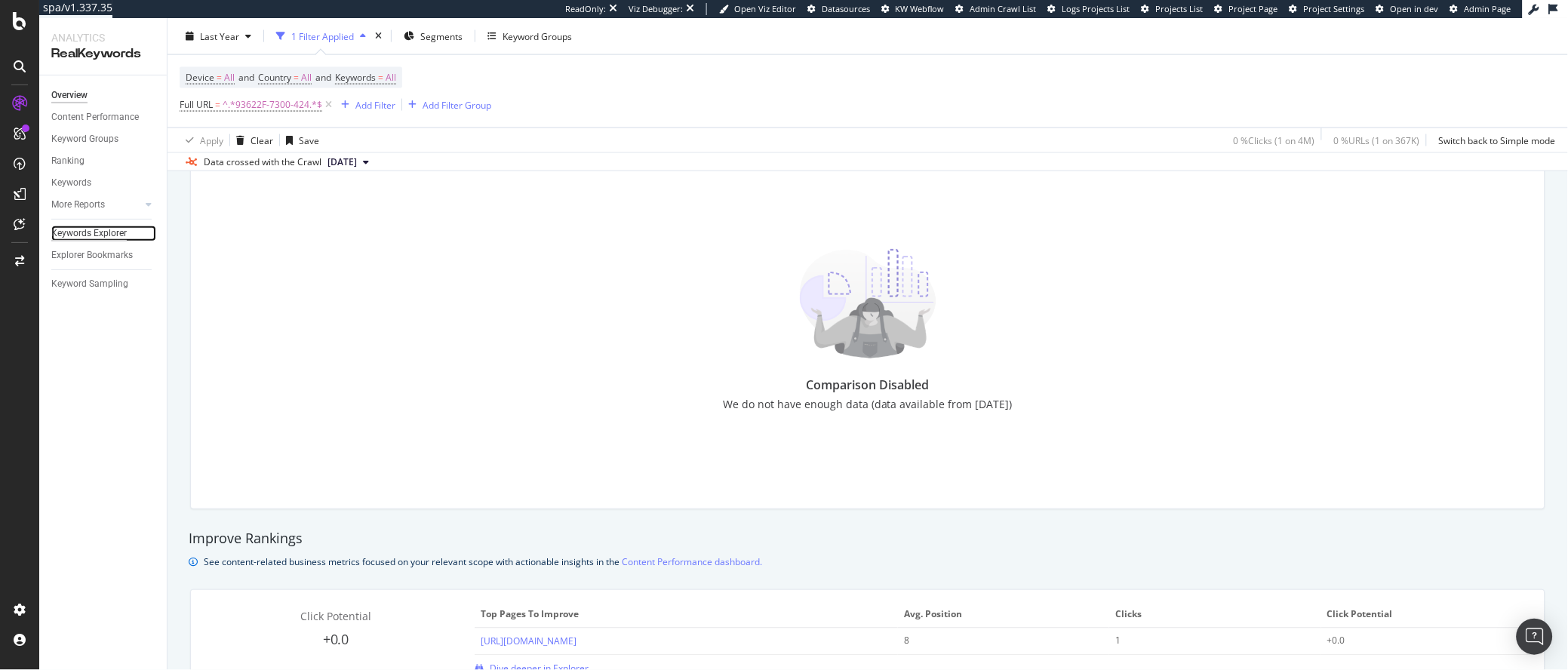
click at [96, 228] on div "Keywords Explorer" at bounding box center [89, 233] width 76 height 16
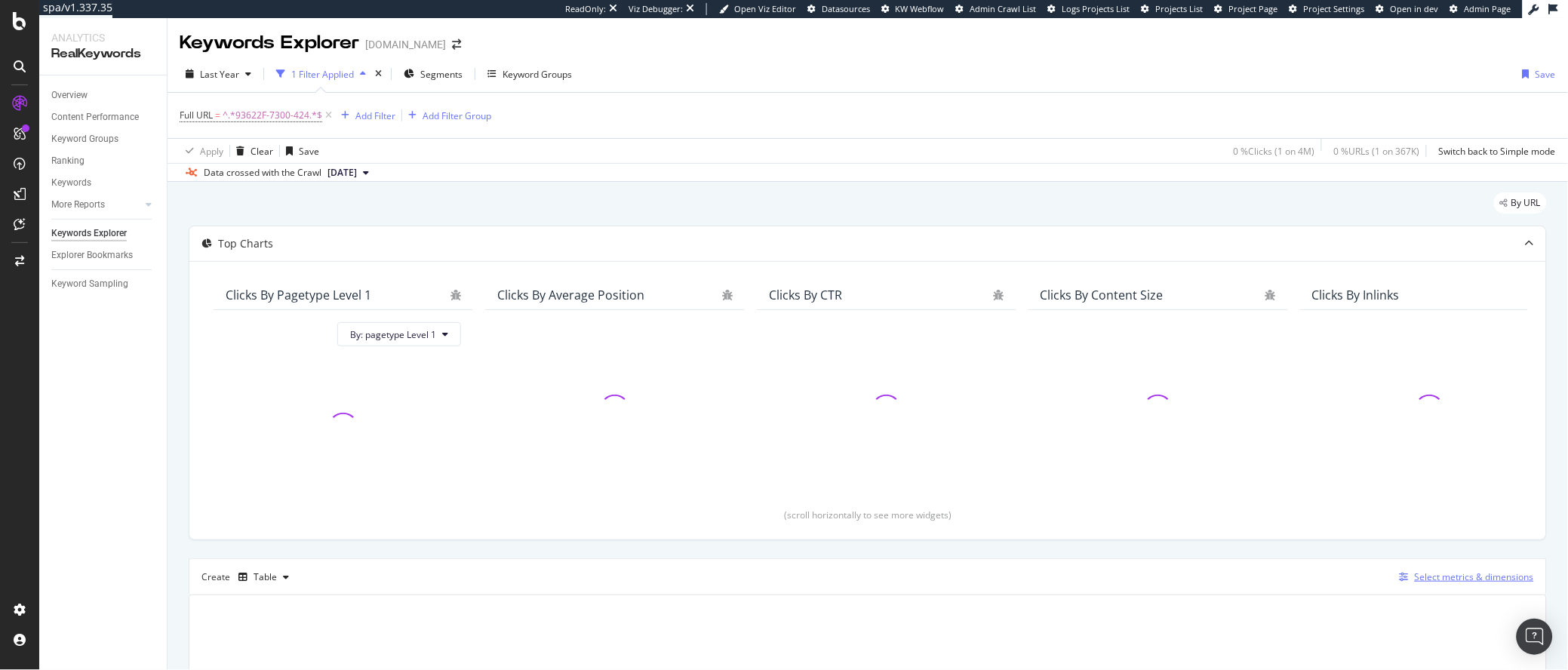
click at [1489, 582] on div "Select metrics & dimensions" at bounding box center [1473, 577] width 119 height 13
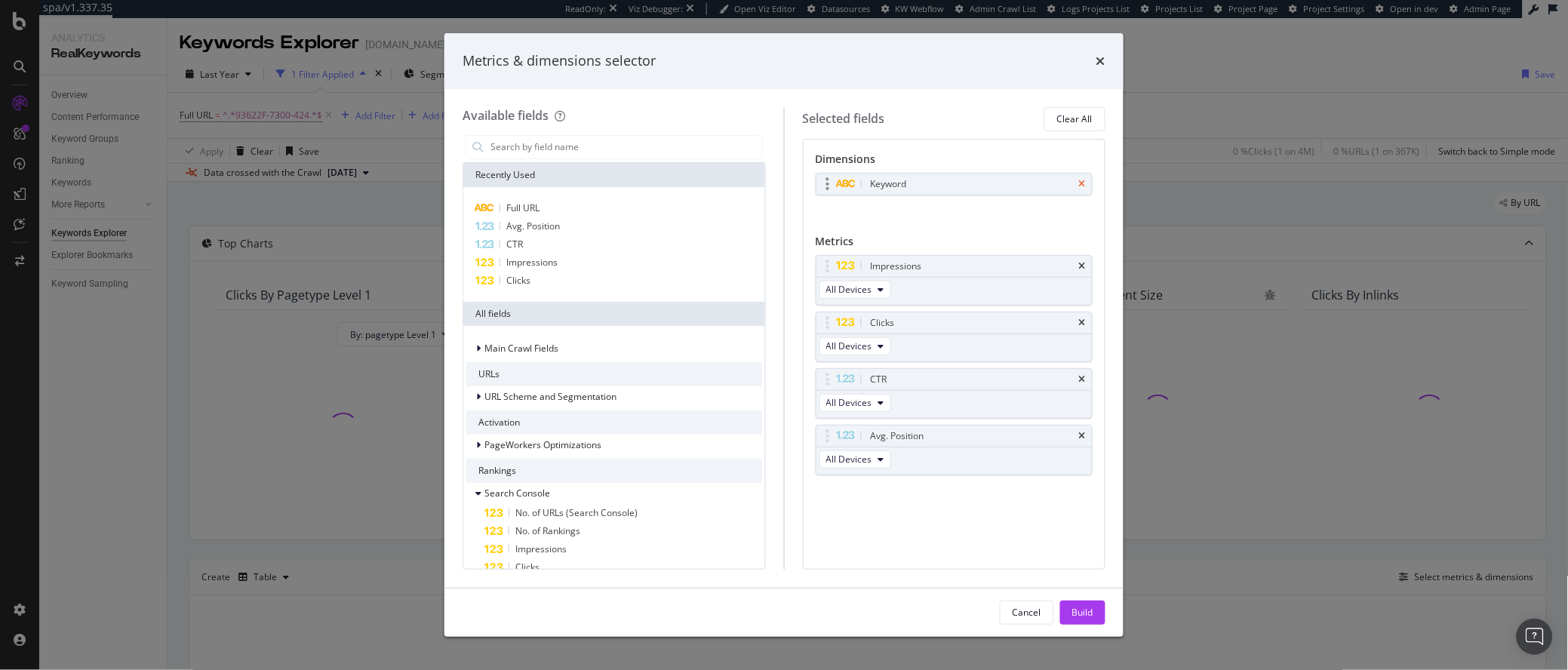
click at [1082, 182] on icon "times" at bounding box center [1082, 184] width 6 height 9
click at [556, 139] on input "modal" at bounding box center [626, 147] width 273 height 23
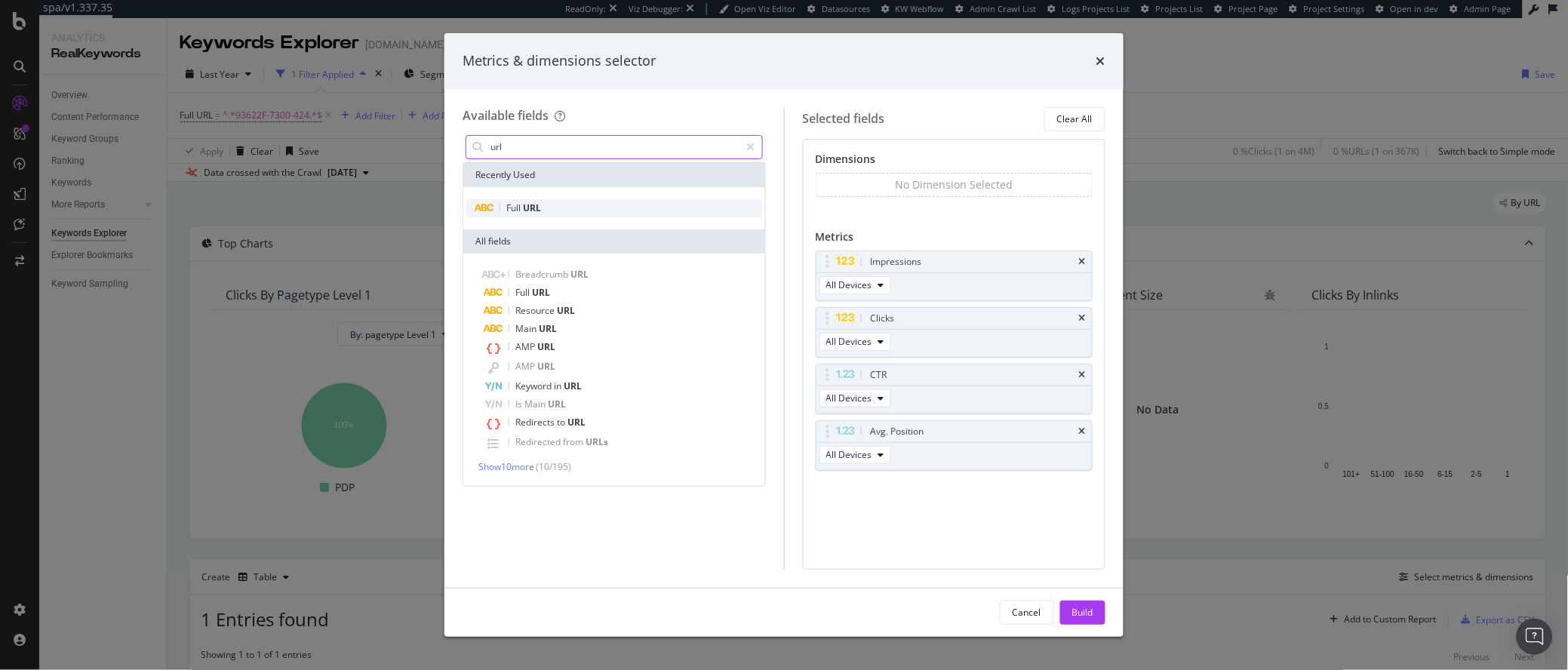
type input "url"
click at [573, 208] on div "Full URL" at bounding box center [614, 208] width 296 height 18
click at [1082, 611] on div "Build" at bounding box center [1082, 613] width 21 height 13
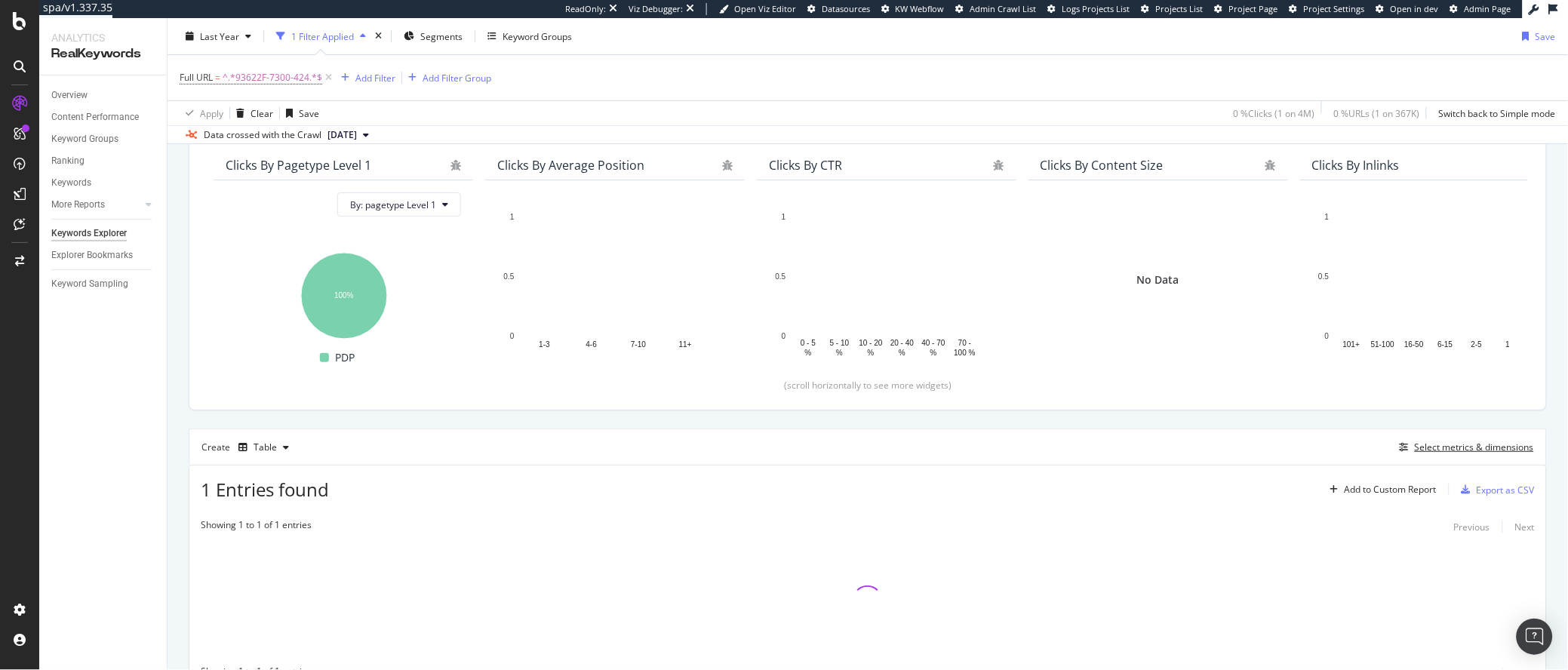
scroll to position [205, 0]
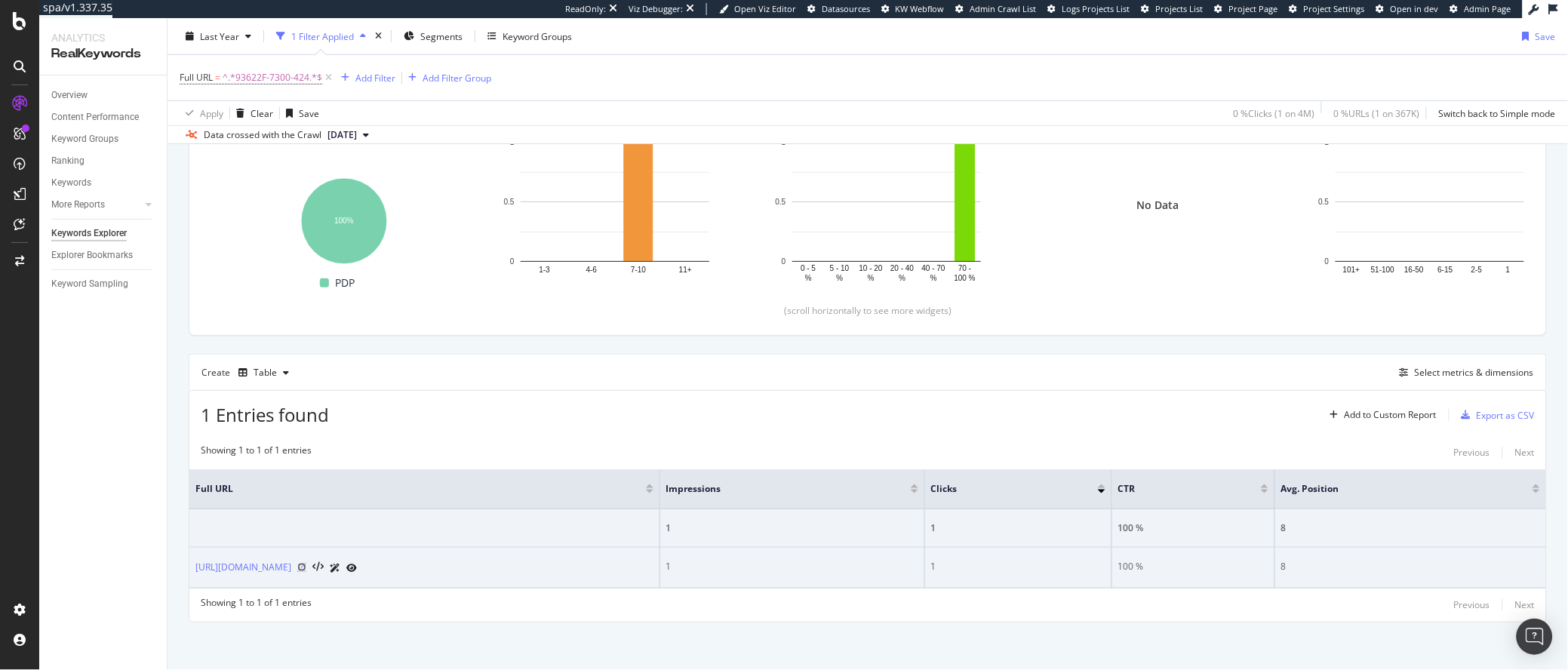
click at [306, 570] on icon at bounding box center [302, 568] width 9 height 9
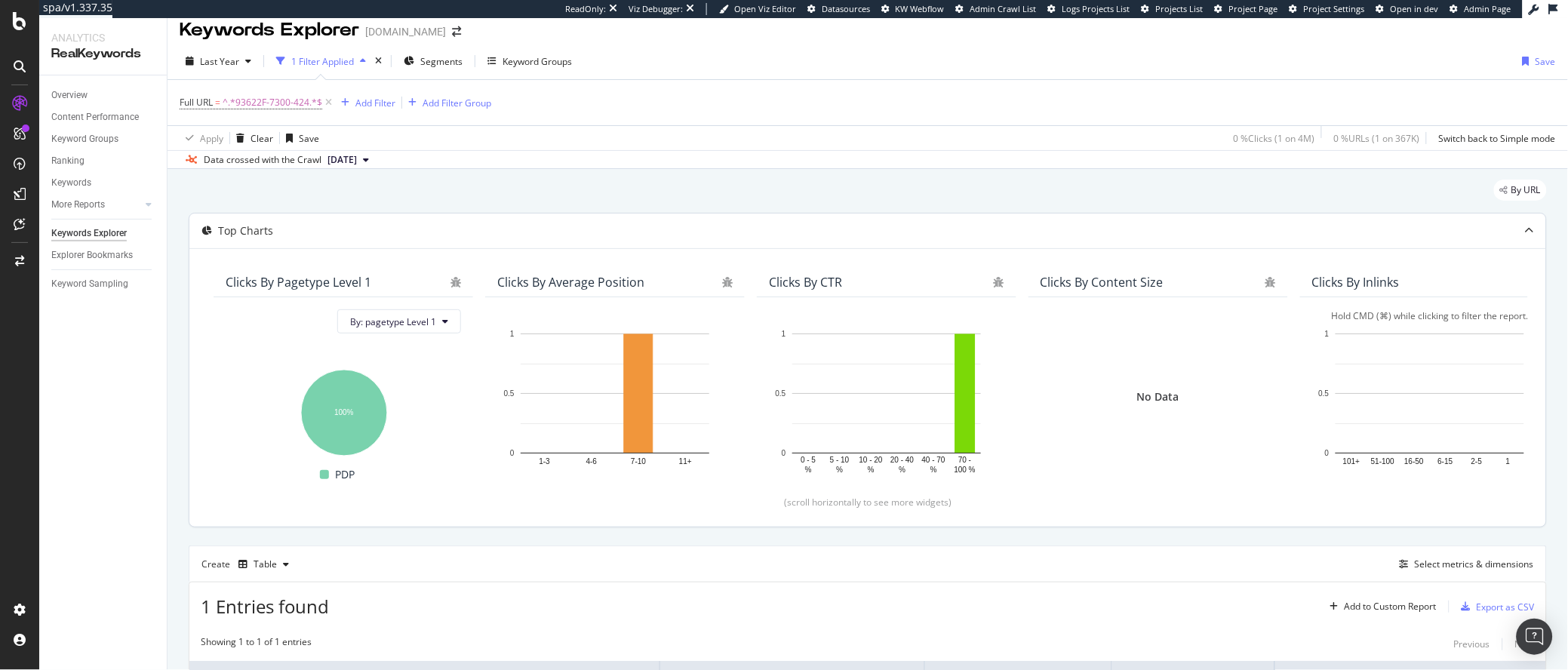
scroll to position [0, 0]
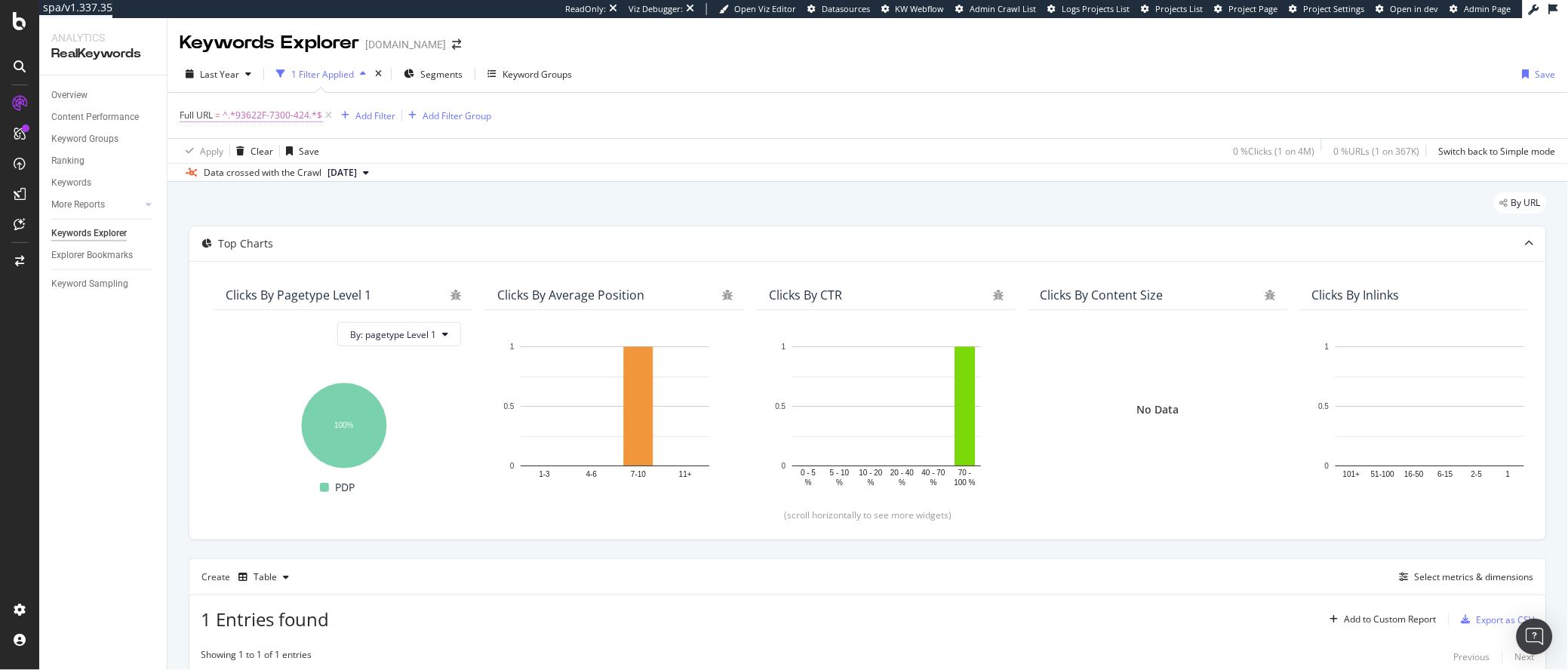
click at [289, 121] on span "^.*93622F-7300-424.*$" at bounding box center [273, 115] width 99 height 21
click at [250, 180] on input "93622F-7300-424" at bounding box center [264, 178] width 143 height 24
paste input "5000E-4698-990"
type input "95000E-4698-990"
click at [341, 216] on div "Apply" at bounding box center [346, 210] width 23 height 13
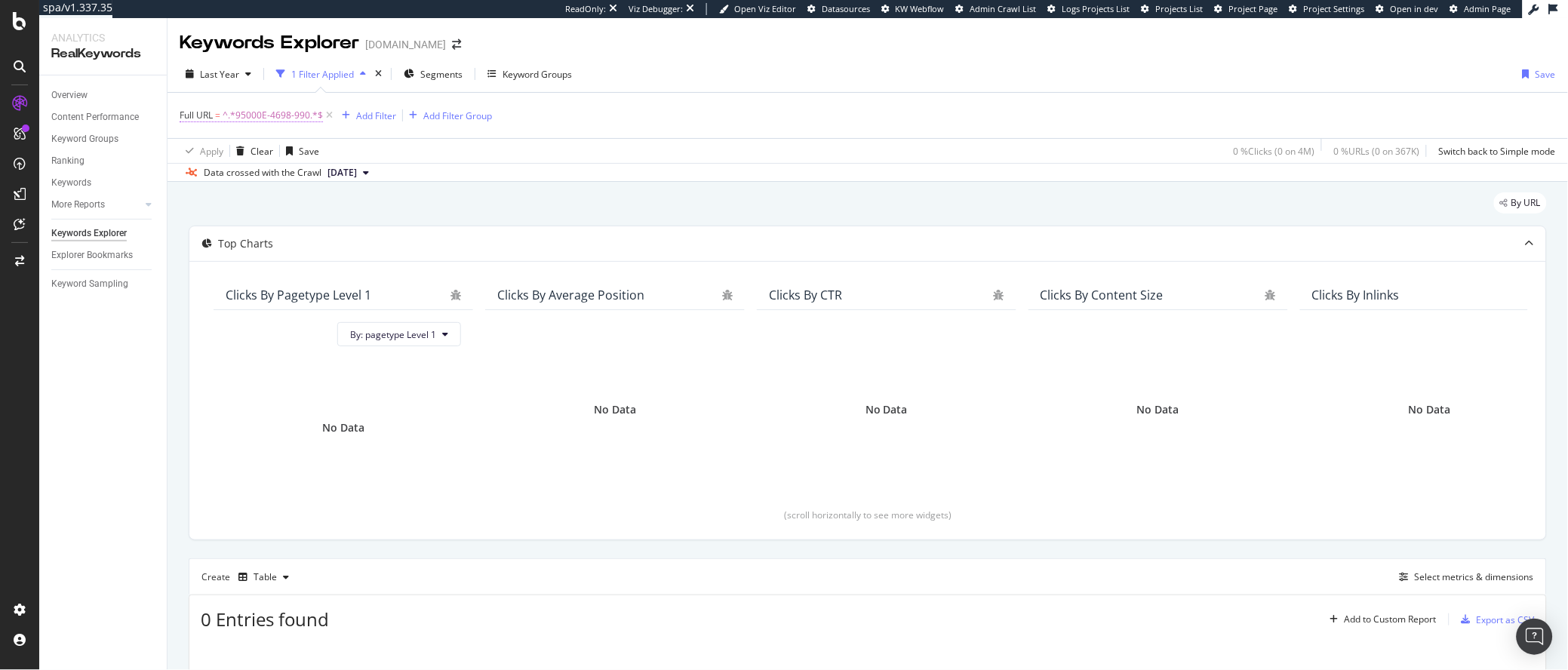
click at [279, 113] on span "^.*95000E-4698-990.*$" at bounding box center [273, 115] width 100 height 21
click at [255, 181] on input "95000E-4698-990" at bounding box center [264, 178] width 143 height 24
paste input "82600E-6746-1243"
type input "82600E-6746-1243"
click at [343, 210] on div "Apply" at bounding box center [346, 210] width 23 height 13
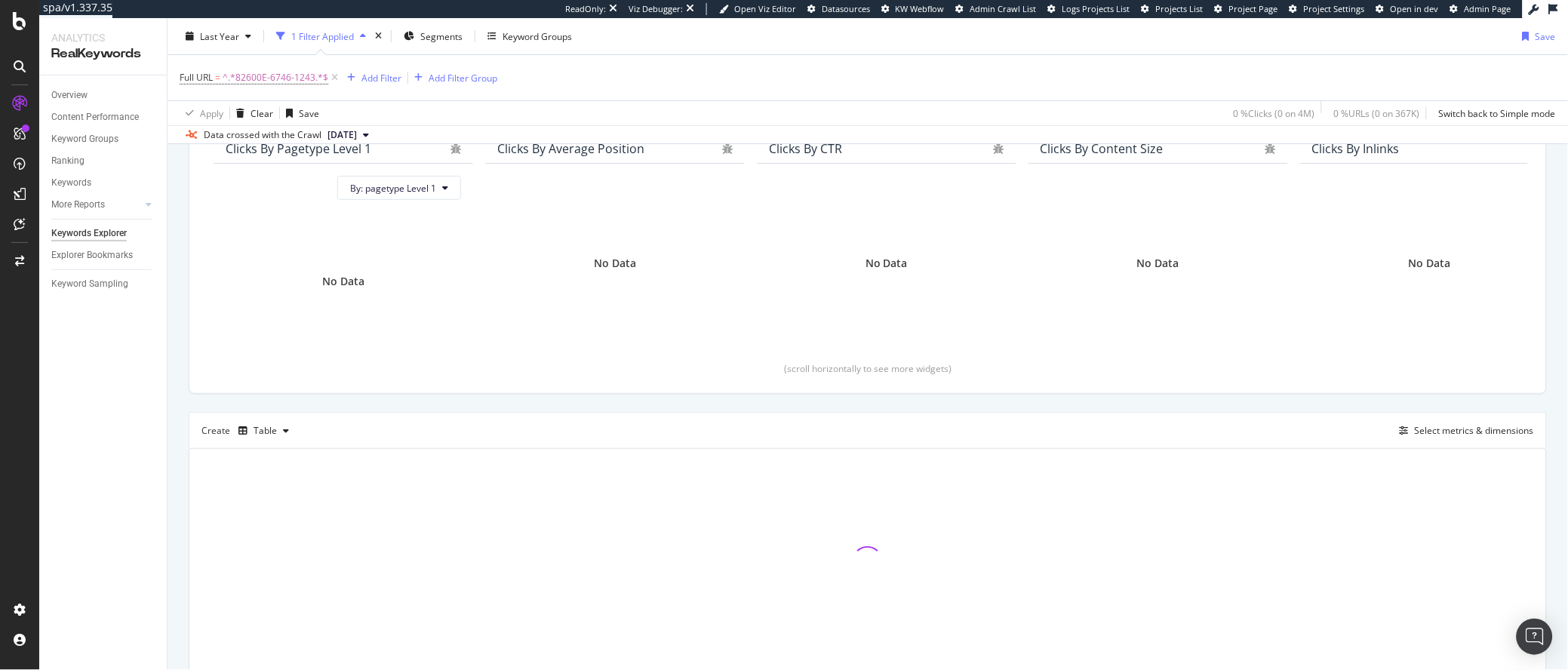
scroll to position [205, 0]
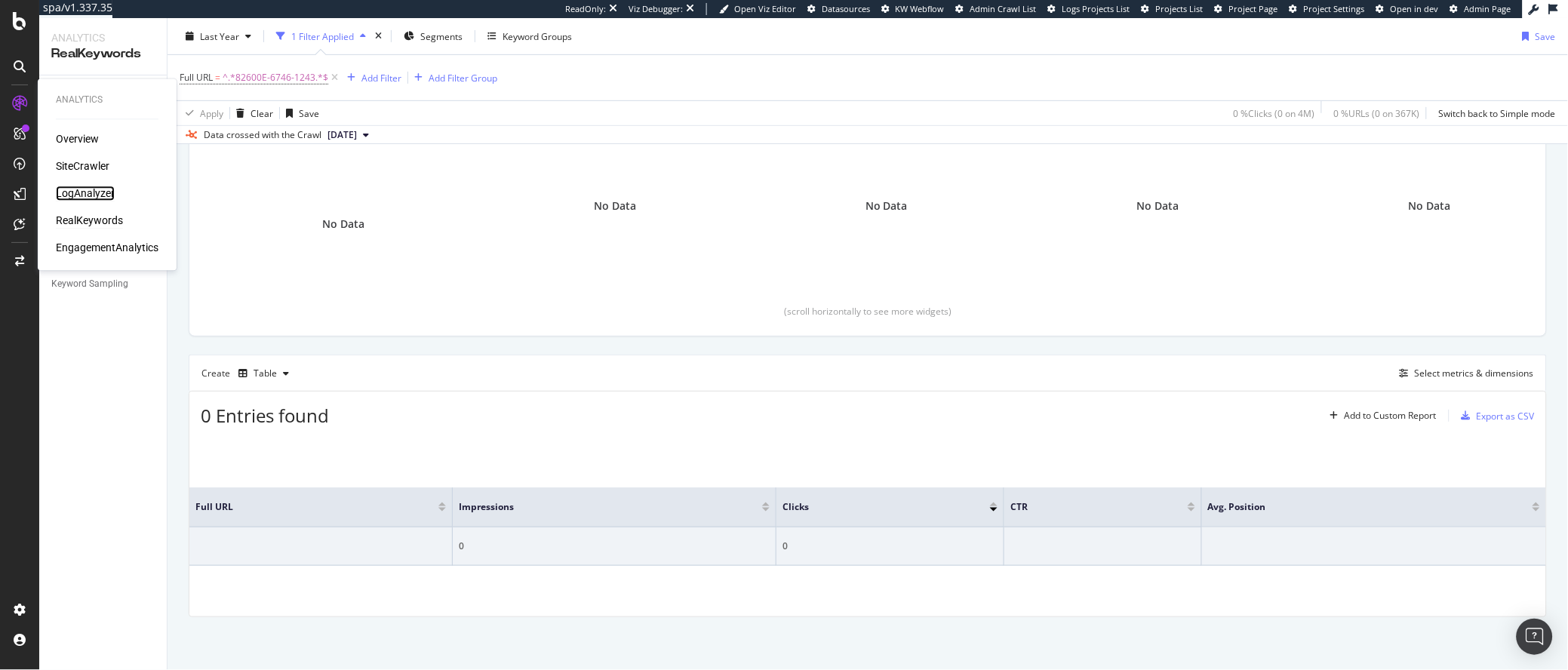
click at [105, 200] on div "LogAnalyzer" at bounding box center [86, 194] width 59 height 15
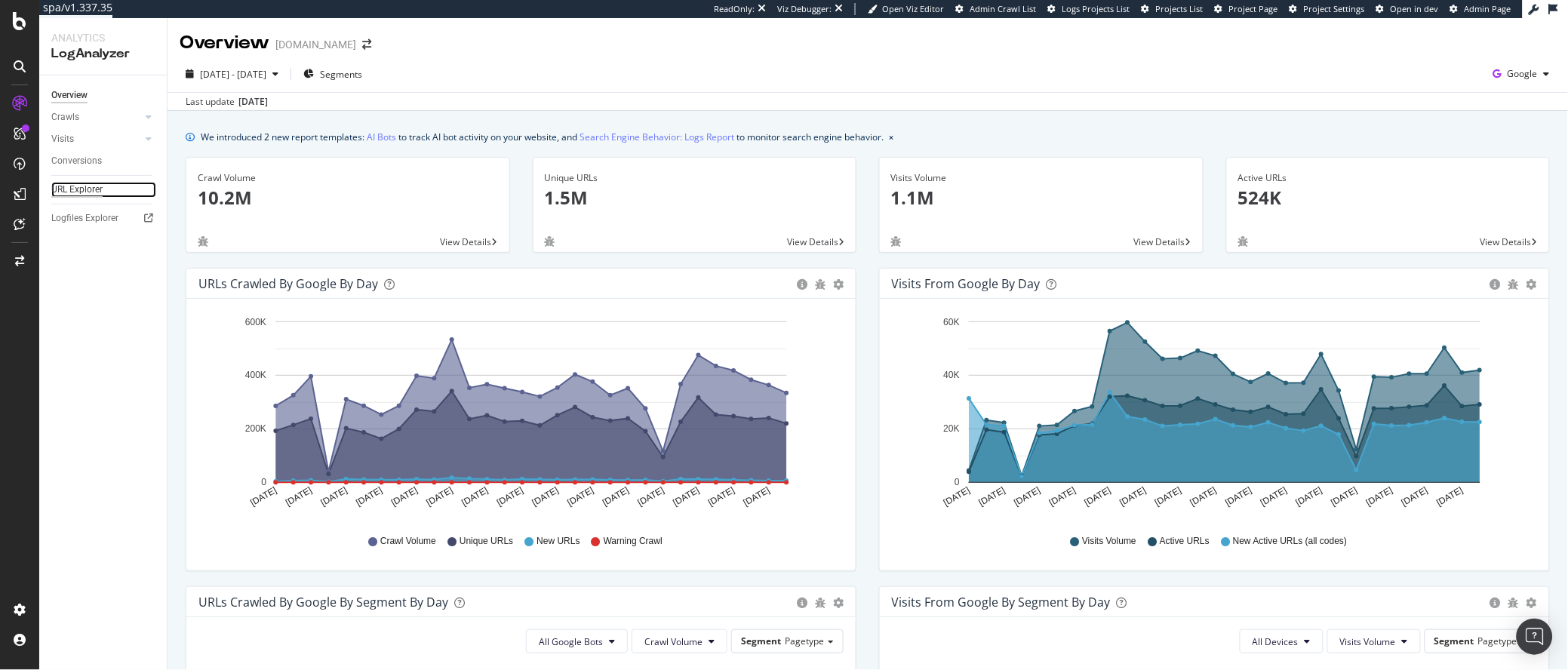
click at [94, 193] on div "URL Explorer" at bounding box center [77, 189] width 52 height 16
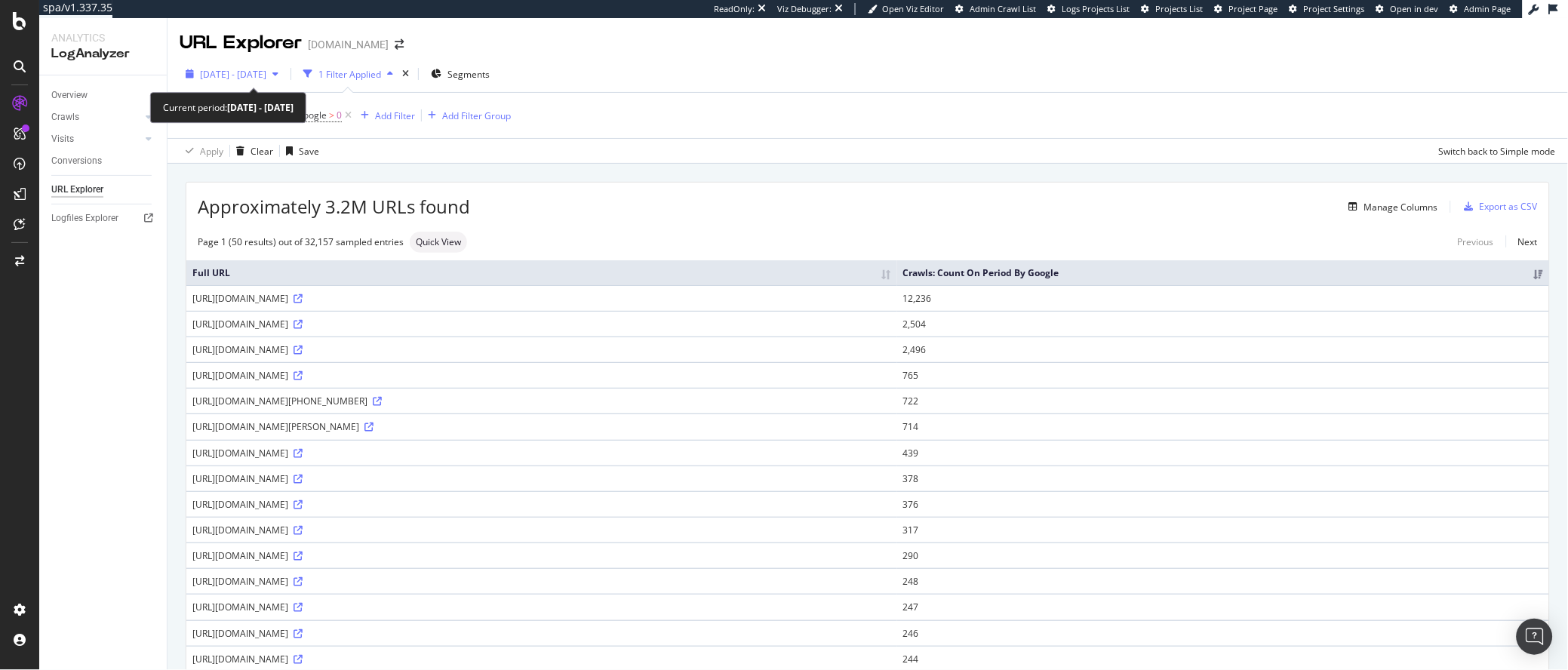
click at [231, 68] on span "2025 Aug. 19th - Sep. 17th" at bounding box center [233, 75] width 66 height 13
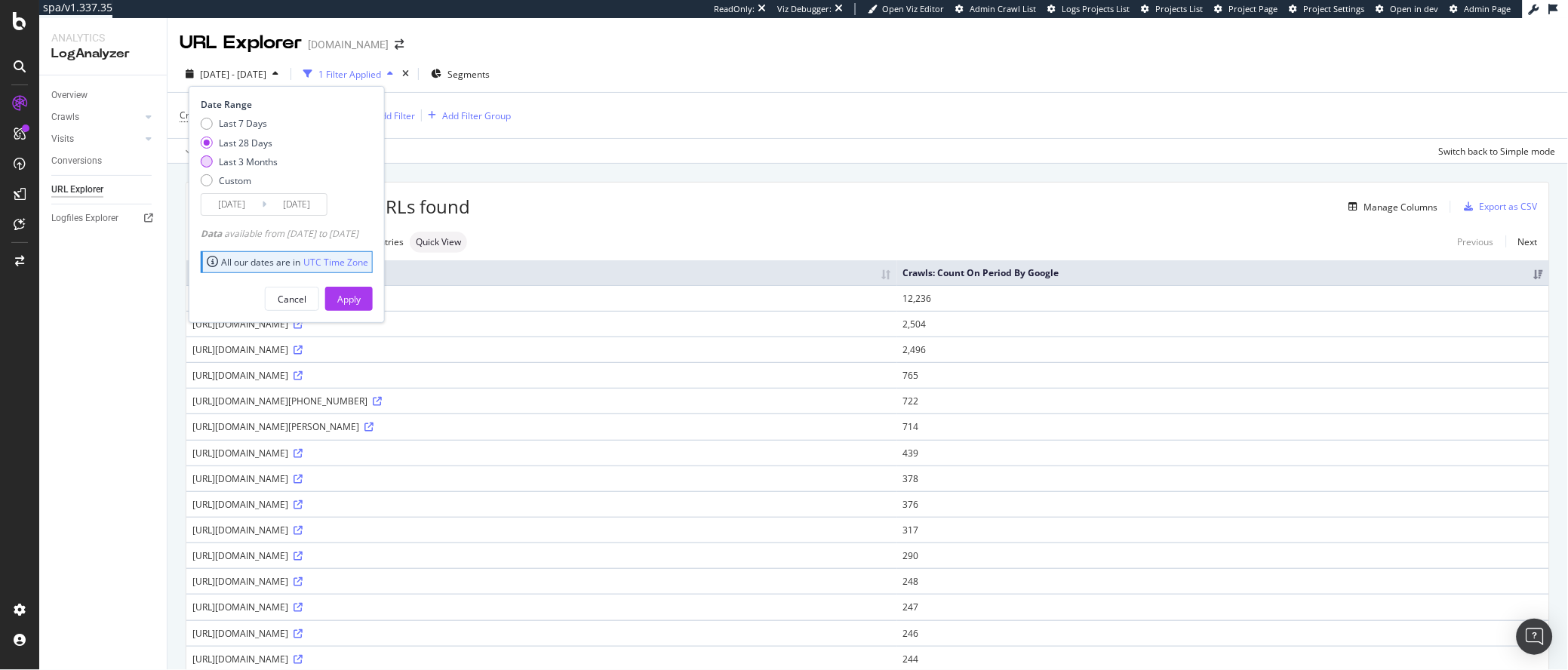
click at [243, 160] on div "Last 3 Months" at bounding box center [248, 162] width 59 height 13
click at [245, 203] on input "2025/06/18" at bounding box center [232, 204] width 61 height 21
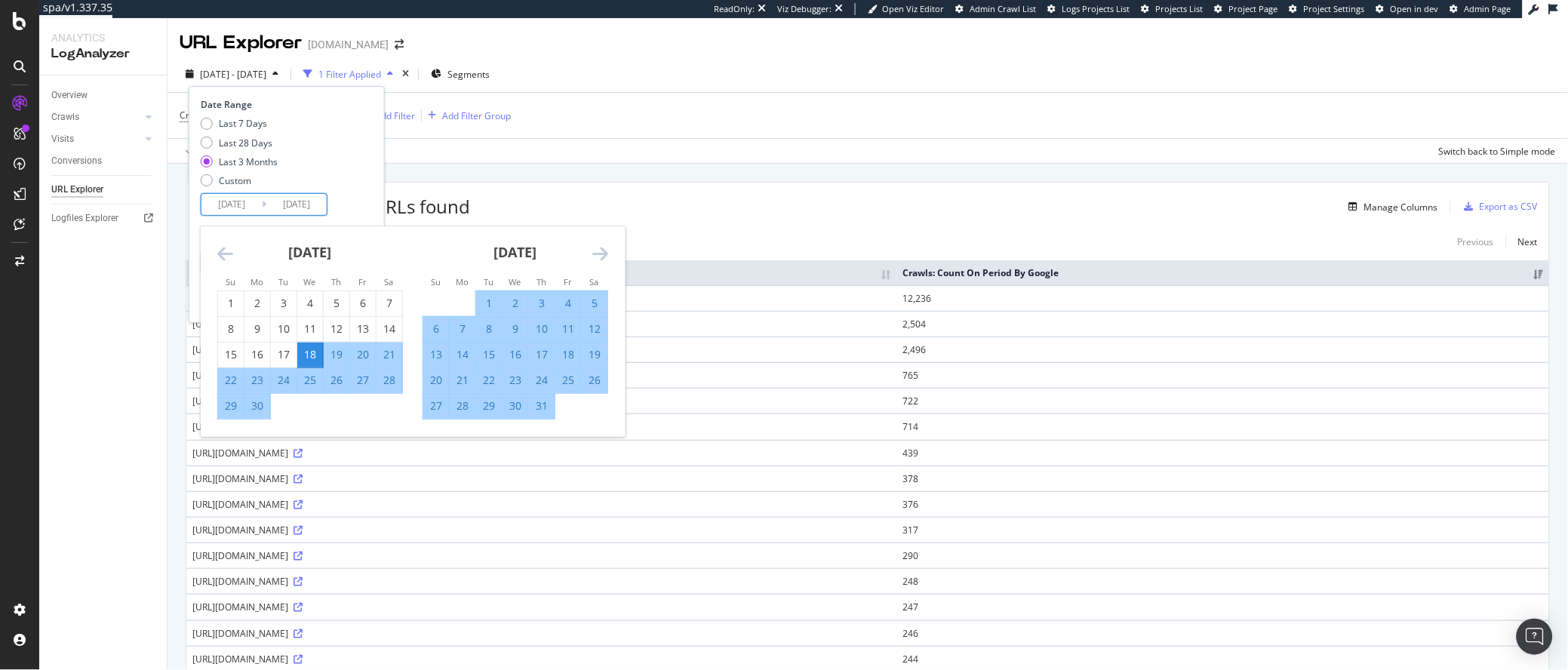
click at [220, 253] on icon "Move backward to switch to the previous month." at bounding box center [225, 253] width 16 height 18
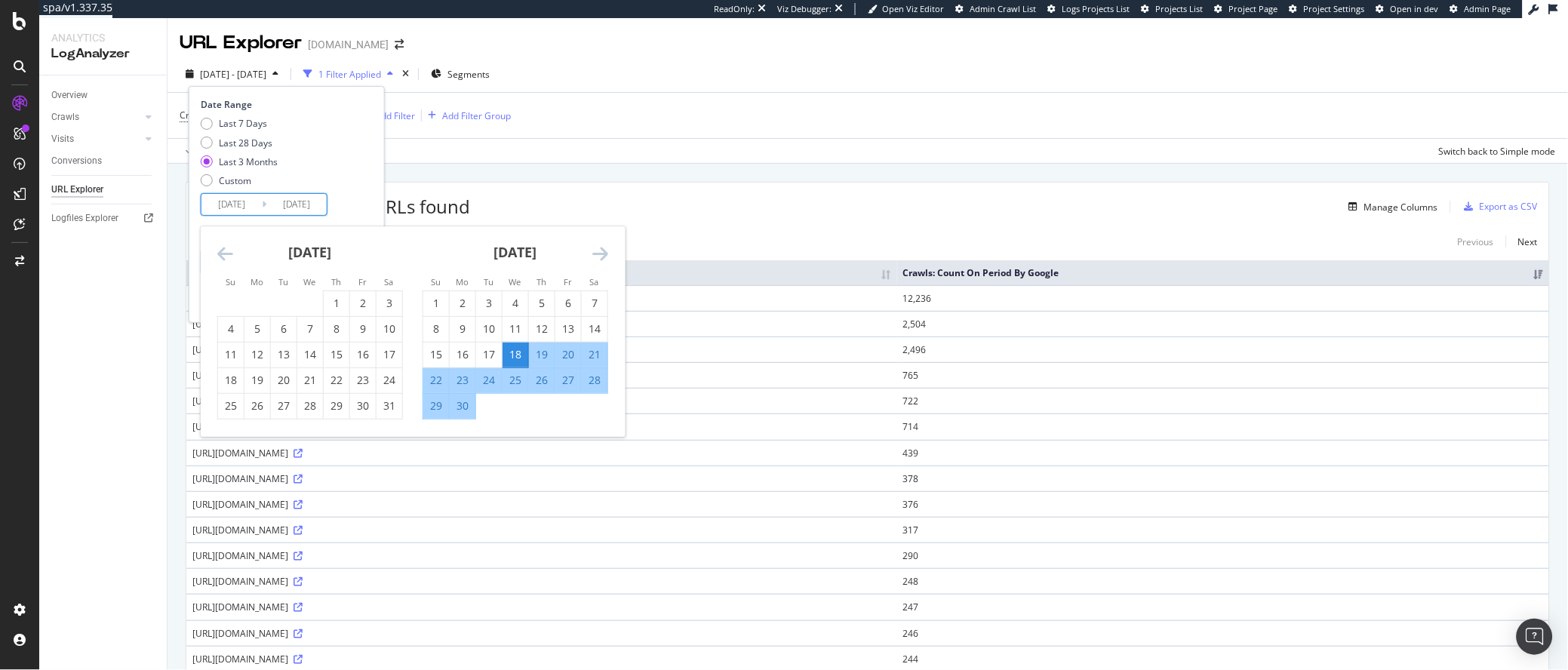
click at [220, 253] on icon "Move backward to switch to the previous month." at bounding box center [225, 253] width 16 height 18
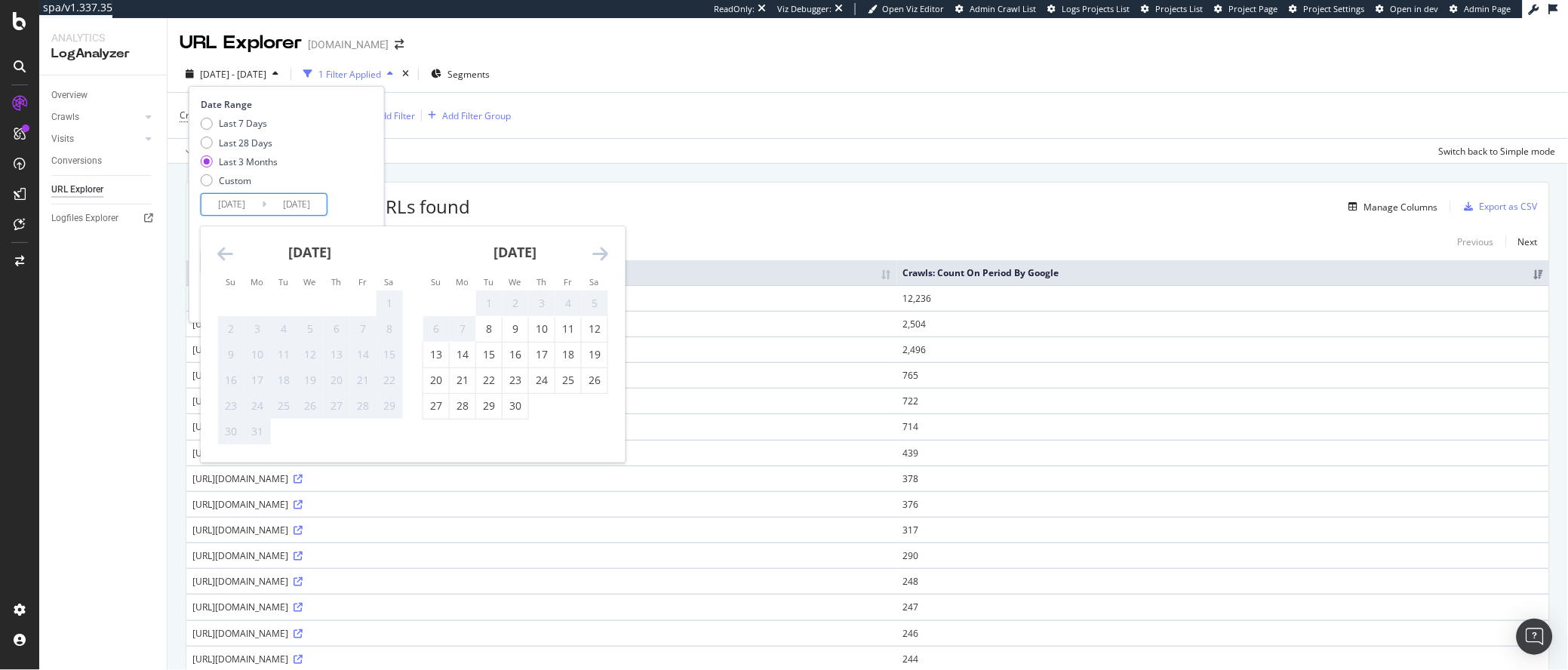
click at [220, 253] on icon "Move backward to switch to the previous month." at bounding box center [225, 253] width 16 height 18
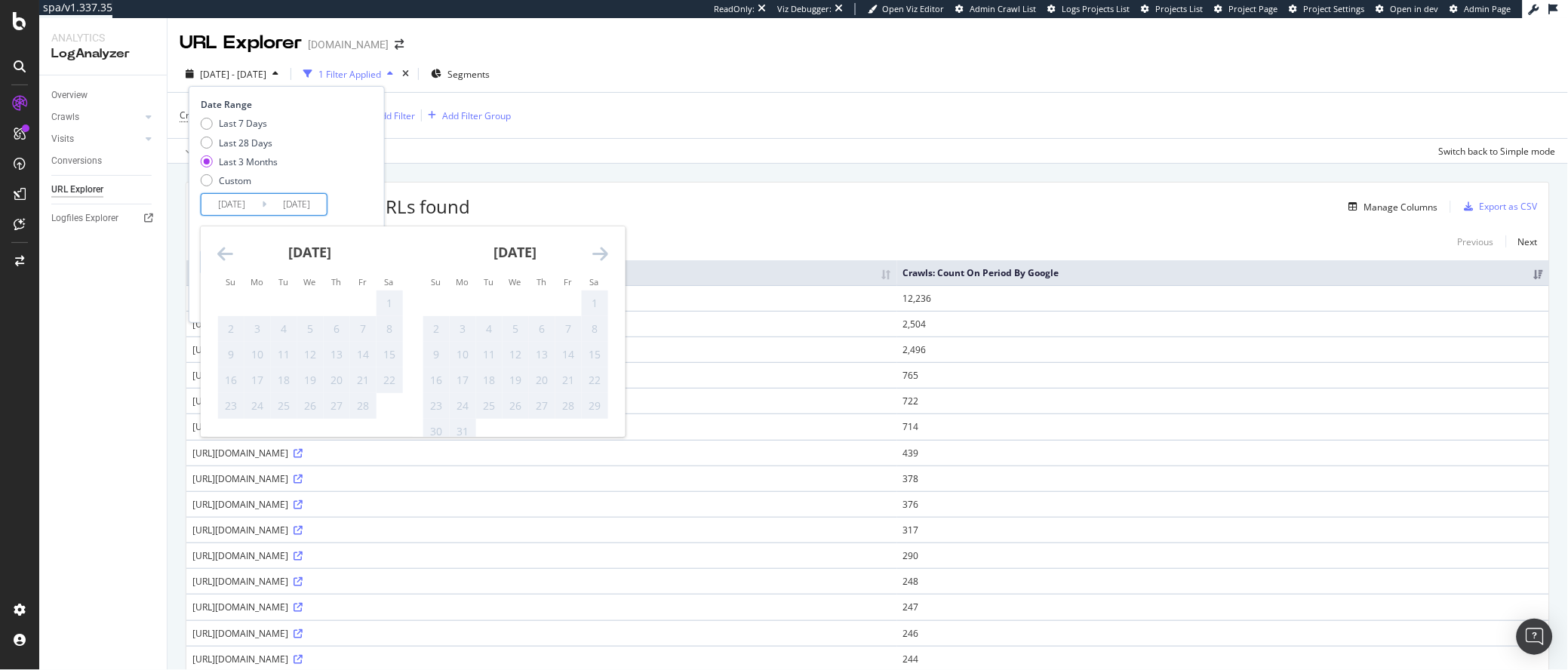
click at [220, 253] on icon "Move backward to switch to the previous month." at bounding box center [225, 253] width 16 height 18
click at [612, 247] on div "February 2025 1 2 3 4 5 6 7 8 9 10 11 12 13 14 15 16 17 18 19 20 21 22 23 24 25…" at bounding box center [515, 323] width 205 height 194
click at [608, 252] on div "February 2025 1 2 3 4 5 6 7 8 9 10 11 12 13 14 15 16 17 18 19 20 21 22 23 24 25…" at bounding box center [515, 323] width 205 height 194
drag, startPoint x: 579, startPoint y: 252, endPoint x: 591, endPoint y: 254, distance: 12.2
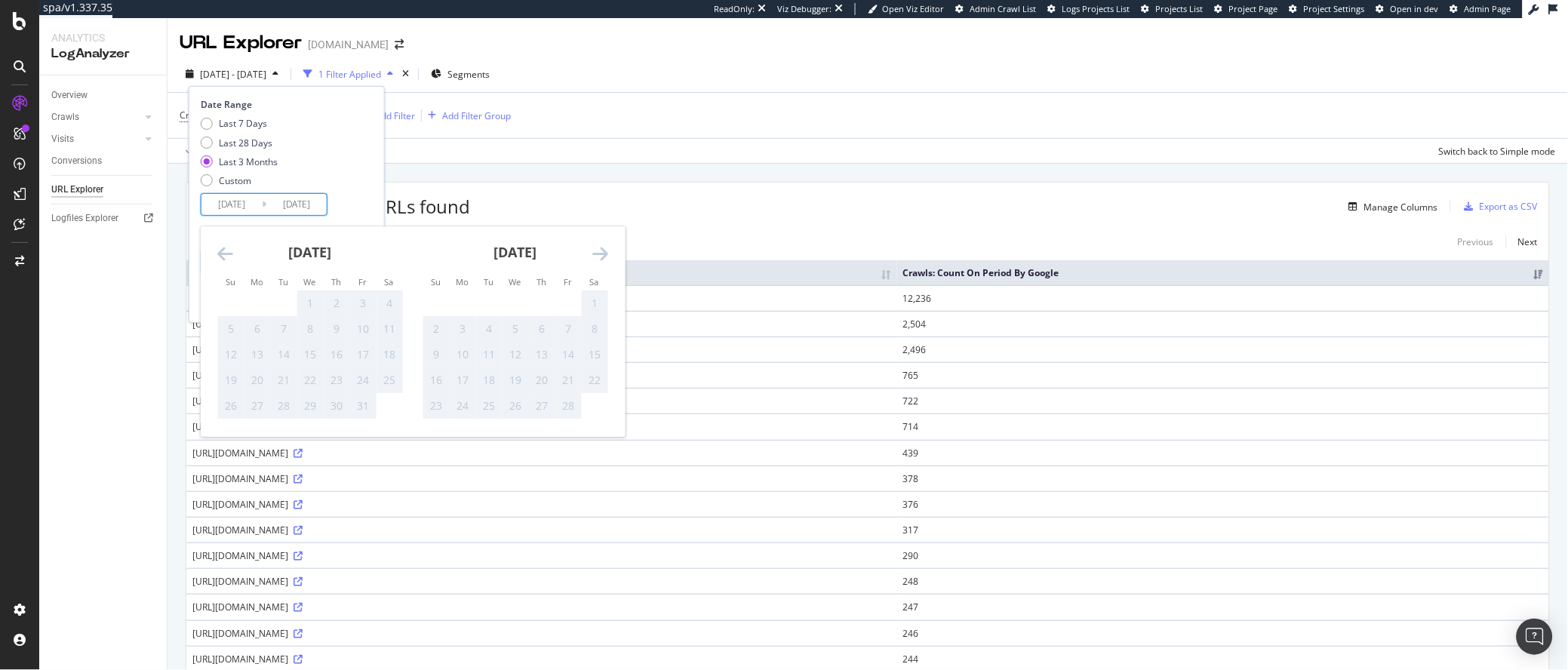
click at [579, 252] on div "February 2025" at bounding box center [515, 259] width 185 height 65
click at [591, 254] on div "February 2025" at bounding box center [515, 259] width 185 height 65
click at [600, 253] on icon "Move forward to switch to the next month." at bounding box center [600, 253] width 16 height 18
click at [484, 323] on div "8" at bounding box center [489, 329] width 26 height 15
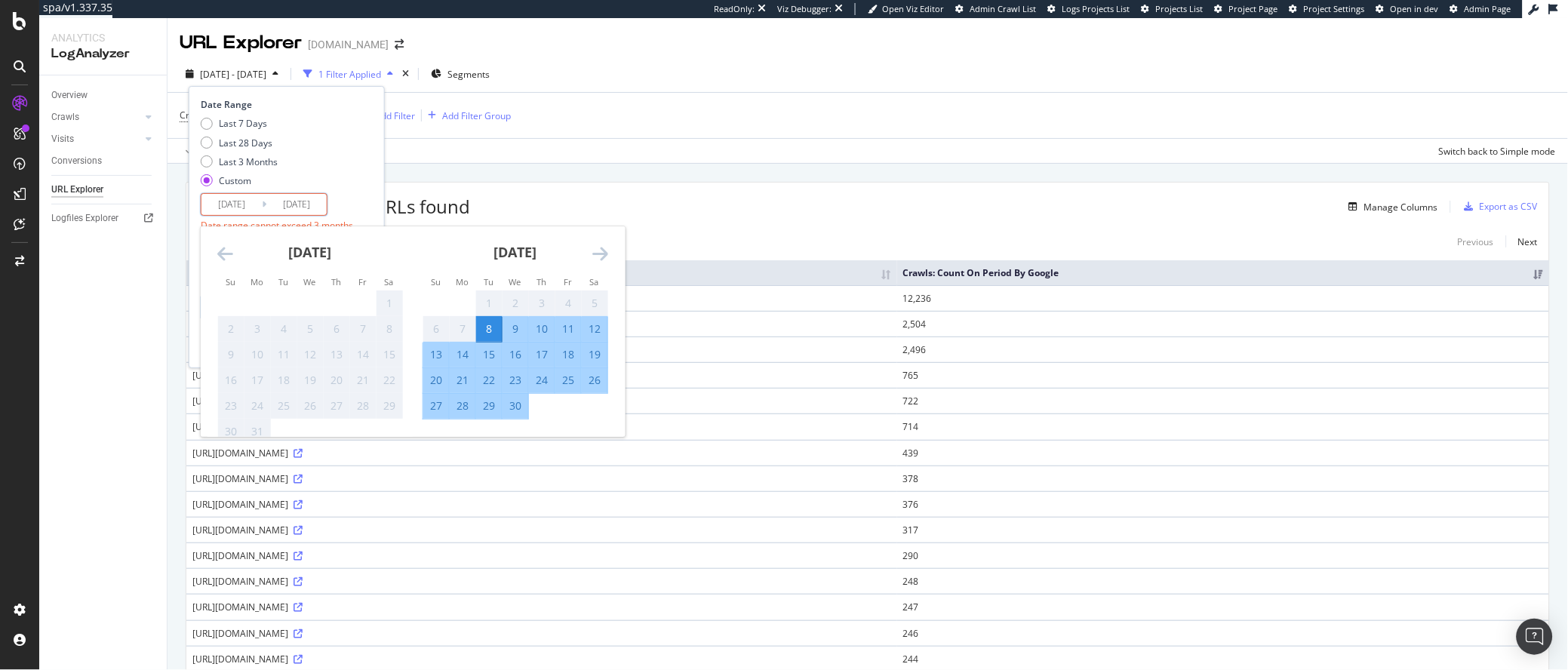
click at [608, 249] on div "April 2025 1 2 3 4 5 6 7 8 9 10 11 12 13 14 15 16 17 18 19 20 21 22 23 24 25 26…" at bounding box center [515, 323] width 205 height 194
click at [603, 251] on icon "Move forward to switch to the next month." at bounding box center [600, 253] width 16 height 18
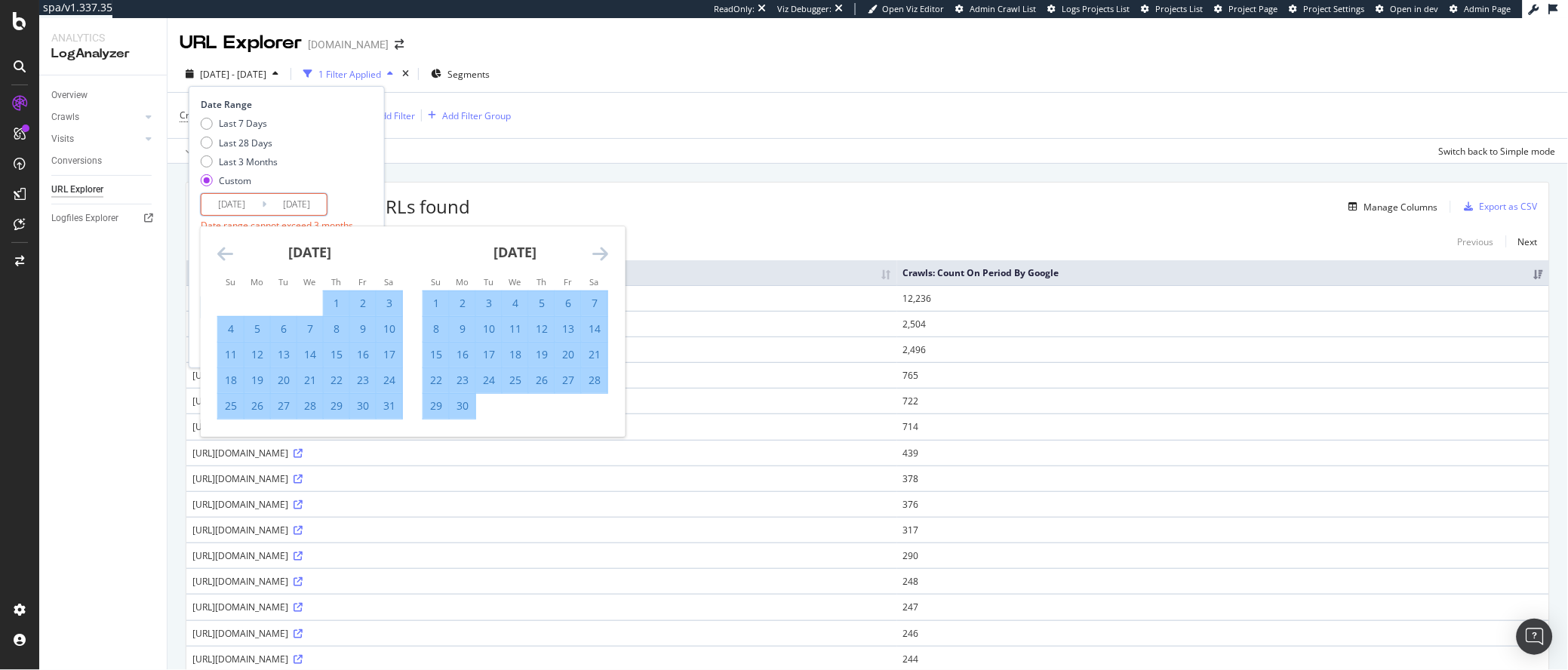
click at [603, 251] on icon "Move forward to switch to the next month." at bounding box center [600, 253] width 16 height 18
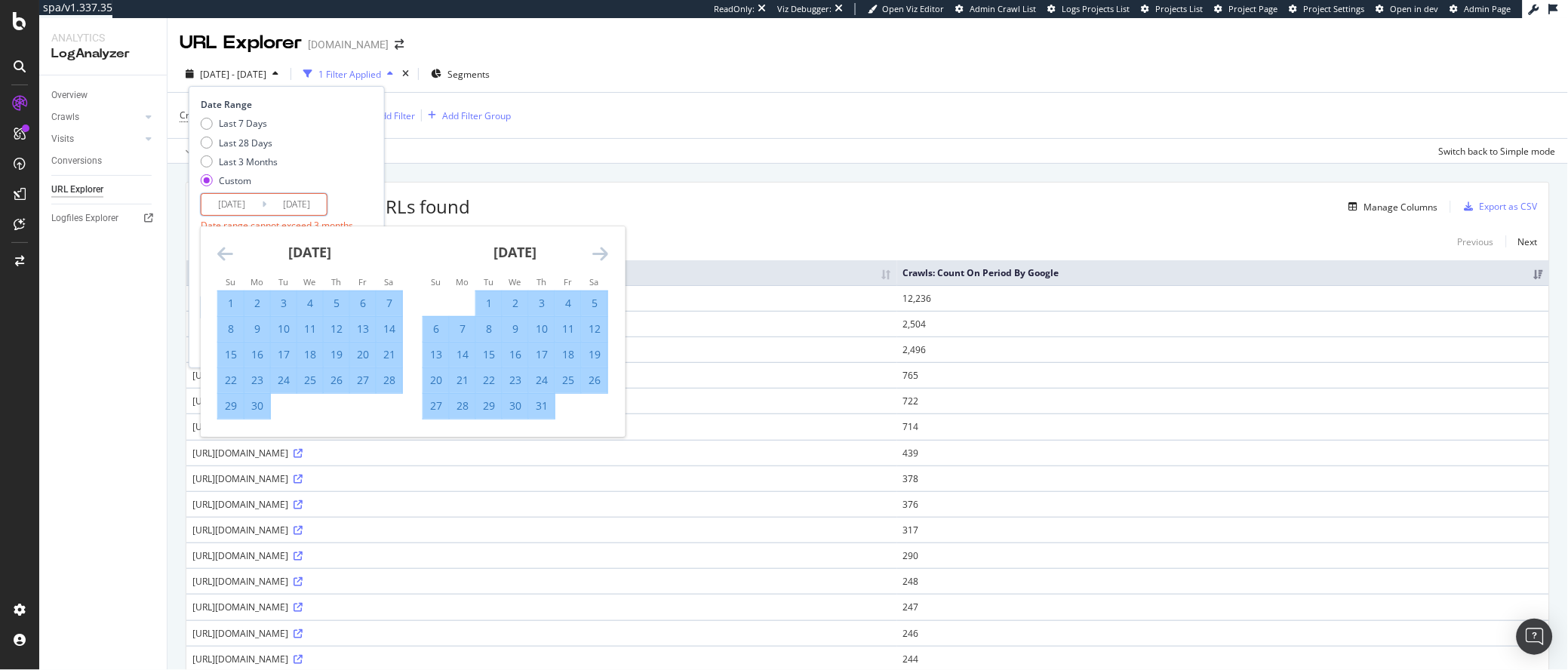
click at [603, 251] on icon "Move forward to switch to the next month." at bounding box center [600, 253] width 16 height 18
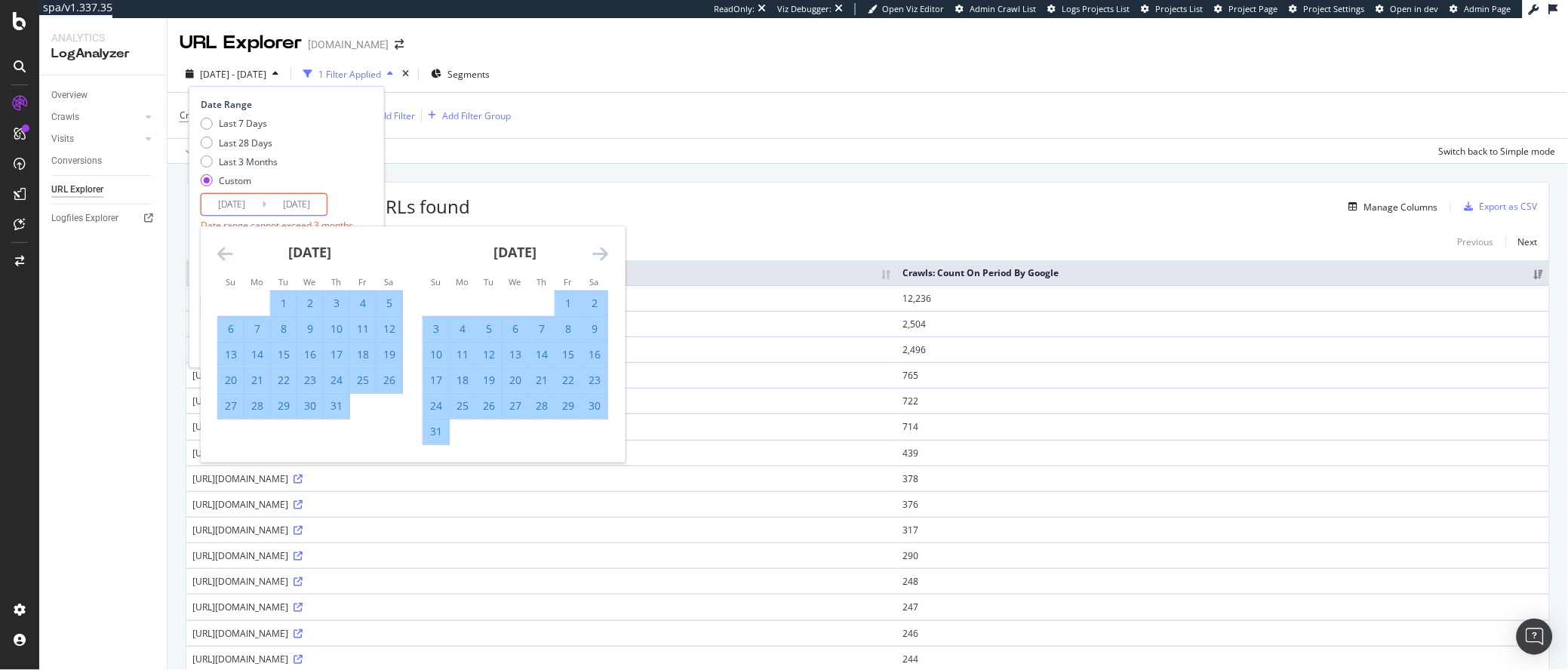
click at [603, 251] on icon "Move forward to switch to the next month." at bounding box center [600, 253] width 16 height 18
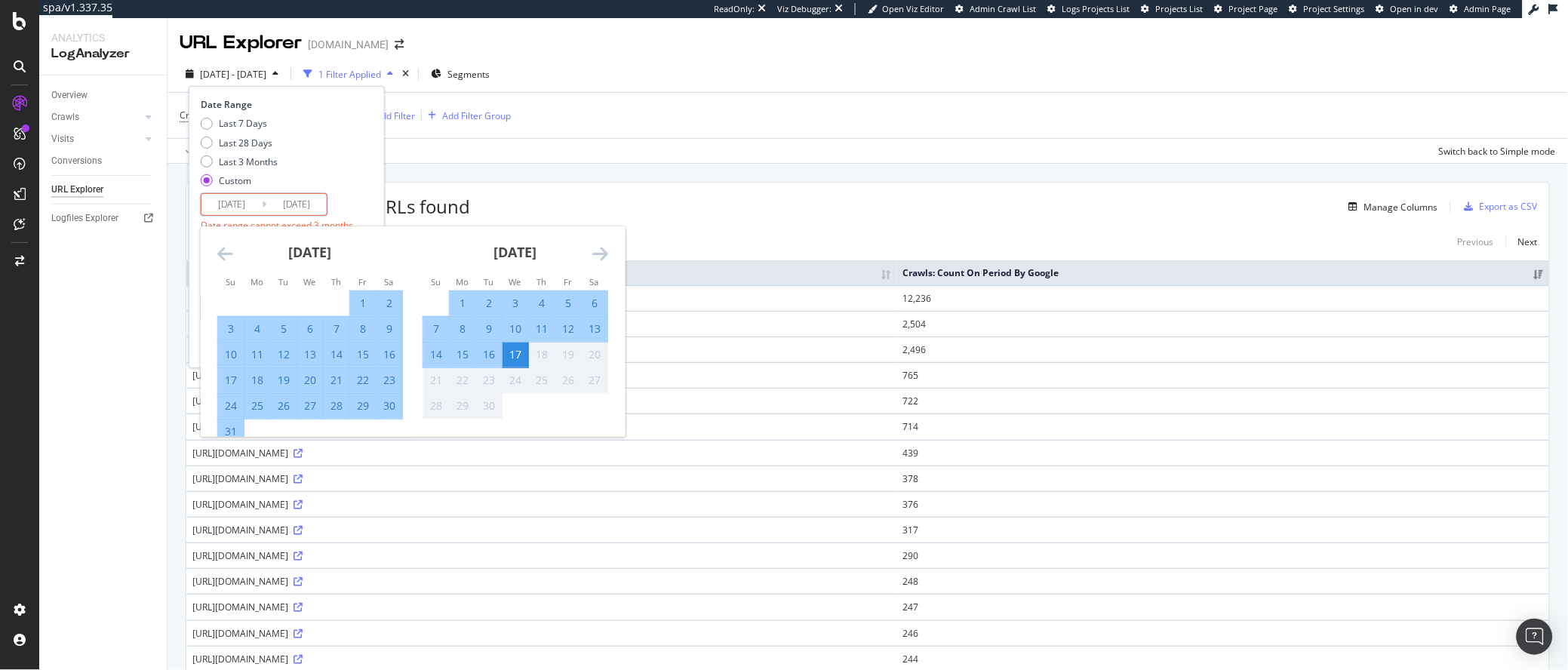
click at [603, 251] on icon "Move forward to switch to the next month." at bounding box center [600, 253] width 16 height 18
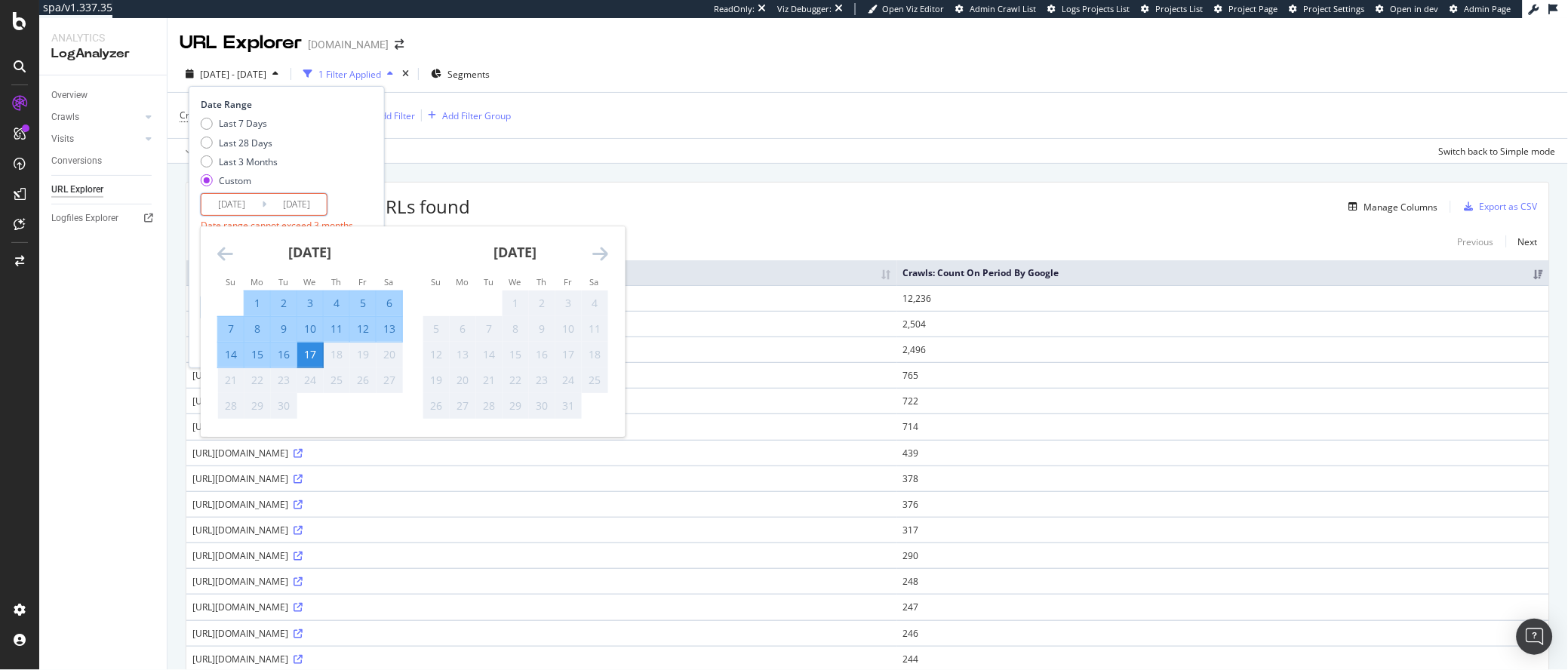
click at [314, 359] on div "17" at bounding box center [310, 355] width 26 height 15
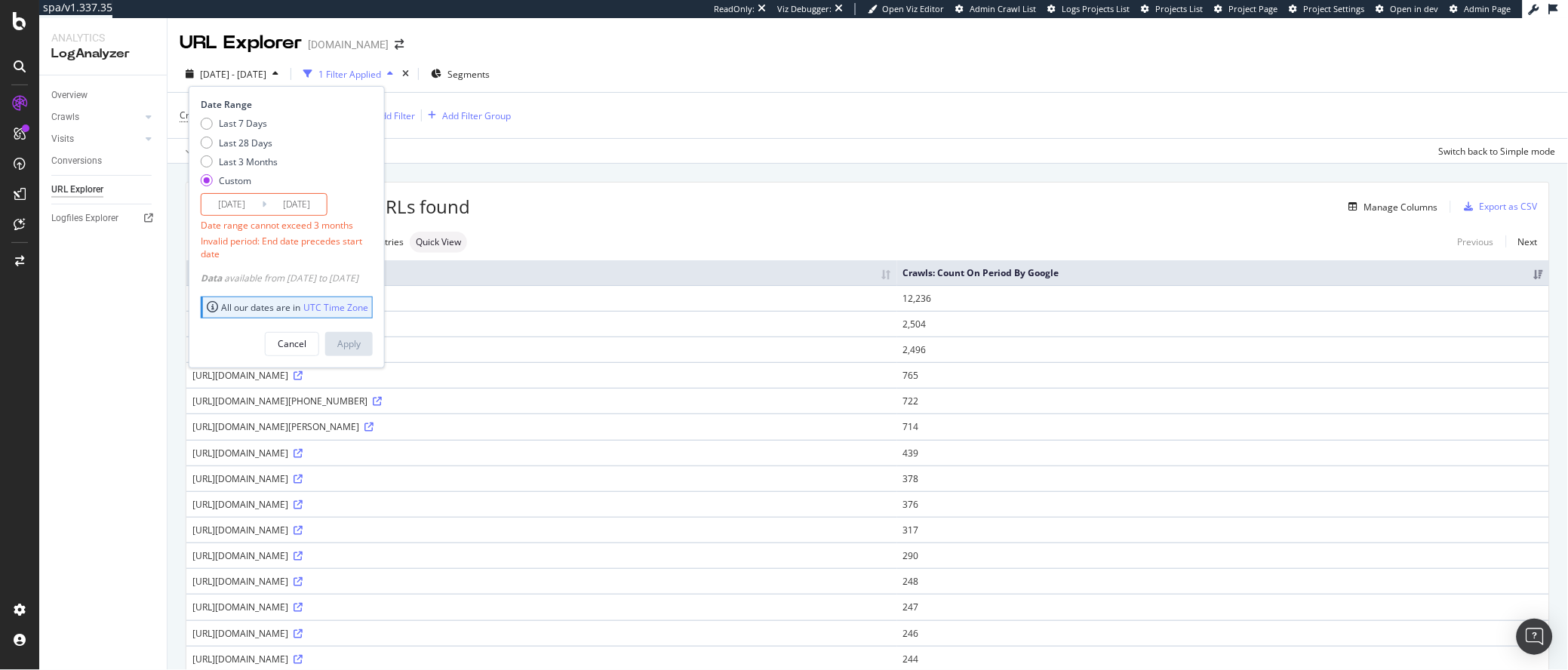
click at [225, 207] on input "2025/04/08" at bounding box center [232, 204] width 61 height 21
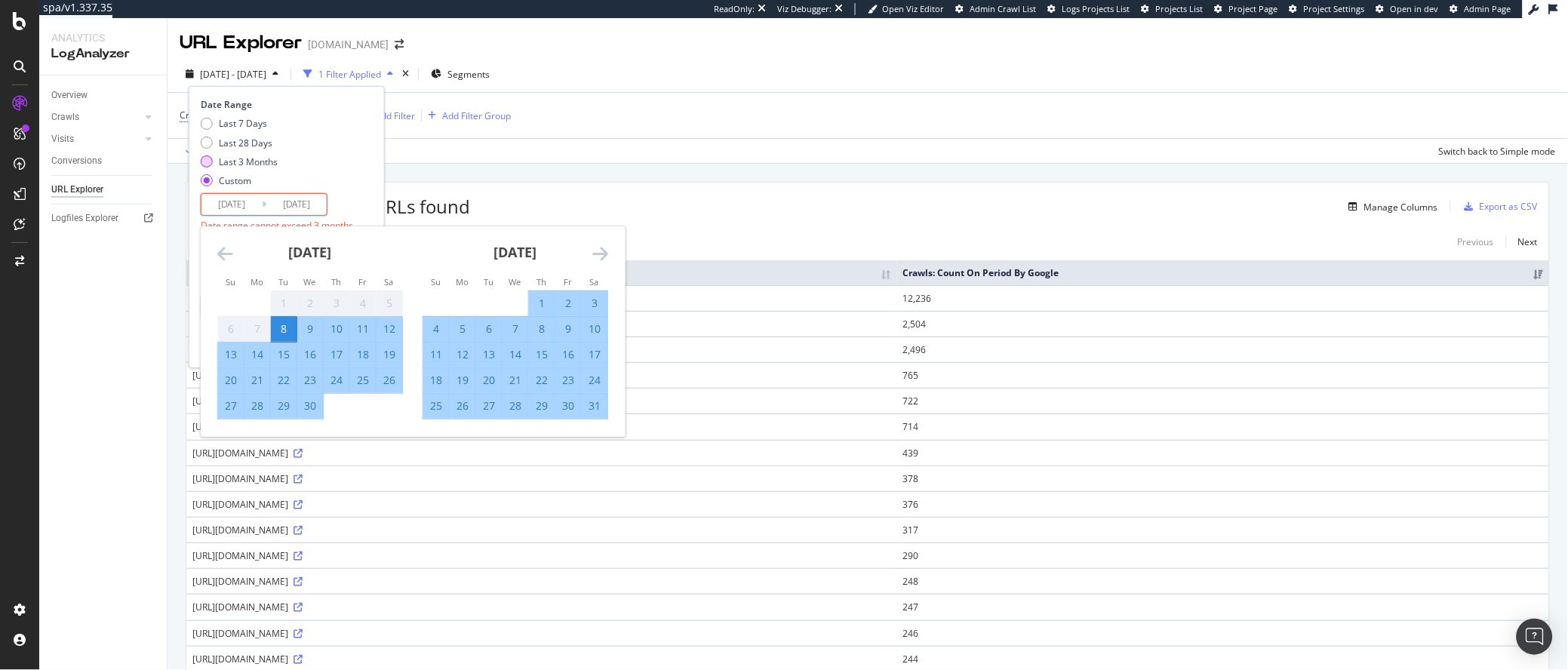
click at [256, 164] on div "Last 3 Months" at bounding box center [248, 162] width 59 height 13
type input "2025/06/18"
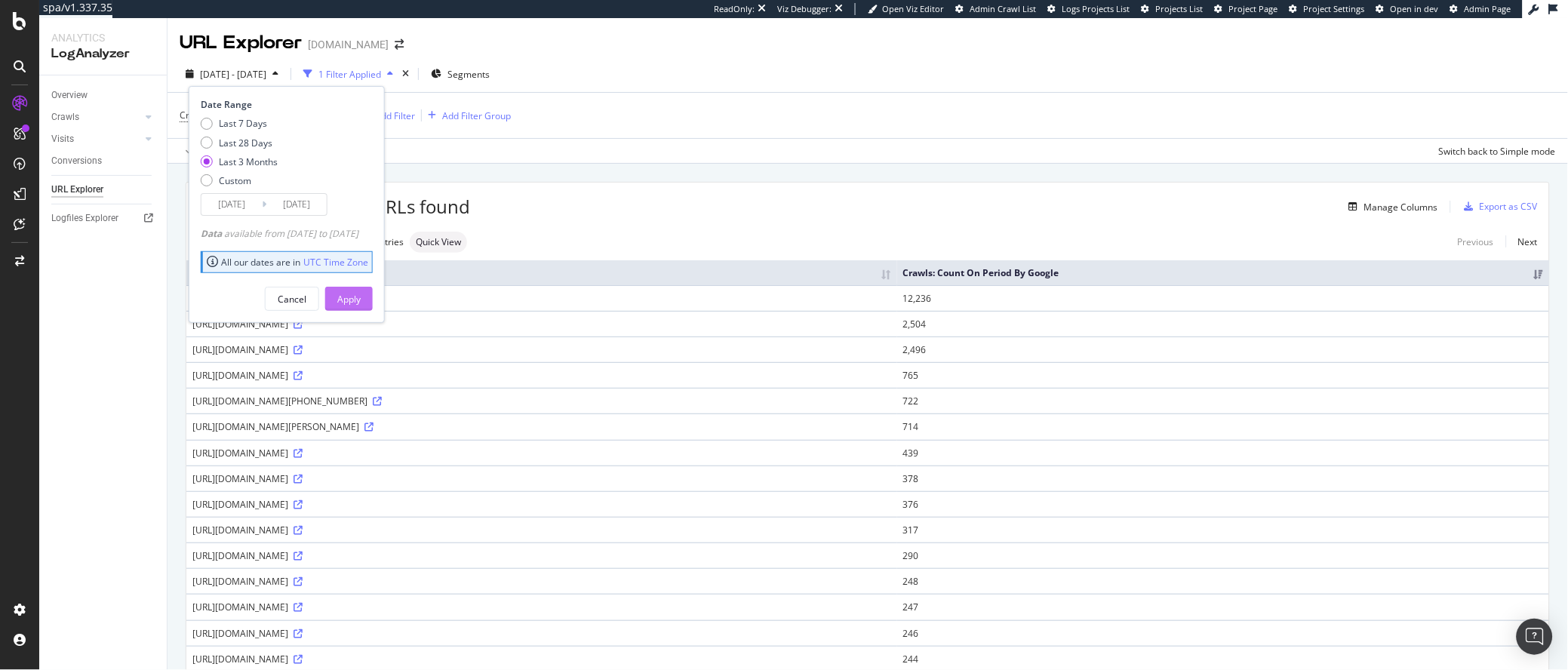
click at [360, 289] on div "Apply" at bounding box center [348, 299] width 23 height 23
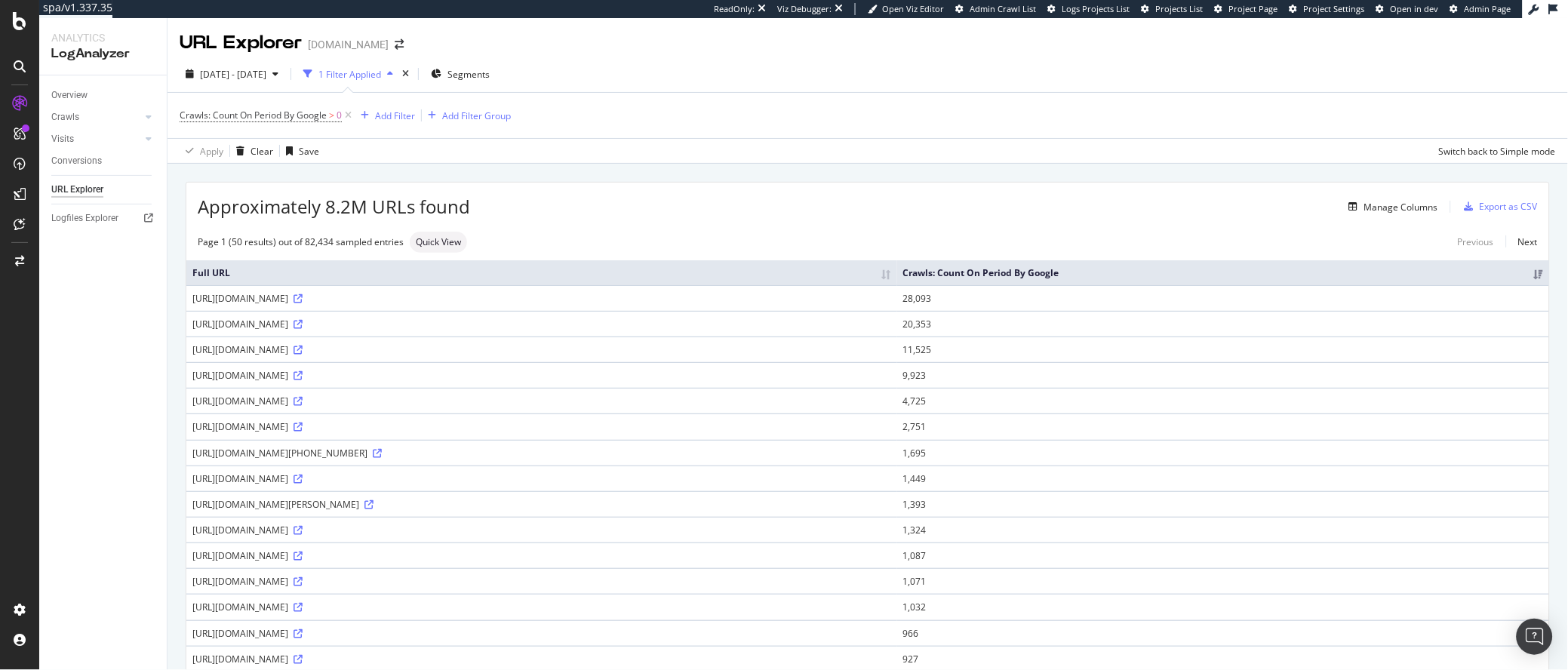
click at [400, 160] on div "Apply Clear Save Switch back to Simple mode" at bounding box center [868, 150] width 1400 height 25
click at [408, 119] on div "Add Filter" at bounding box center [394, 116] width 40 height 13
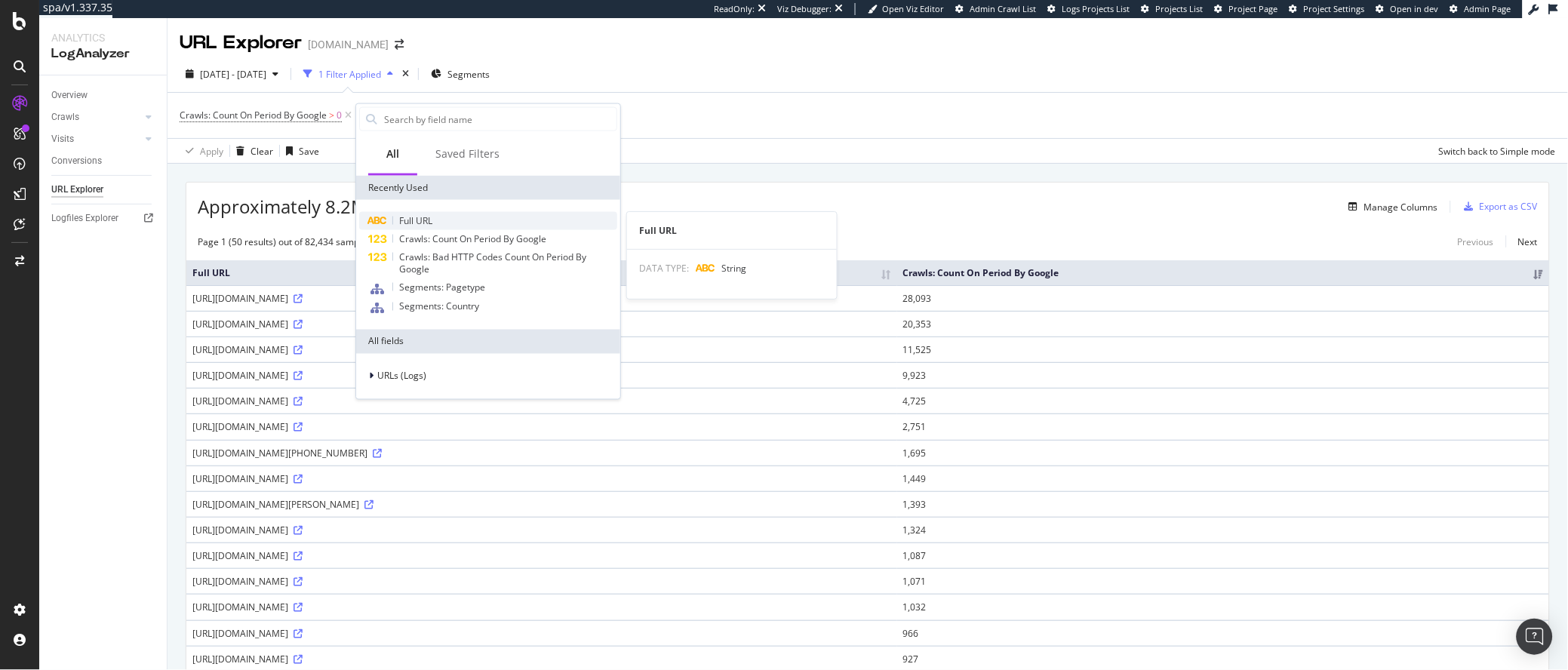
click at [421, 215] on span "Full URL" at bounding box center [415, 221] width 33 height 13
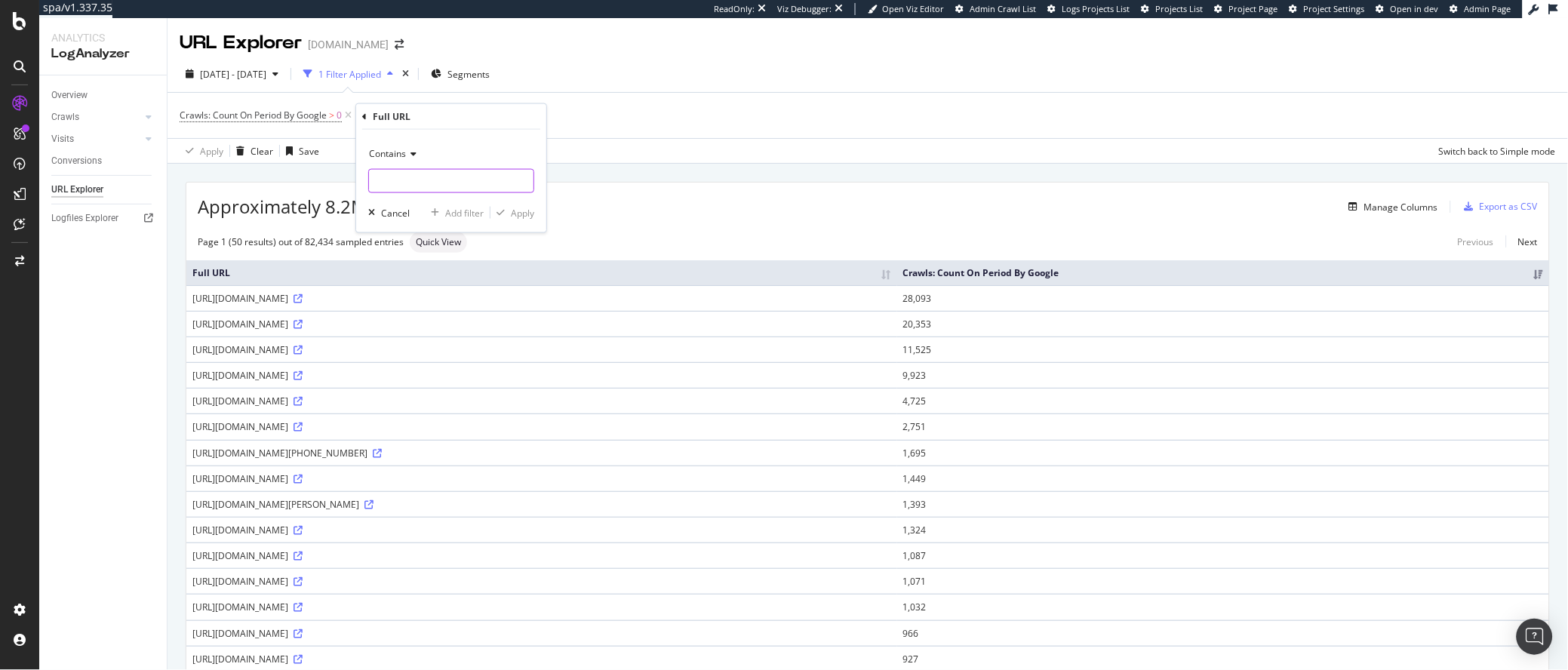
click at [398, 177] on input "text" at bounding box center [451, 181] width 165 height 24
paste input "82600E-6746-1243"
type input "82600E-6746-1243"
click at [525, 215] on div "Apply" at bounding box center [521, 213] width 23 height 13
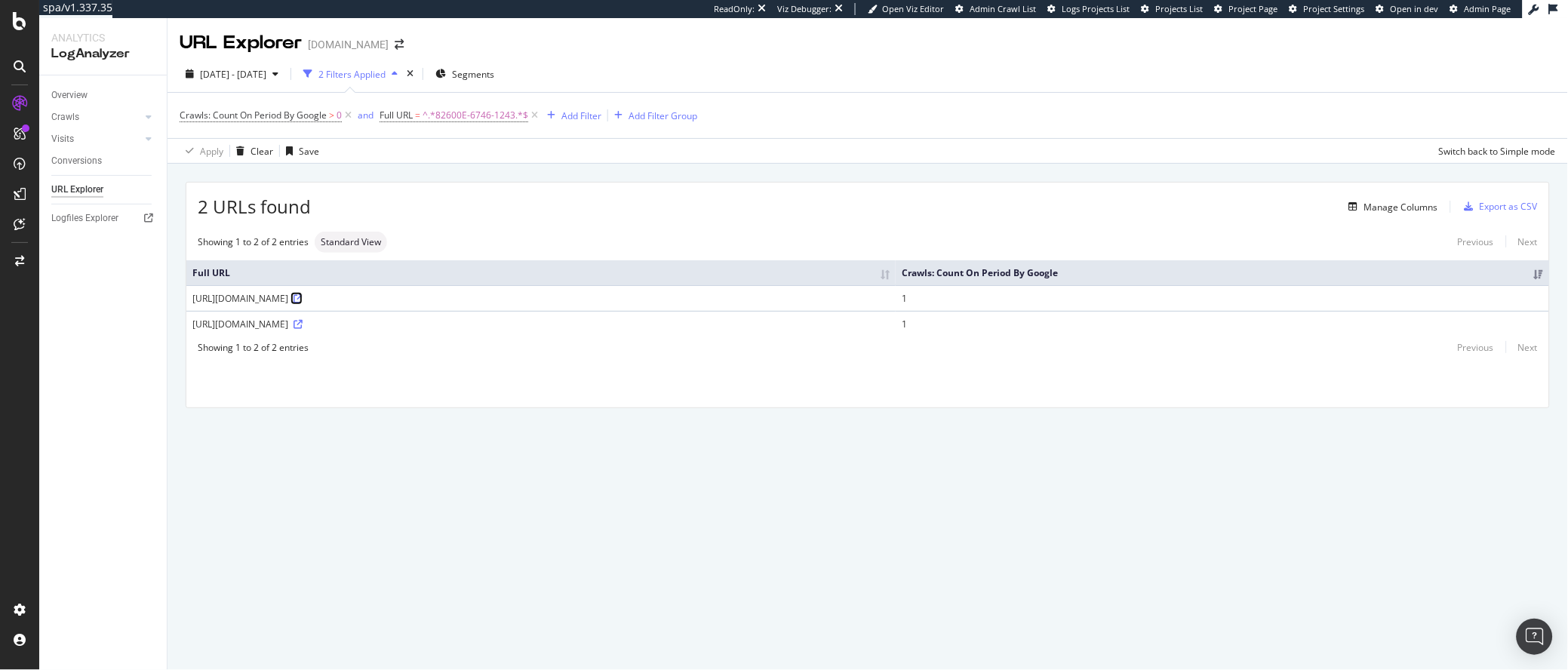
click at [302, 302] on icon at bounding box center [298, 299] width 9 height 9
click at [302, 324] on icon at bounding box center [298, 324] width 9 height 9
